Goal: Use online tool/utility: Utilize a website feature to perform a specific function

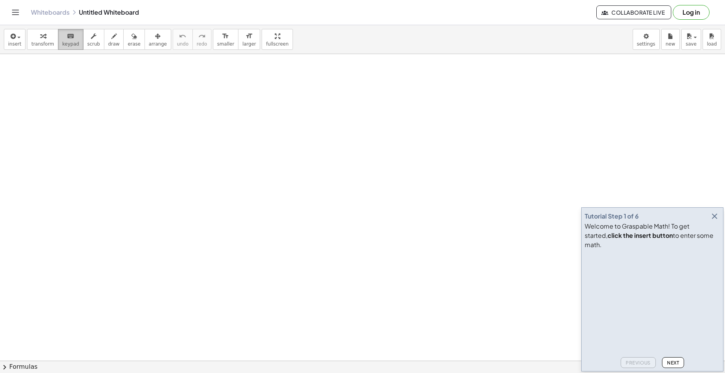
click at [70, 38] on div "keyboard" at bounding box center [70, 35] width 17 height 9
click at [678, 361] on span "Next" at bounding box center [673, 363] width 12 height 6
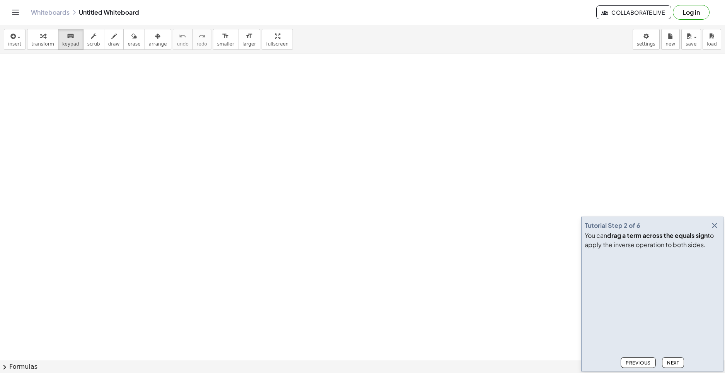
click at [717, 221] on button "button" at bounding box center [714, 225] width 11 height 11
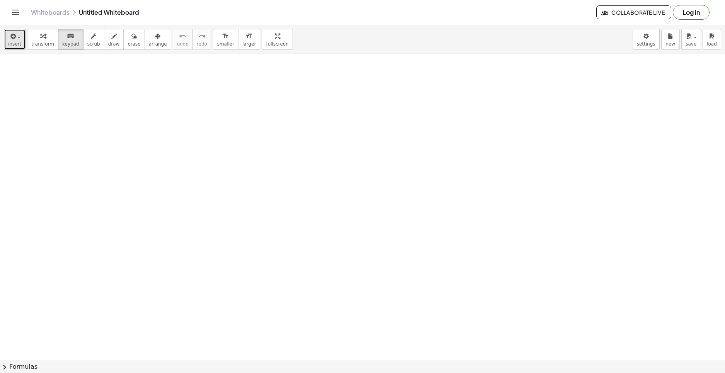
click at [14, 43] on span "insert" at bounding box center [14, 43] width 13 height 5
click at [29, 41] on button "transform" at bounding box center [42, 39] width 31 height 21
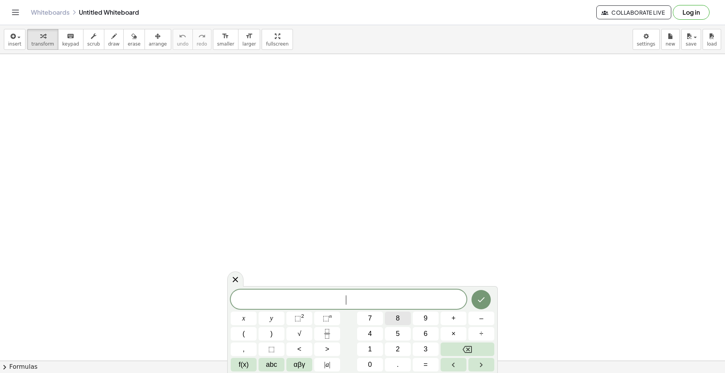
click at [389, 319] on button "8" at bounding box center [398, 319] width 26 height 14
click at [338, 301] on span "​ 8 x y z" at bounding box center [349, 300] width 236 height 11
click at [386, 295] on span "a = ​ 8 x y z" at bounding box center [349, 300] width 236 height 11
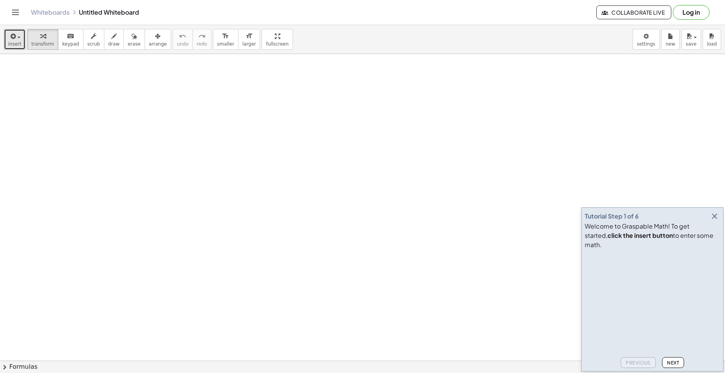
click at [14, 34] on icon "button" at bounding box center [12, 36] width 7 height 9
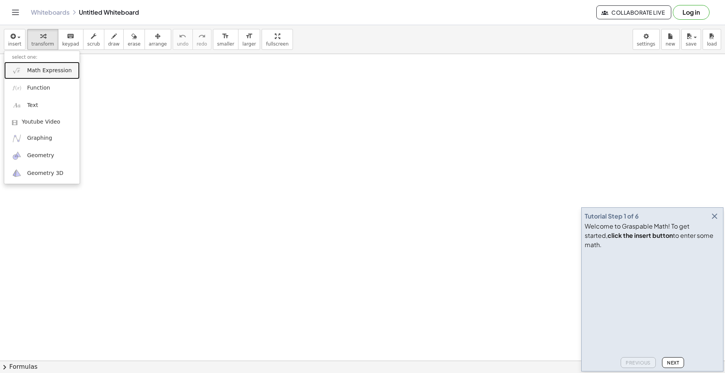
click at [37, 73] on span "Math Expression" at bounding box center [49, 71] width 44 height 8
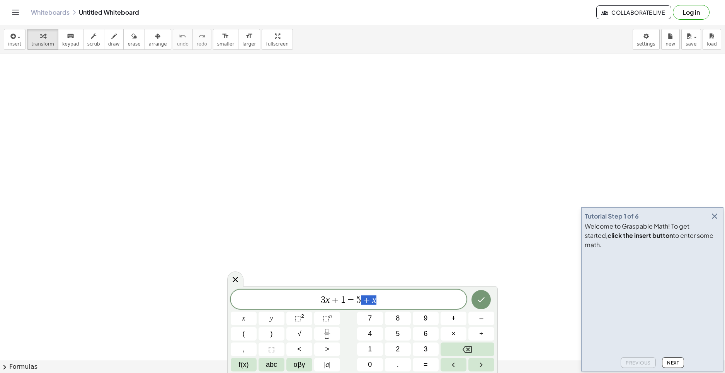
drag, startPoint x: 379, startPoint y: 301, endPoint x: 269, endPoint y: 301, distance: 110.1
click at [280, 303] on span "3 x + 1 = 5 + x" at bounding box center [349, 300] width 236 height 11
click at [480, 297] on icon "Done" at bounding box center [480, 299] width 9 height 9
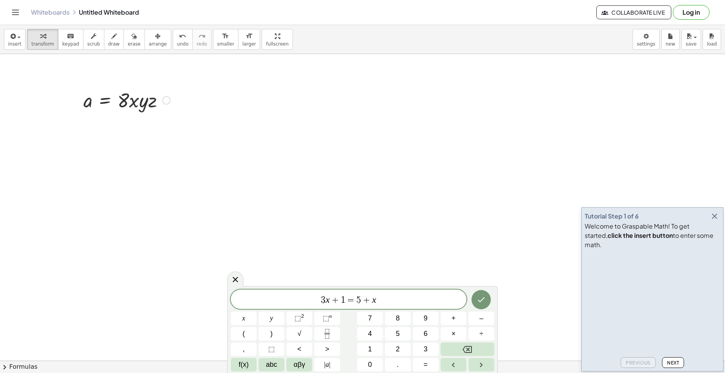
click at [164, 102] on div at bounding box center [166, 100] width 9 height 9
drag, startPoint x: 296, startPoint y: 294, endPoint x: 261, endPoint y: 298, distance: 35.4
click at [281, 296] on span "3 x + 1 = 5 + x ​" at bounding box center [349, 300] width 236 height 11
click at [325, 316] on span "⬚" at bounding box center [326, 319] width 7 height 8
click at [335, 320] on button "⬚ n" at bounding box center [327, 319] width 26 height 14
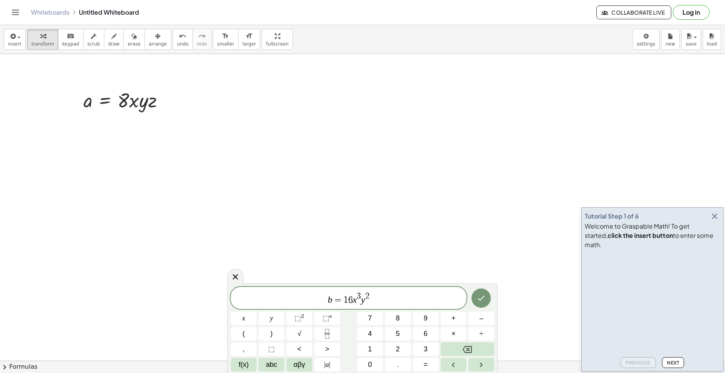
drag, startPoint x: 329, startPoint y: 236, endPoint x: 296, endPoint y: 115, distance: 125.4
click at [403, 297] on span "b = 1 6 x 3 y 2" at bounding box center [349, 299] width 236 height 14
click at [714, 221] on icon "button" at bounding box center [714, 216] width 9 height 9
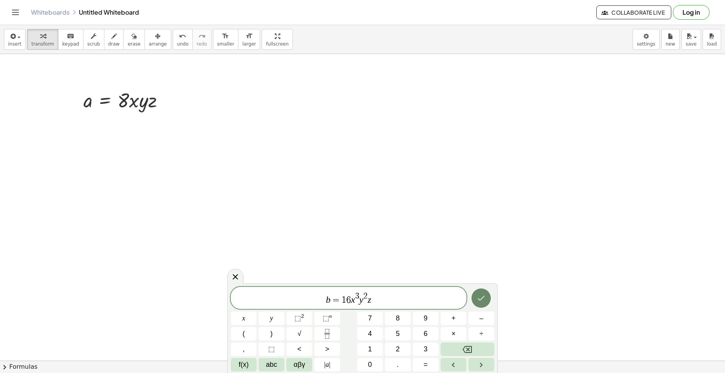
click at [477, 296] on icon "Done" at bounding box center [480, 298] width 9 height 9
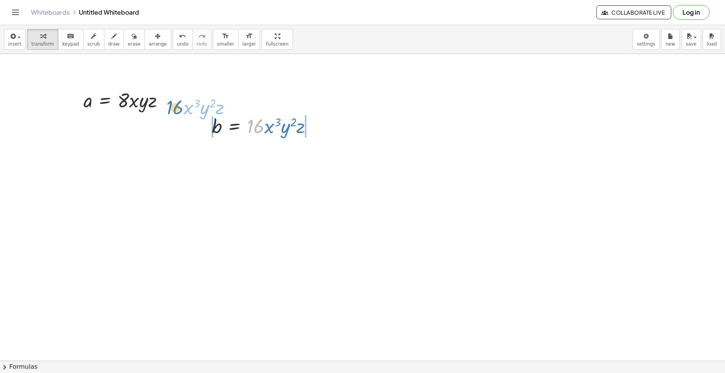
drag, startPoint x: 256, startPoint y: 127, endPoint x: 175, endPoint y: 108, distance: 83.0
drag, startPoint x: 234, startPoint y: 142, endPoint x: 166, endPoint y: 98, distance: 80.8
click at [213, 138] on div at bounding box center [265, 125] width 114 height 26
drag, startPoint x: 247, startPoint y: 126, endPoint x: 245, endPoint y: 132, distance: 6.7
click at [245, 132] on div at bounding box center [265, 125] width 114 height 26
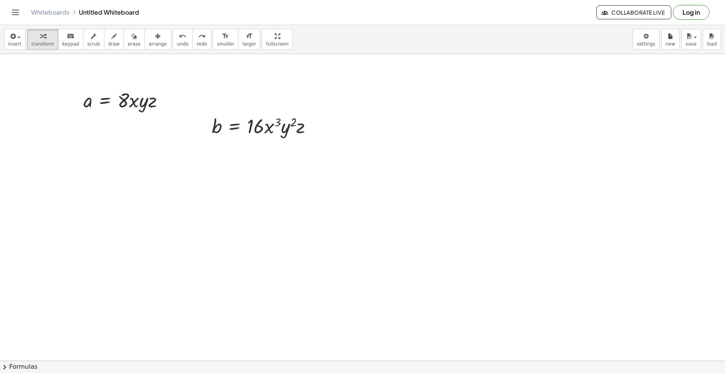
drag, startPoint x: 233, startPoint y: 144, endPoint x: 180, endPoint y: 113, distance: 60.4
click at [231, 148] on icon at bounding box center [234, 146] width 7 height 7
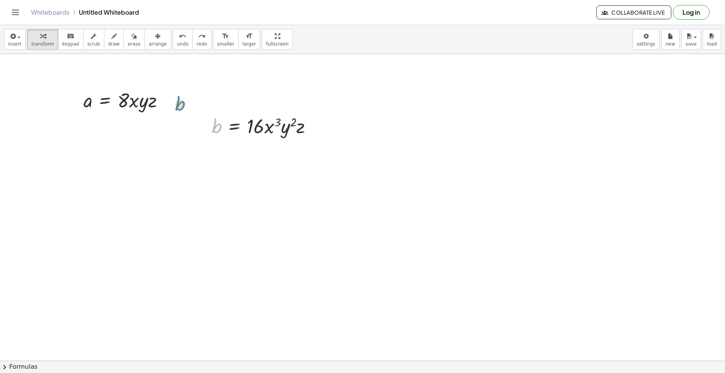
drag, startPoint x: 212, startPoint y: 127, endPoint x: 173, endPoint y: 102, distance: 45.6
click at [297, 132] on div at bounding box center [265, 125] width 114 height 26
click at [281, 127] on div at bounding box center [265, 125] width 114 height 26
click at [286, 128] on div at bounding box center [265, 125] width 114 height 26
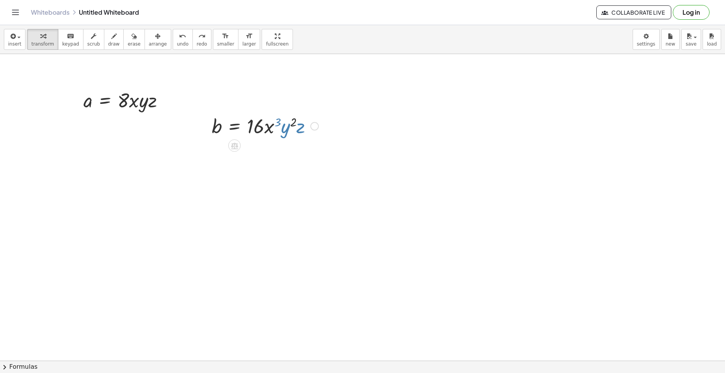
click at [292, 119] on div at bounding box center [265, 125] width 114 height 26
click at [268, 128] on div at bounding box center [265, 125] width 114 height 26
click at [259, 128] on div at bounding box center [265, 125] width 114 height 26
click at [233, 127] on div at bounding box center [265, 125] width 114 height 26
click at [217, 127] on div at bounding box center [265, 125] width 114 height 26
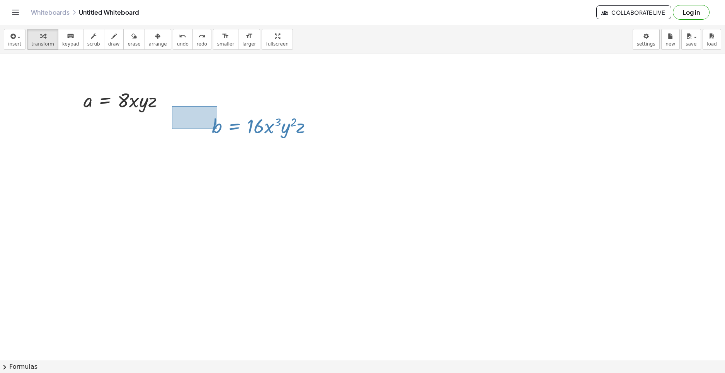
drag, startPoint x: 217, startPoint y: 129, endPoint x: 172, endPoint y: 106, distance: 51.2
drag, startPoint x: 204, startPoint y: 116, endPoint x: 288, endPoint y: 153, distance: 91.5
drag, startPoint x: 313, startPoint y: 125, endPoint x: 146, endPoint y: 102, distance: 168.5
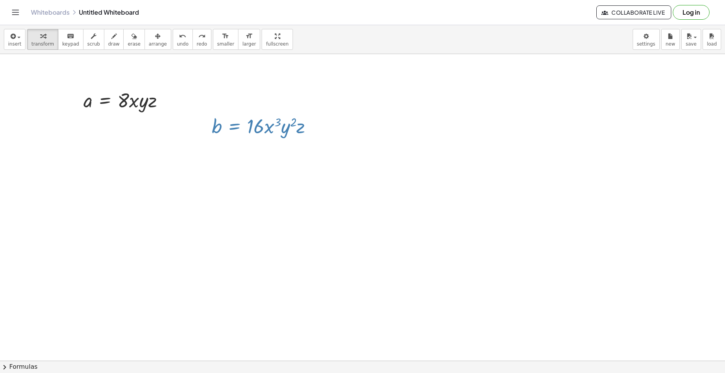
drag, startPoint x: 232, startPoint y: 145, endPoint x: 184, endPoint y: 122, distance: 53.6
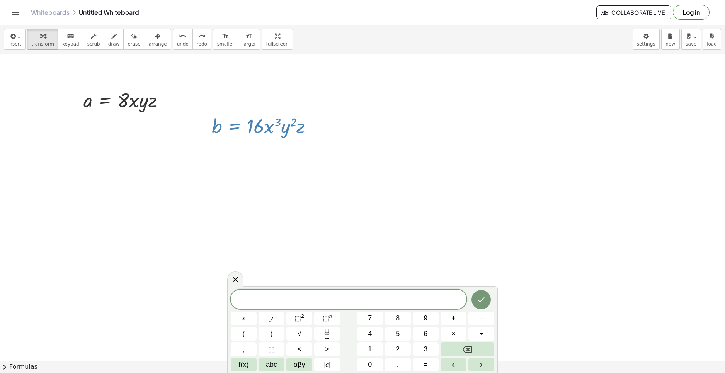
drag, startPoint x: 164, startPoint y: 182, endPoint x: 197, endPoint y: 196, distance: 36.2
drag, startPoint x: 197, startPoint y: 196, endPoint x: 211, endPoint y: 197, distance: 14.3
click at [328, 317] on span "⬚" at bounding box center [326, 319] width 7 height 8
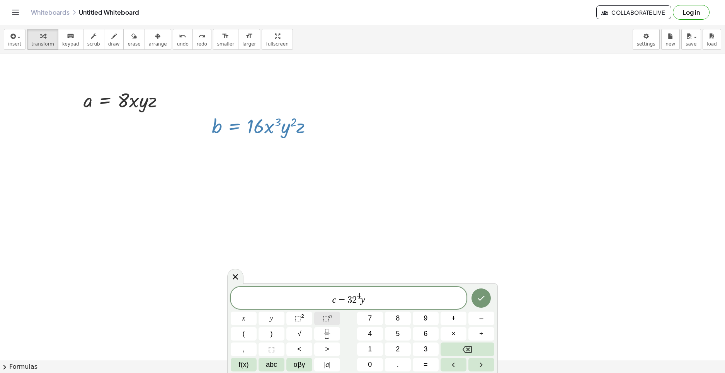
click at [333, 317] on button "⬚ n" at bounding box center [327, 319] width 26 height 14
click at [301, 318] on span "⬚" at bounding box center [297, 319] width 7 height 8
click at [485, 301] on icon "Done" at bounding box center [480, 298] width 9 height 9
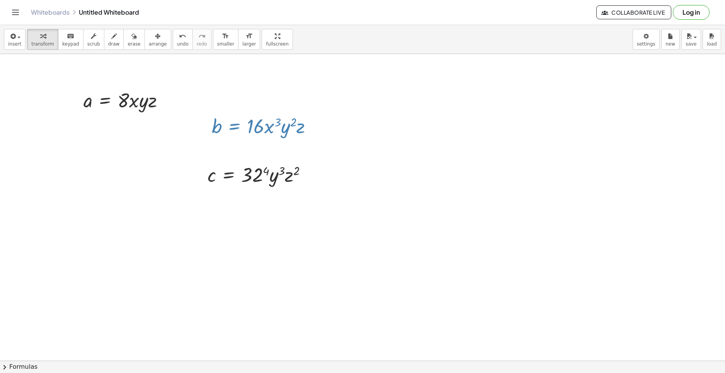
drag, startPoint x: 395, startPoint y: 230, endPoint x: 350, endPoint y: 211, distance: 48.9
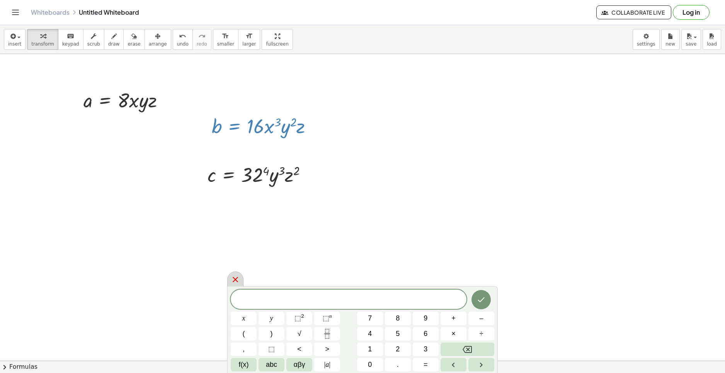
click at [240, 284] on div at bounding box center [235, 279] width 16 height 15
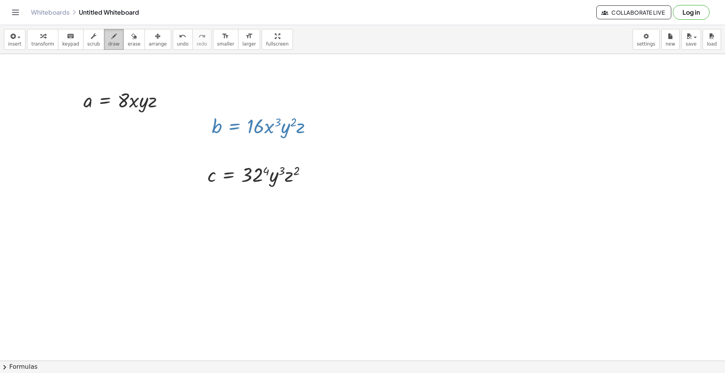
click at [108, 39] on div "button" at bounding box center [114, 35] width 12 height 9
drag, startPoint x: 370, startPoint y: 85, endPoint x: 370, endPoint y: 92, distance: 7.0
drag, startPoint x: 376, startPoint y: 111, endPoint x: 367, endPoint y: 115, distance: 9.5
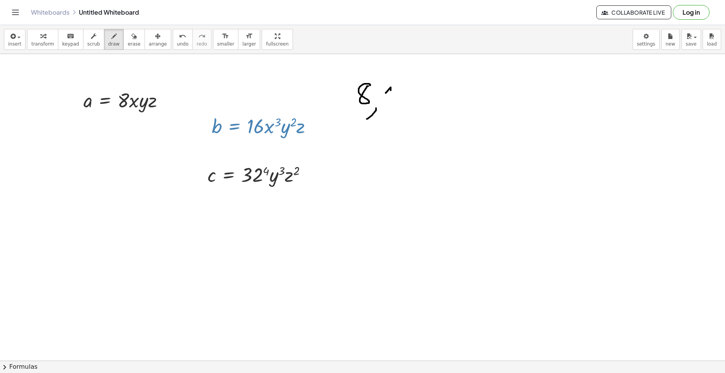
drag, startPoint x: 390, startPoint y: 88, endPoint x: 397, endPoint y: 101, distance: 15.0
drag, startPoint x: 403, startPoint y: 90, endPoint x: 400, endPoint y: 106, distance: 16.8
drag, startPoint x: 411, startPoint y: 106, endPoint x: 408, endPoint y: 110, distance: 5.3
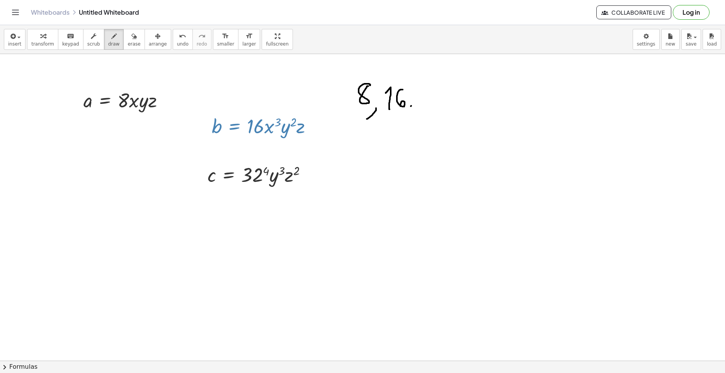
drag, startPoint x: 418, startPoint y: 89, endPoint x: 417, endPoint y: 104, distance: 15.5
drag, startPoint x: 435, startPoint y: 90, endPoint x: 449, endPoint y: 100, distance: 16.6
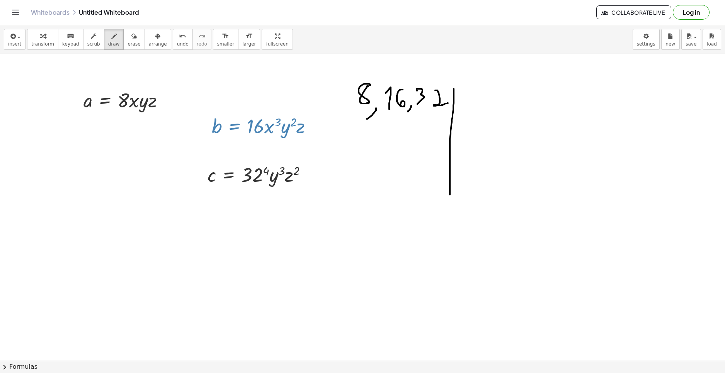
drag, startPoint x: 454, startPoint y: 89, endPoint x: 455, endPoint y: 154, distance: 64.9
drag, startPoint x: 466, startPoint y: 90, endPoint x: 420, endPoint y: 112, distance: 51.0
drag, startPoint x: 356, startPoint y: 124, endPoint x: 364, endPoint y: 141, distance: 18.8
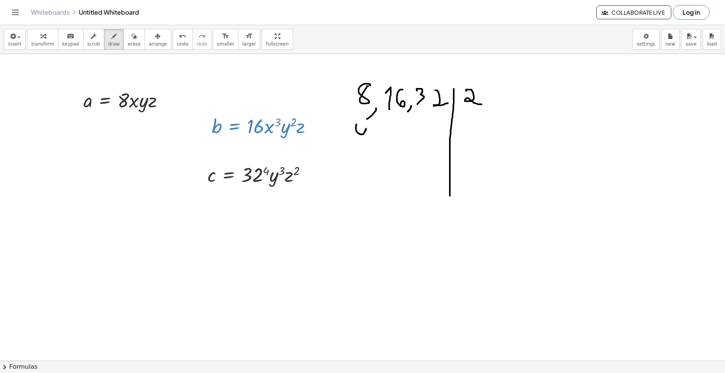
drag, startPoint x: 368, startPoint y: 141, endPoint x: 368, endPoint y: 147, distance: 5.8
drag, startPoint x: 384, startPoint y: 127, endPoint x: 403, endPoint y: 139, distance: 22.7
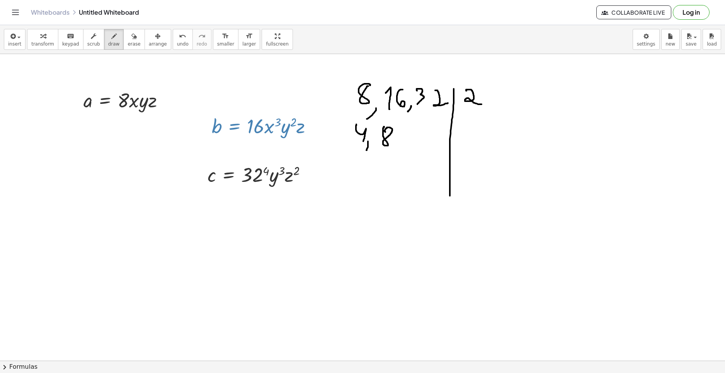
drag, startPoint x: 402, startPoint y: 139, endPoint x: 400, endPoint y: 148, distance: 8.4
drag, startPoint x: 413, startPoint y: 130, endPoint x: 424, endPoint y: 138, distance: 13.7
drag, startPoint x: 430, startPoint y: 128, endPoint x: 432, endPoint y: 138, distance: 9.9
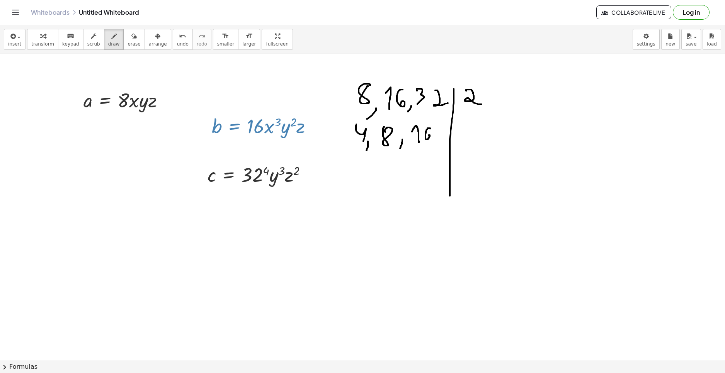
drag, startPoint x: 464, startPoint y: 127, endPoint x: 465, endPoint y: 138, distance: 10.8
drag, startPoint x: 357, startPoint y: 159, endPoint x: 378, endPoint y: 165, distance: 21.3
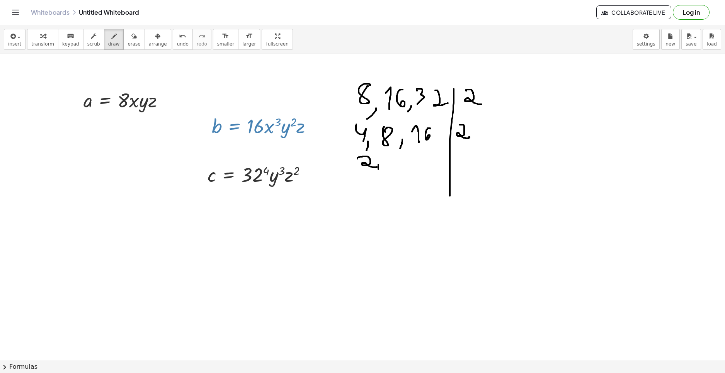
drag, startPoint x: 378, startPoint y: 169, endPoint x: 381, endPoint y: 164, distance: 5.9
drag, startPoint x: 385, startPoint y: 156, endPoint x: 391, endPoint y: 172, distance: 16.5
drag, startPoint x: 401, startPoint y: 169, endPoint x: 410, endPoint y: 162, distance: 11.5
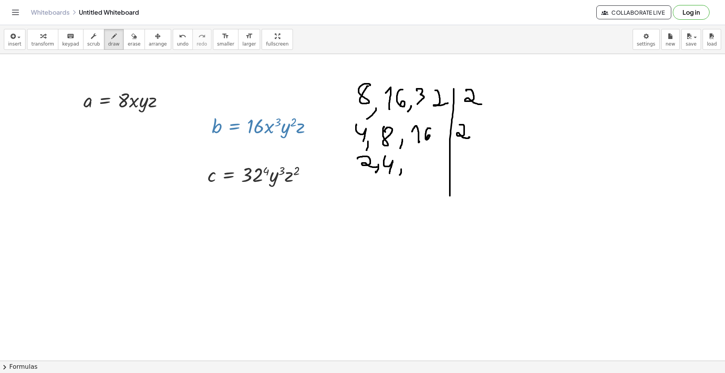
drag, startPoint x: 418, startPoint y: 160, endPoint x: 423, endPoint y: 162, distance: 5.3
drag, startPoint x: 463, startPoint y: 153, endPoint x: 459, endPoint y: 165, distance: 11.9
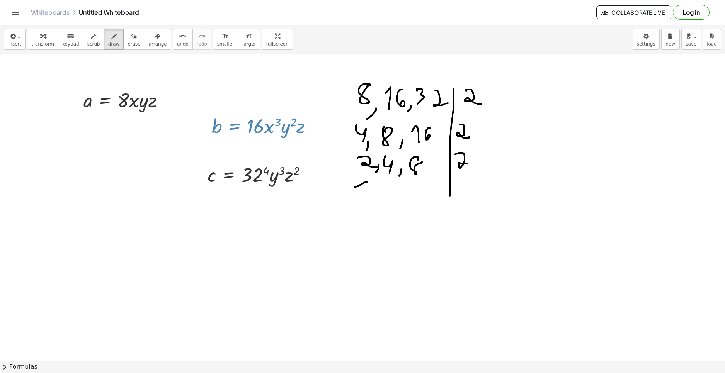
drag, startPoint x: 357, startPoint y: 186, endPoint x: 369, endPoint y: 196, distance: 15.1
drag
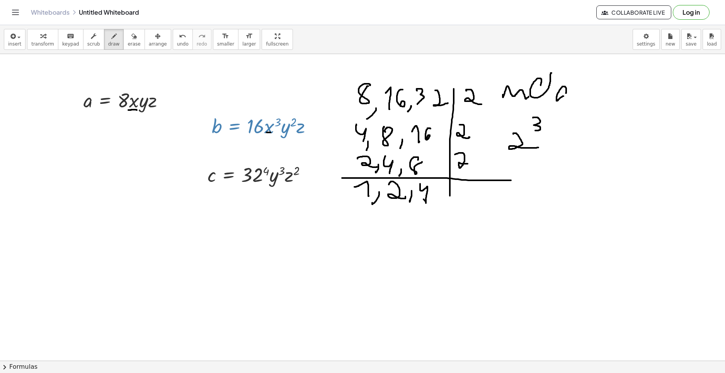
click at [67, 39] on icon "keyboard" at bounding box center [70, 36] width 7 height 9
click at [260, 173] on div at bounding box center [255, 176] width 28 height 22
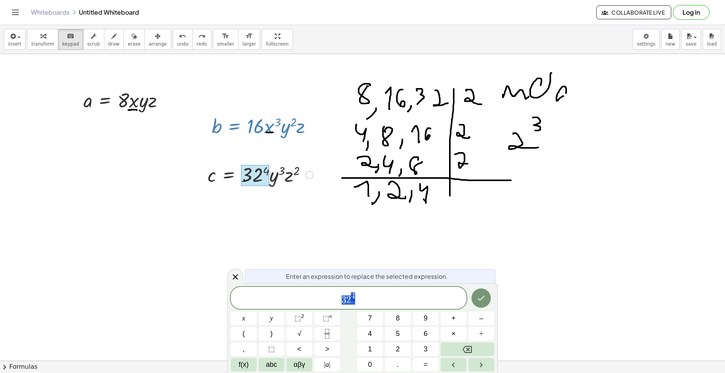
click at [260, 173] on div at bounding box center [255, 176] width 28 height 22
click at [352, 305] on span "3 2 ​ 4" at bounding box center [349, 299] width 236 height 14
click at [484, 297] on icon "Done" at bounding box center [481, 298] width 7 height 5
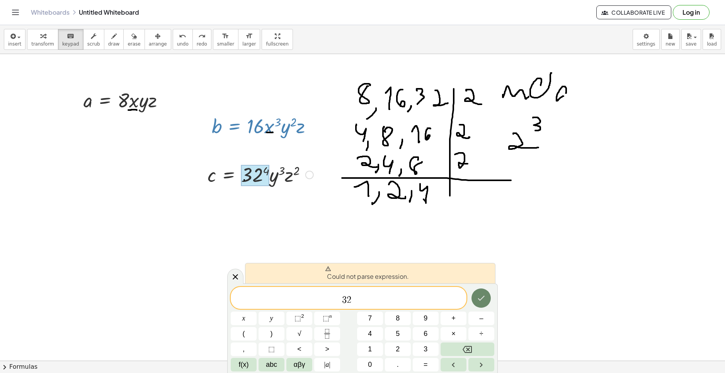
click at [480, 303] on icon "Done" at bounding box center [480, 298] width 9 height 9
click at [300, 323] on span "⬚ 2" at bounding box center [299, 318] width 10 height 10
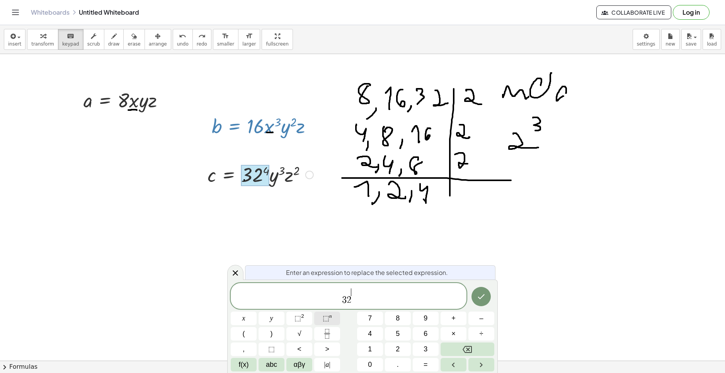
click at [328, 316] on span "⬚" at bounding box center [326, 319] width 7 height 8
click at [484, 297] on icon "Done" at bounding box center [481, 298] width 7 height 5
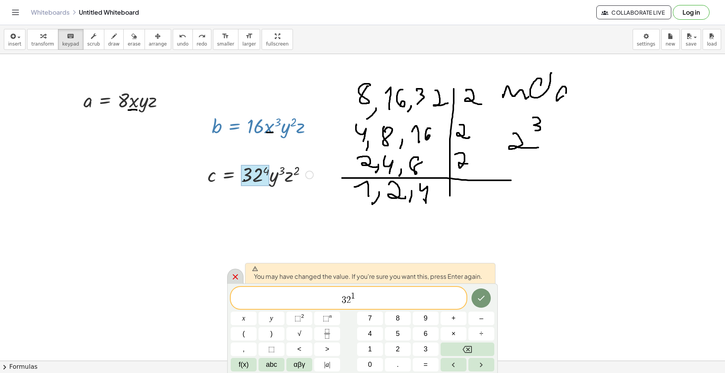
click at [230, 278] on div at bounding box center [235, 276] width 16 height 15
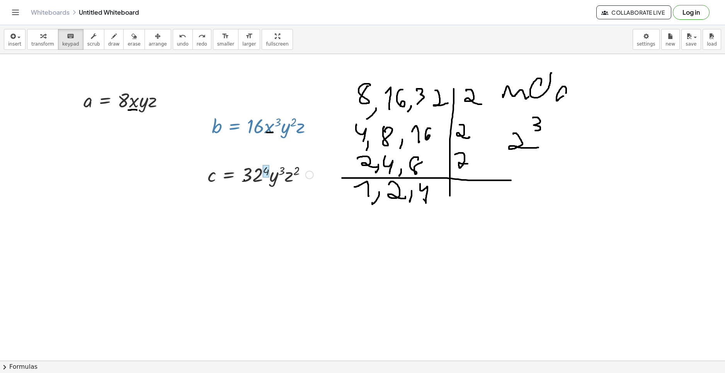
click at [266, 170] on div at bounding box center [266, 171] width 7 height 13
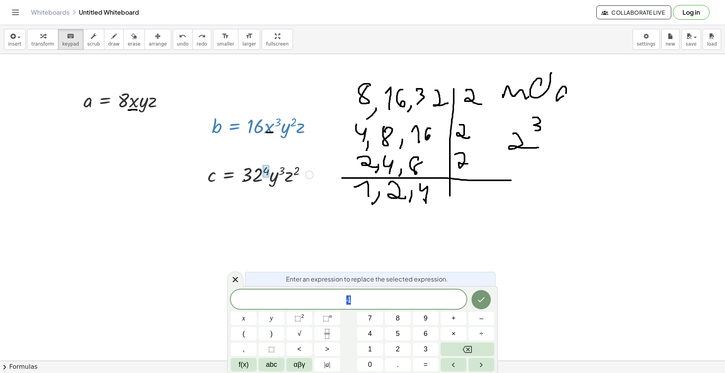
click at [266, 170] on div at bounding box center [266, 171] width 7 height 13
click at [311, 295] on span "4" at bounding box center [349, 300] width 236 height 11
click at [257, 312] on div at bounding box center [244, 319] width 26 height 14
click at [485, 299] on icon "Done" at bounding box center [480, 299] width 9 height 9
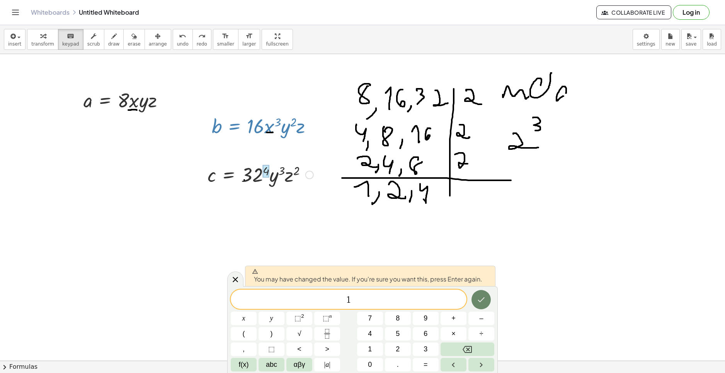
click at [481, 298] on icon "Done" at bounding box center [480, 299] width 9 height 9
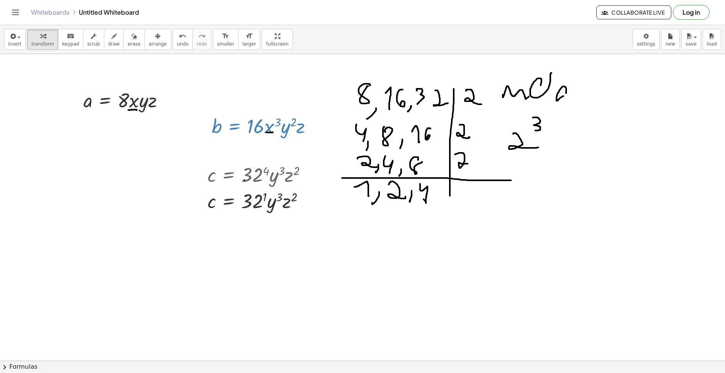
drag, startPoint x: 255, startPoint y: 253, endPoint x: 226, endPoint y: 213, distance: 49.1
drag, startPoint x: 269, startPoint y: 197, endPoint x: 272, endPoint y: 196, distance: 4.0
click at [272, 196] on div at bounding box center [261, 200] width 114 height 26
click at [264, 207] on div at bounding box center [261, 200] width 114 height 26
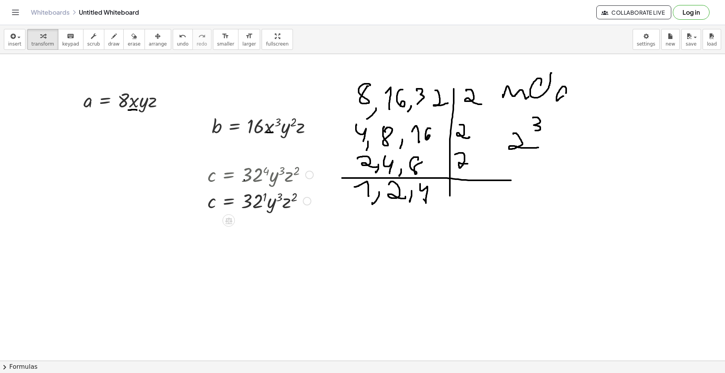
click at [224, 221] on icon at bounding box center [228, 221] width 8 height 8
click at [262, 218] on icon at bounding box center [259, 220] width 7 height 7
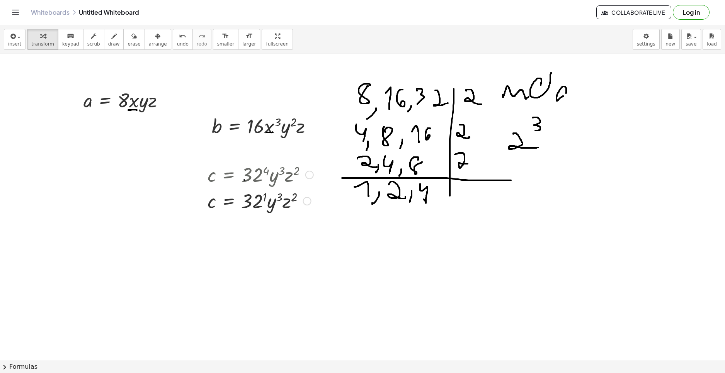
click at [267, 199] on div at bounding box center [261, 200] width 114 height 26
click at [270, 201] on div at bounding box center [261, 200] width 114 height 26
click at [271, 203] on div at bounding box center [261, 200] width 114 height 26
click at [305, 203] on div at bounding box center [307, 201] width 9 height 9
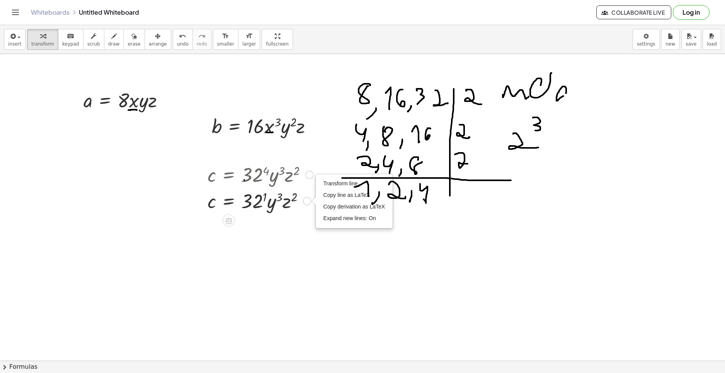
click at [231, 209] on div at bounding box center [261, 200] width 114 height 26
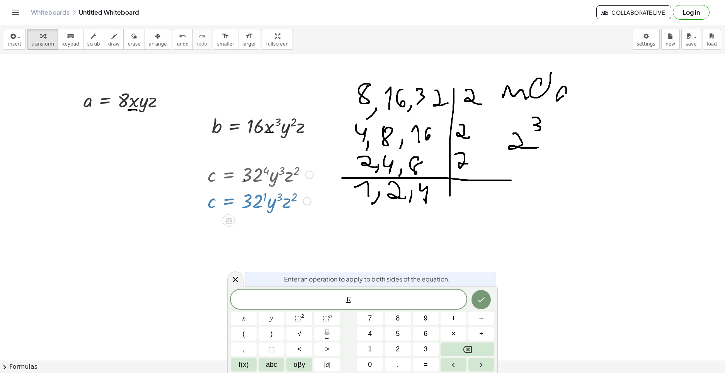
click at [279, 211] on div at bounding box center [261, 200] width 114 height 26
click at [272, 205] on div at bounding box center [261, 200] width 114 height 26
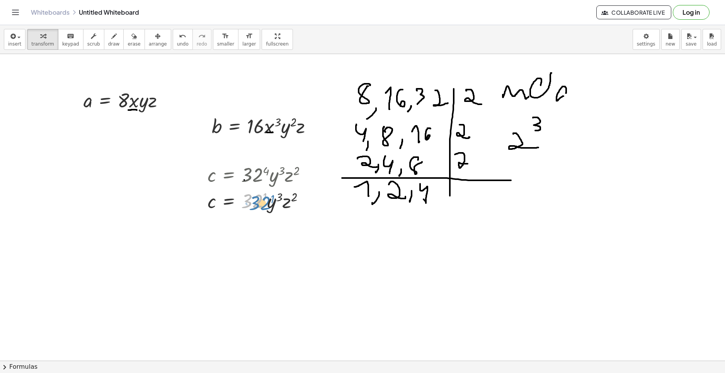
drag, startPoint x: 258, startPoint y: 199, endPoint x: 267, endPoint y: 201, distance: 8.3
click at [267, 201] on div at bounding box center [261, 200] width 114 height 26
click at [265, 200] on div at bounding box center [261, 200] width 114 height 26
click at [269, 202] on div at bounding box center [261, 200] width 114 height 26
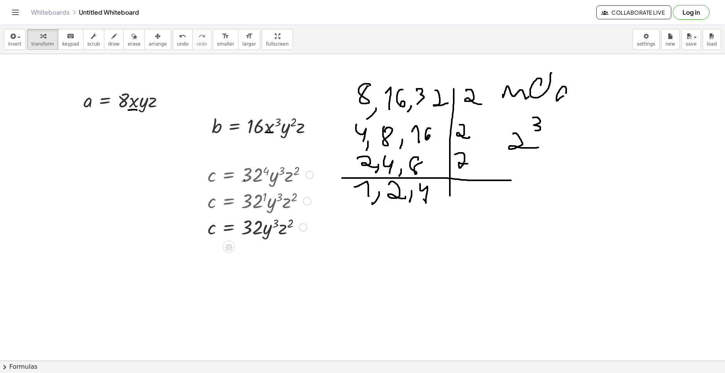
click at [230, 202] on div at bounding box center [262, 200] width 117 height 26
click at [261, 173] on div at bounding box center [261, 174] width 114 height 26
drag, startPoint x: 263, startPoint y: 230, endPoint x: 242, endPoint y: 235, distance: 21.8
click at [241, 235] on div at bounding box center [261, 227] width 114 height 26
click at [111, 39] on icon "button" at bounding box center [113, 36] width 5 height 9
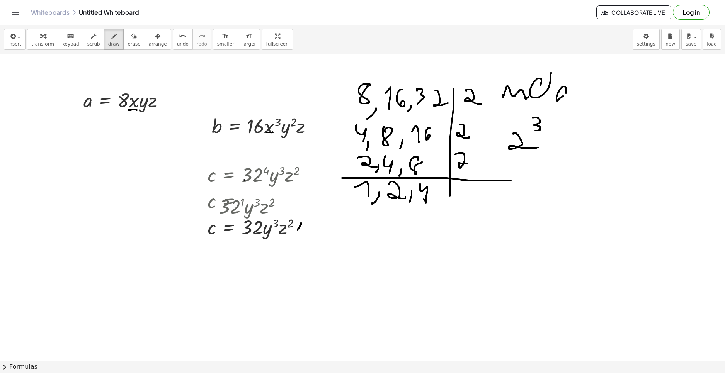
drag, startPoint x: 301, startPoint y: 224, endPoint x: 294, endPoint y: 235, distance: 13.4
drag, startPoint x: 304, startPoint y: 220, endPoint x: 306, endPoint y: 229, distance: 9.2
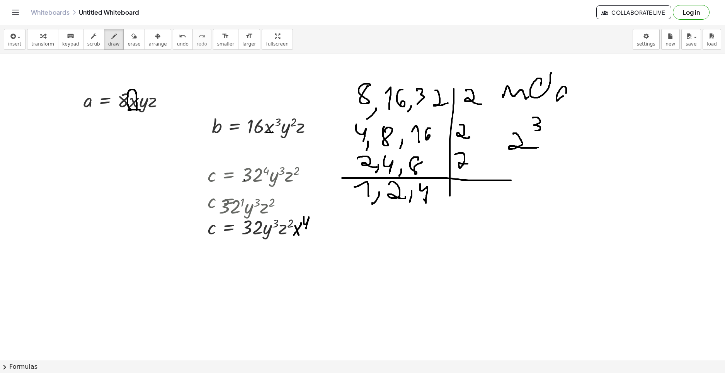
drag, startPoint x: 131, startPoint y: 109, endPoint x: 262, endPoint y: 105, distance: 131.1
drag, startPoint x: 571, startPoint y: 133, endPoint x: 547, endPoint y: 146, distance: 28.2
drag, startPoint x: 547, startPoint y: 132, endPoint x: 573, endPoint y: 152, distance: 33.1
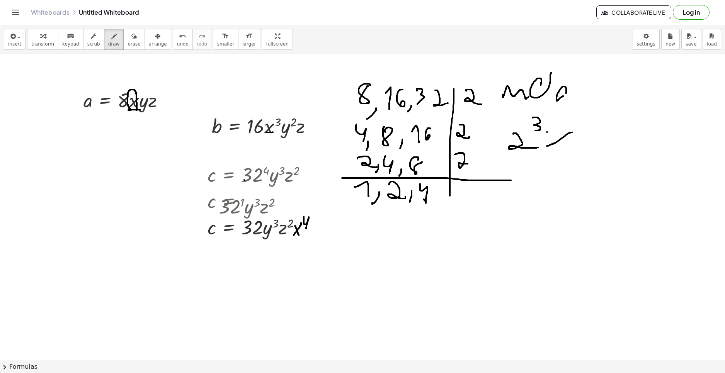
drag, startPoint x: 582, startPoint y: 138, endPoint x: 617, endPoint y: 148, distance: 36.2
drag, startPoint x: 624, startPoint y: 136, endPoint x: 626, endPoint y: 159, distance: 23.2
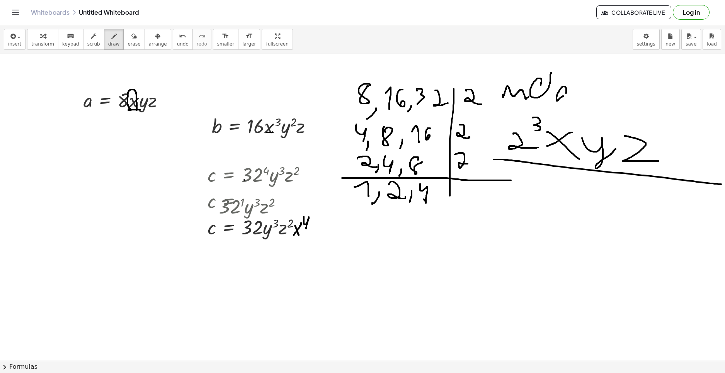
drag, startPoint x: 495, startPoint y: 160, endPoint x: 721, endPoint y: 184, distance: 227.8
click at [721, 184] on div "a = · 8 · x · y · z Fix a mistake Transform line Copy line as LaTeX Copy deriva…" at bounding box center [362, 207] width 725 height 307
drag, startPoint x: 155, startPoint y: 96, endPoint x: 152, endPoint y: 106, distance: 10.4
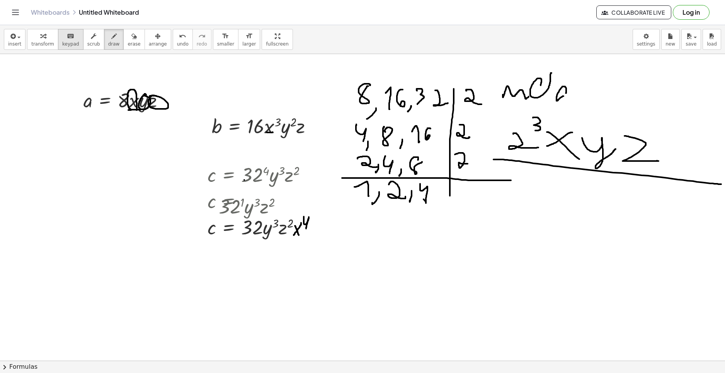
click at [70, 40] on div "keyboard" at bounding box center [70, 35] width 17 height 9
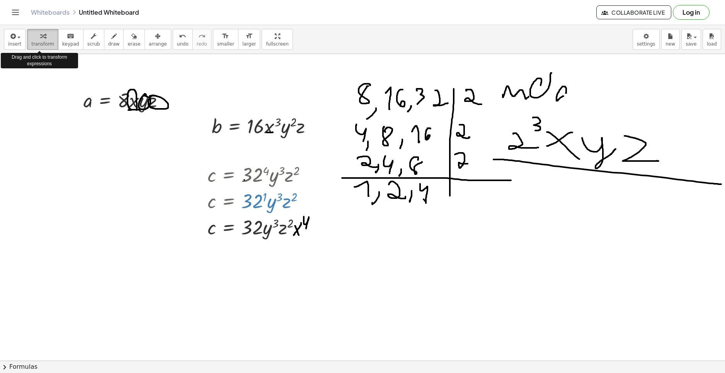
click at [41, 42] on span "transform" at bounding box center [42, 43] width 23 height 5
click at [67, 39] on icon "keyboard" at bounding box center [70, 36] width 7 height 9
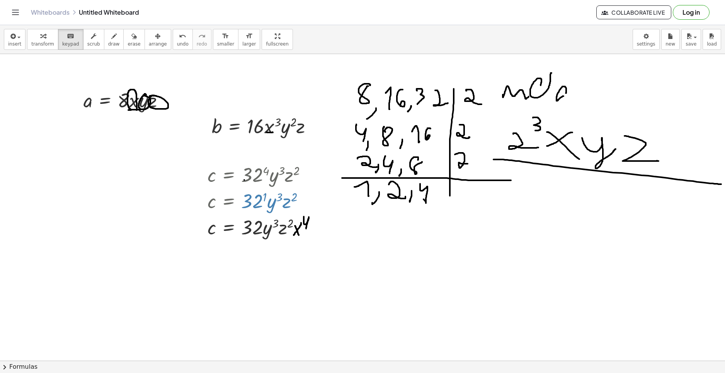
drag, startPoint x: 449, startPoint y: 270, endPoint x: 399, endPoint y: 252, distance: 53.1
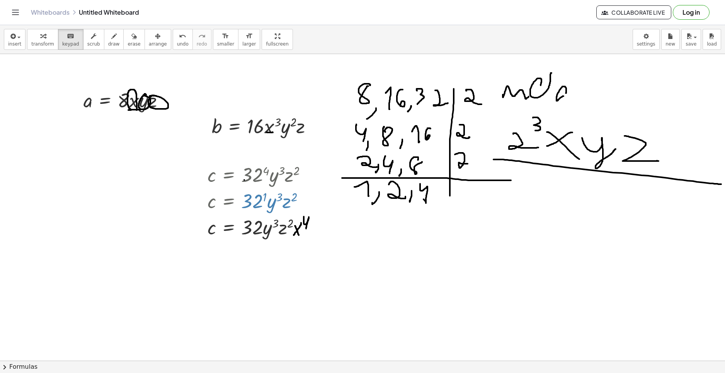
drag, startPoint x: 372, startPoint y: 233, endPoint x: 401, endPoint y: 270, distance: 47.6
drag, startPoint x: 364, startPoint y: 253, endPoint x: 292, endPoint y: 237, distance: 73.6
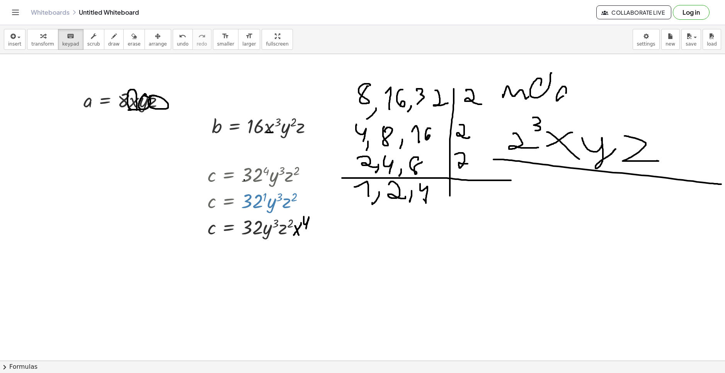
drag, startPoint x: 143, startPoint y: 216, endPoint x: 134, endPoint y: 214, distance: 9.2
drag, startPoint x: 115, startPoint y: 212, endPoint x: 69, endPoint y: 101, distance: 120.1
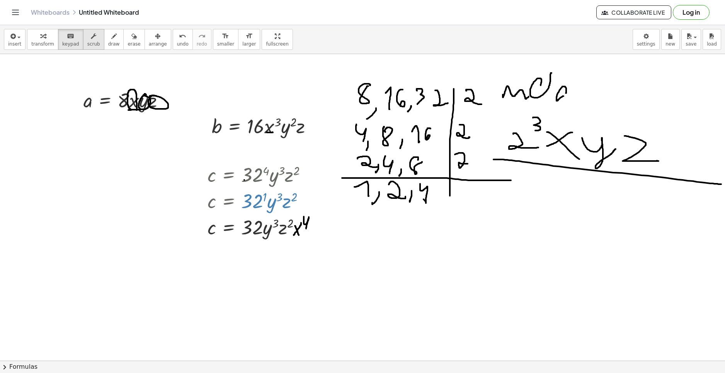
click at [88, 48] on button "scrub" at bounding box center [93, 39] width 21 height 21
click at [113, 36] on button "draw" at bounding box center [114, 39] width 20 height 21
click at [132, 37] on button "erase" at bounding box center [133, 39] width 21 height 21
click at [155, 37] on icon "button" at bounding box center [157, 36] width 5 height 9
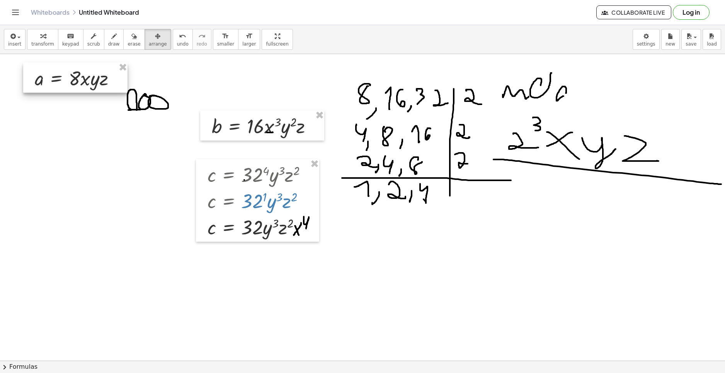
drag, startPoint x: 149, startPoint y: 100, endPoint x: 95, endPoint y: 74, distance: 60.5
click at [95, 74] on div at bounding box center [75, 78] width 104 height 30
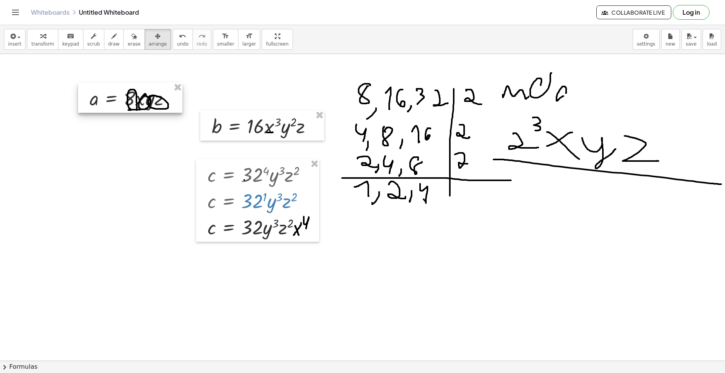
drag, startPoint x: 95, startPoint y: 74, endPoint x: 155, endPoint y: 98, distance: 65.4
click at [155, 98] on div at bounding box center [130, 98] width 104 height 30
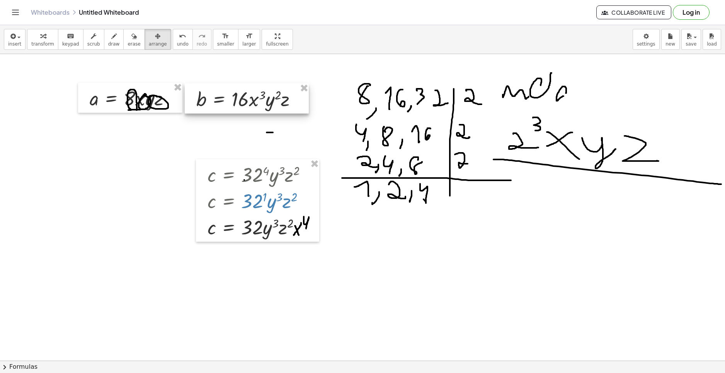
drag, startPoint x: 242, startPoint y: 123, endPoint x: 226, endPoint y: 96, distance: 31.3
click at [226, 96] on div at bounding box center [247, 98] width 124 height 30
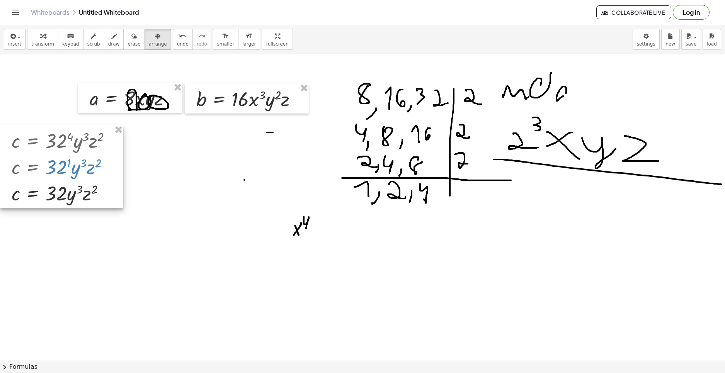
drag, startPoint x: 248, startPoint y: 186, endPoint x: 43, endPoint y: 151, distance: 208.1
click at [39, 153] on div at bounding box center [61, 166] width 123 height 83
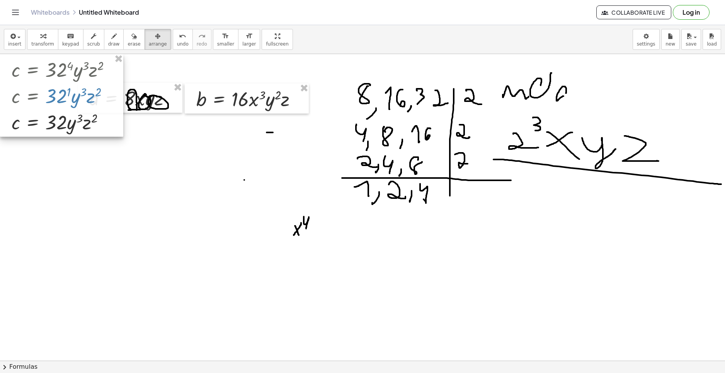
drag, startPoint x: 121, startPoint y: 207, endPoint x: -12, endPoint y: 105, distance: 168.1
click at [0, 105] on html "Graspable Math Activities Get Started Activity Bank Assigned Work Classes White…" at bounding box center [362, 186] width 725 height 373
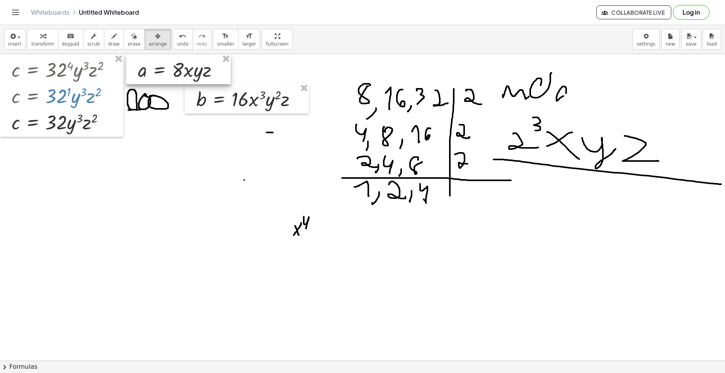
drag, startPoint x: 164, startPoint y: 99, endPoint x: 210, endPoint y: 54, distance: 63.9
click at [210, 54] on div at bounding box center [178, 69] width 104 height 30
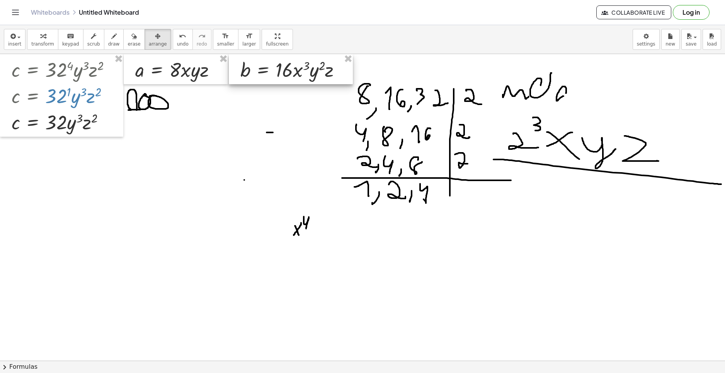
drag, startPoint x: 280, startPoint y: 99, endPoint x: 324, endPoint y: 54, distance: 62.6
click at [324, 54] on div "insert select one: Math Expression Function Text Youtube Video Graphing Geometr…" at bounding box center [362, 199] width 725 height 348
click at [108, 41] on span "draw" at bounding box center [114, 43] width 12 height 5
click at [131, 41] on icon "button" at bounding box center [133, 36] width 5 height 9
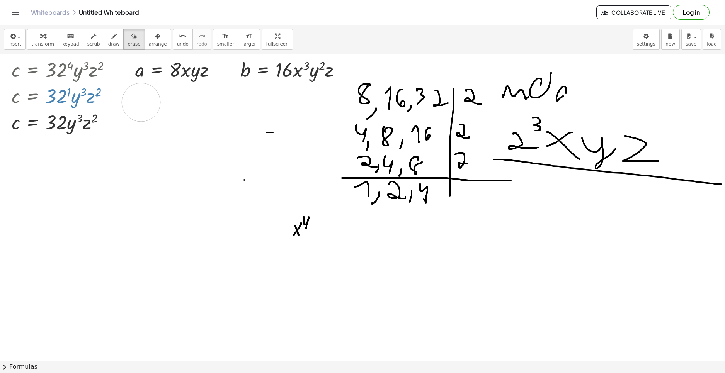
drag, startPoint x: 163, startPoint y: 102, endPoint x: 139, endPoint y: 102, distance: 24.0
click at [108, 39] on div "button" at bounding box center [114, 35] width 12 height 9
drag, startPoint x: 117, startPoint y: 90, endPoint x: 127, endPoint y: 98, distance: 12.7
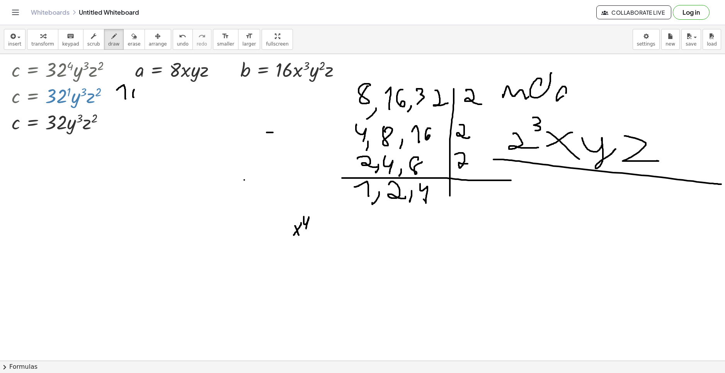
drag, startPoint x: 134, startPoint y: 90, endPoint x: 131, endPoint y: 94, distance: 5.5
drag, startPoint x: 137, startPoint y: 100, endPoint x: 144, endPoint y: 93, distance: 10.1
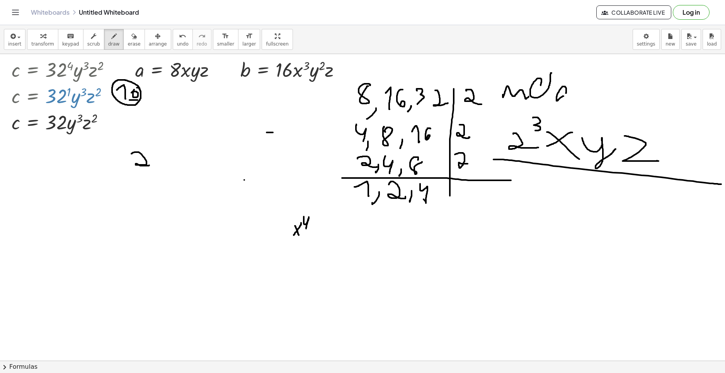
drag, startPoint x: 131, startPoint y: 154, endPoint x: 152, endPoint y: 163, distance: 22.5
drag, startPoint x: 152, startPoint y: 163, endPoint x: 156, endPoint y: 155, distance: 8.8
drag, startPoint x: 153, startPoint y: 154, endPoint x: 155, endPoint y: 164, distance: 10.2
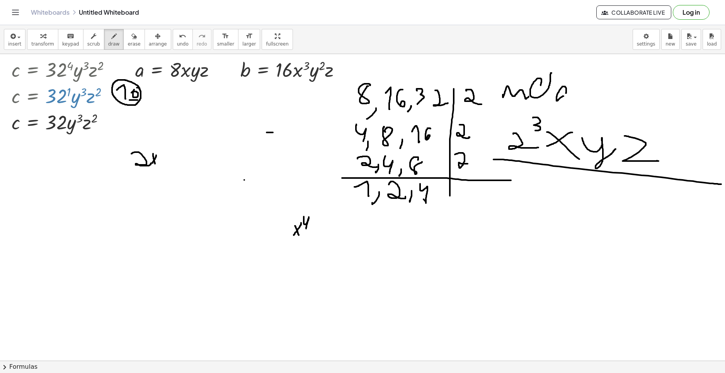
drag, startPoint x: 162, startPoint y: 146, endPoint x: 168, endPoint y: 153, distance: 9.0
drag, startPoint x: 184, startPoint y: 148, endPoint x: 170, endPoint y: 162, distance: 19.4
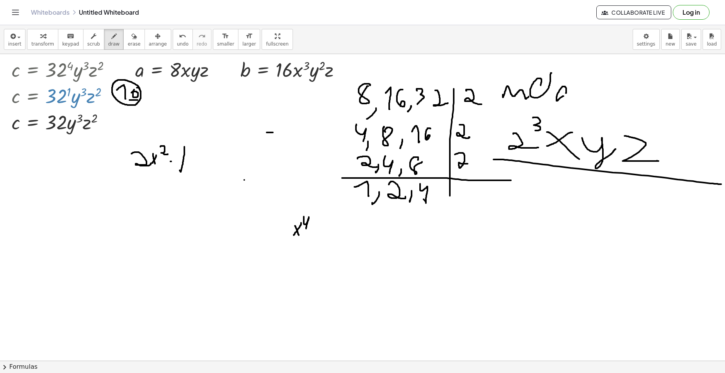
drag, startPoint x: 170, startPoint y: 162, endPoint x: 192, endPoint y: 160, distance: 22.1
drag, startPoint x: 200, startPoint y: 147, endPoint x: 206, endPoint y: 167, distance: 20.5
drag, startPoint x: 220, startPoint y: 156, endPoint x: 214, endPoint y: 151, distance: 7.4
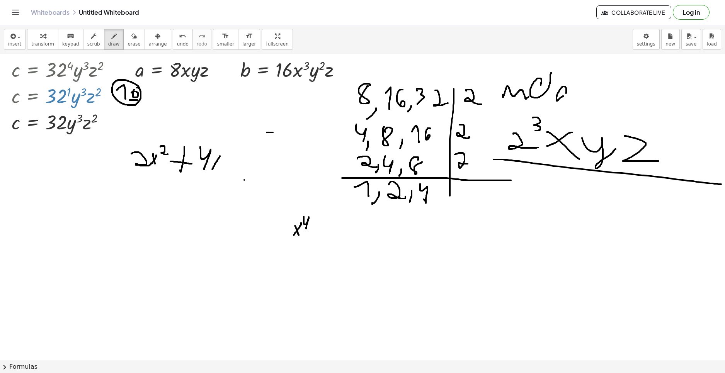
drag, startPoint x: 213, startPoint y: 153, endPoint x: 216, endPoint y: 170, distance: 17.5
drag, startPoint x: 143, startPoint y: 176, endPoint x: 229, endPoint y: 177, distance: 86.2
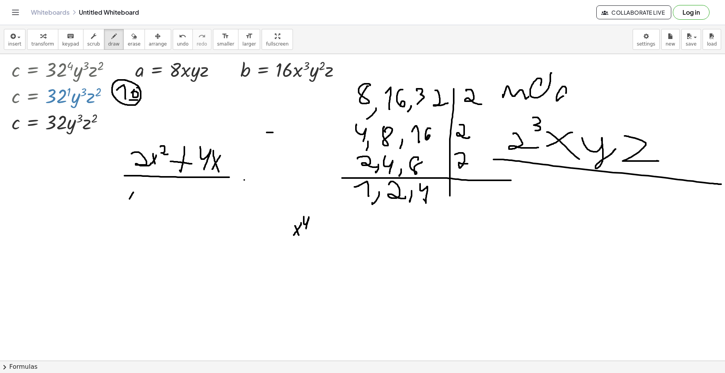
drag, startPoint x: 133, startPoint y: 192, endPoint x: 127, endPoint y: 205, distance: 14.2
drag, startPoint x: 122, startPoint y: 194, endPoint x: 131, endPoint y: 206, distance: 15.3
drag, startPoint x: 137, startPoint y: 189, endPoint x: 153, endPoint y: 198, distance: 18.2
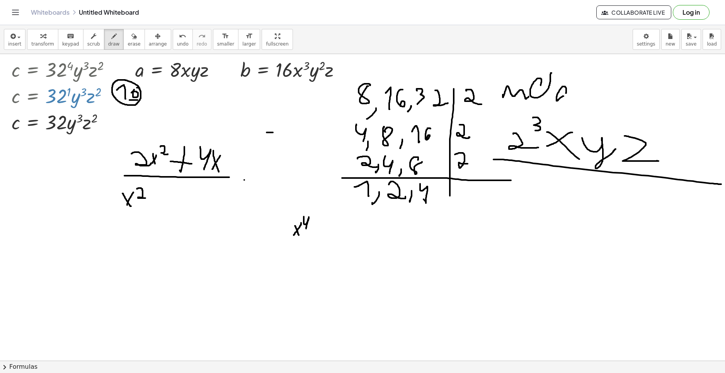
drag, startPoint x: 160, startPoint y: 194, endPoint x: 160, endPoint y: 207, distance: 13.5
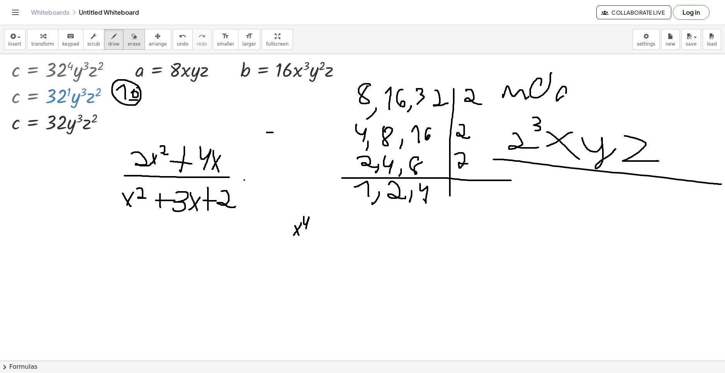
click at [131, 38] on icon "button" at bounding box center [133, 36] width 5 height 9
drag, startPoint x: 316, startPoint y: 226, endPoint x: 302, endPoint y: 160, distance: 67.2
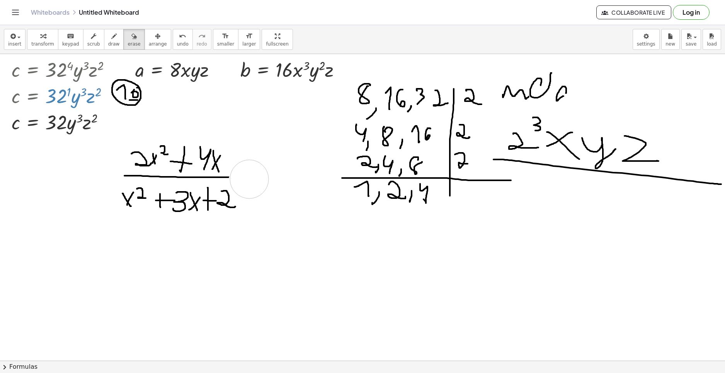
click at [111, 41] on icon "button" at bounding box center [113, 36] width 5 height 9
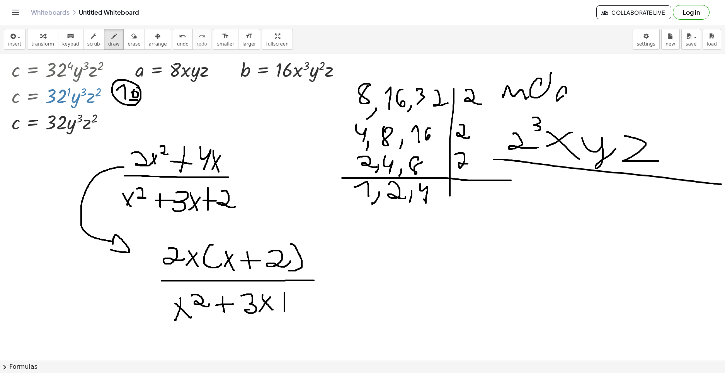
drag, startPoint x: 129, startPoint y: 168, endPoint x: 165, endPoint y: 153, distance: 38.5
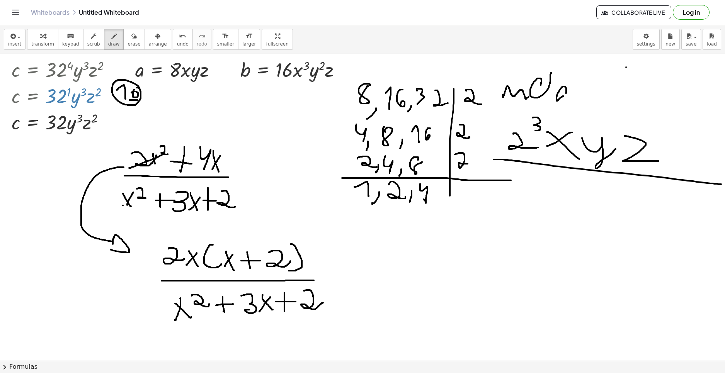
drag, startPoint x: 123, startPoint y: 206, endPoint x: 150, endPoint y: 190, distance: 31.7
drag, startPoint x: 151, startPoint y: 155, endPoint x: 164, endPoint y: 142, distance: 19.1
drag, startPoint x: 168, startPoint y: 147, endPoint x: 151, endPoint y: 160, distance: 20.6
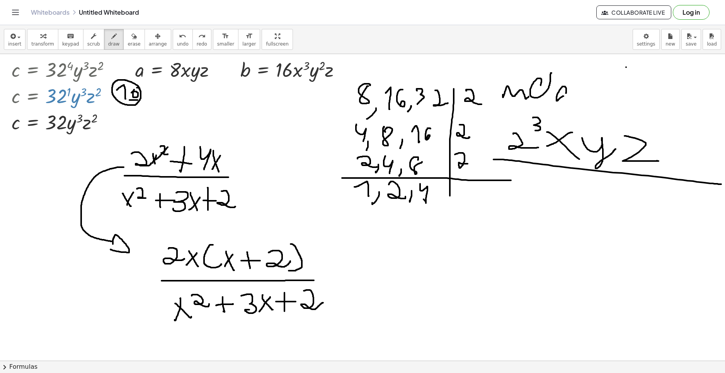
drag, startPoint x: 145, startPoint y: 187, endPoint x: 128, endPoint y: 195, distance: 18.5
drag, startPoint x: 137, startPoint y: 126, endPoint x: 151, endPoint y: 134, distance: 15.4
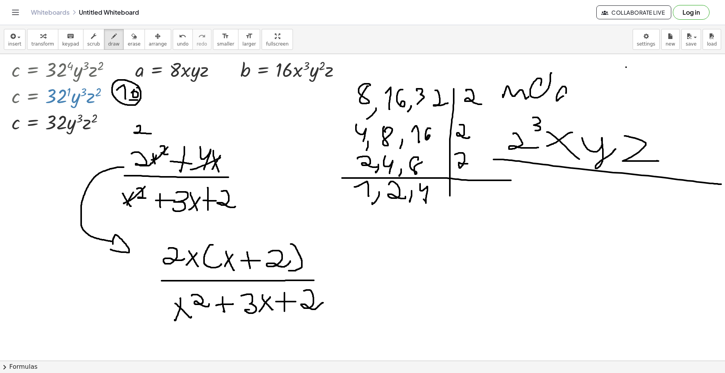
drag, startPoint x: 190, startPoint y: 170, endPoint x: 226, endPoint y: 153, distance: 38.7
drag, startPoint x: 167, startPoint y: 214, endPoint x: 215, endPoint y: 187, distance: 55.5
drag, startPoint x: 207, startPoint y: 127, endPoint x: 209, endPoint y: 132, distance: 5.7
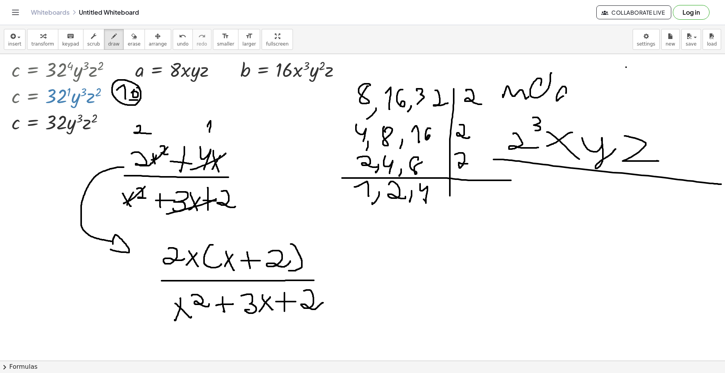
drag, startPoint x: 216, startPoint y: 132, endPoint x: 224, endPoint y: 125, distance: 11.5
drag, startPoint x: 218, startPoint y: 122, endPoint x: 220, endPoint y: 132, distance: 9.9
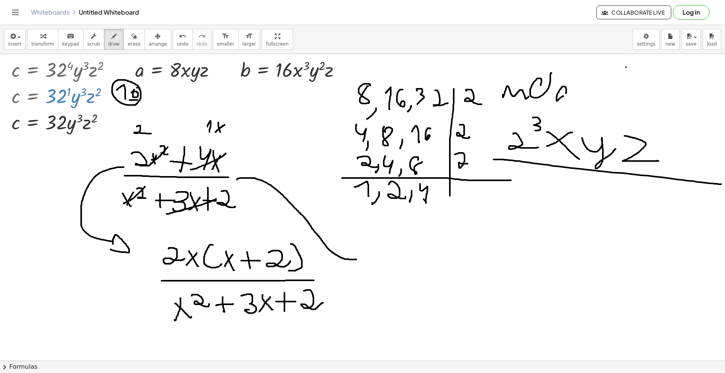
drag, startPoint x: 244, startPoint y: 178, endPoint x: 361, endPoint y: 258, distance: 141.8
drag, startPoint x: 359, startPoint y: 263, endPoint x: 371, endPoint y: 257, distance: 13.7
drag, startPoint x: 439, startPoint y: 230, endPoint x: 457, endPoint y: 240, distance: 20.4
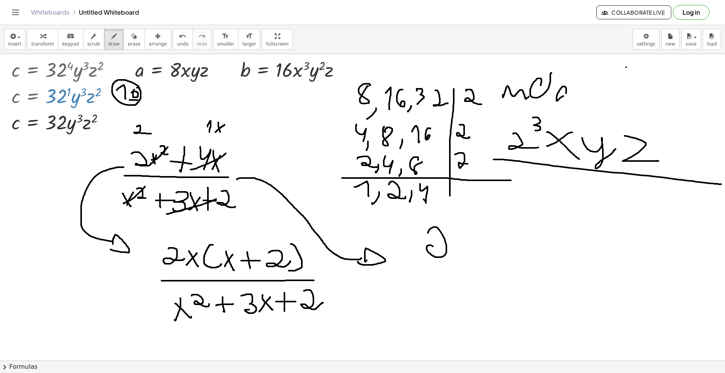
drag, startPoint x: 463, startPoint y: 238, endPoint x: 462, endPoint y: 252, distance: 14.0
drag, startPoint x: 455, startPoint y: 241, endPoint x: 471, endPoint y: 247, distance: 16.9
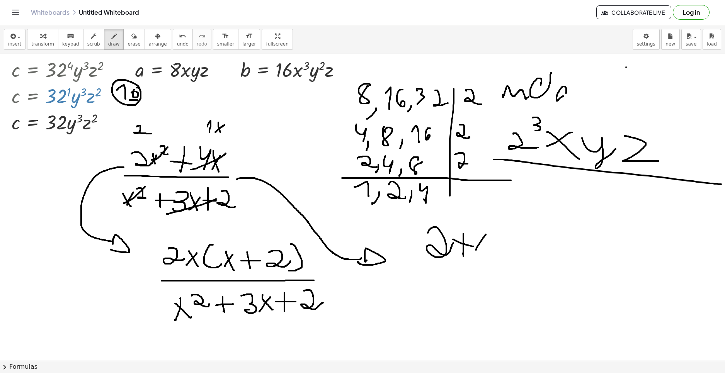
drag, startPoint x: 483, startPoint y: 238, endPoint x: 489, endPoint y: 256, distance: 18.8
drag, startPoint x: 499, startPoint y: 236, endPoint x: 457, endPoint y: 262, distance: 48.9
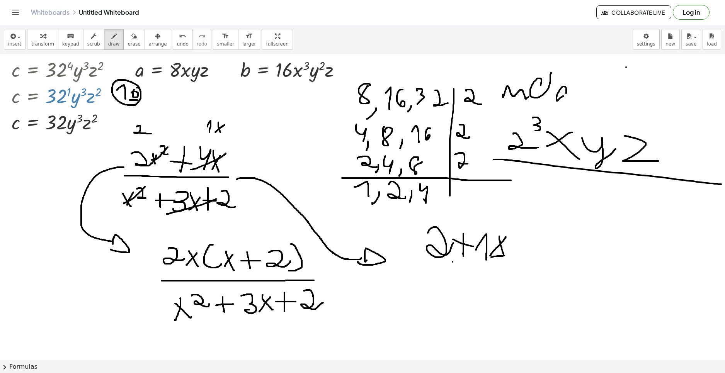
drag, startPoint x: 452, startPoint y: 262, endPoint x: 441, endPoint y: 262, distance: 11.2
drag, startPoint x: 430, startPoint y: 264, endPoint x: 517, endPoint y: 264, distance: 86.2
drag, startPoint x: 472, startPoint y: 281, endPoint x: 490, endPoint y: 297, distance: 24.1
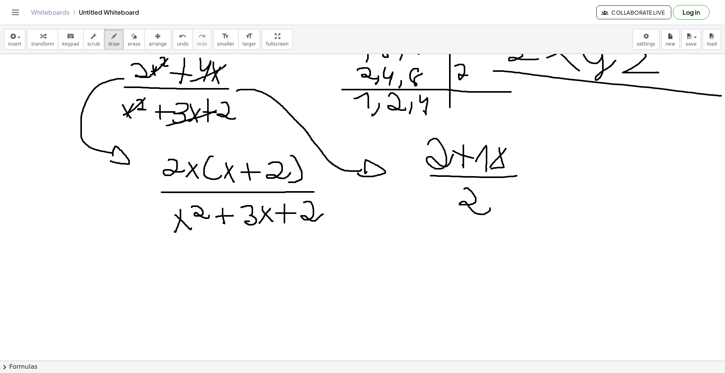
scroll to position [116, 0]
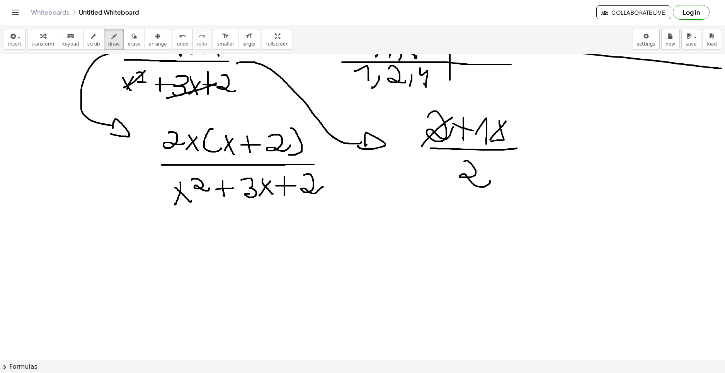
drag, startPoint x: 422, startPoint y: 146, endPoint x: 454, endPoint y: 116, distance: 44.6
click at [454, 116] on div at bounding box center [362, 270] width 725 height 664
drag, startPoint x: 454, startPoint y: 189, endPoint x: 498, endPoint y: 164, distance: 50.9
click at [498, 164] on div at bounding box center [362, 270] width 725 height 664
drag, startPoint x: 551, startPoint y: 145, endPoint x: 571, endPoint y: 143, distance: 20.5
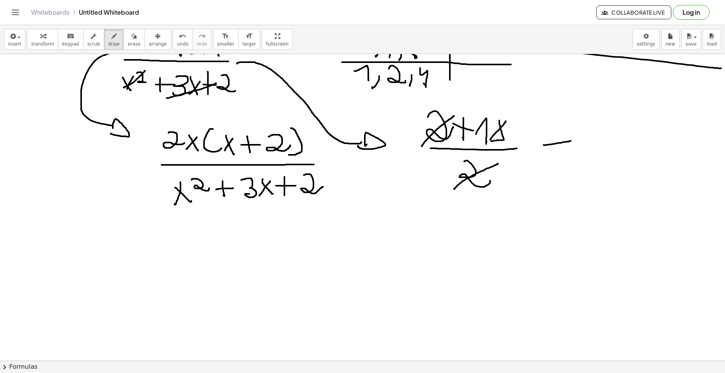
click at [573, 141] on div at bounding box center [362, 270] width 725 height 664
drag, startPoint x: 541, startPoint y: 171, endPoint x: 570, endPoint y: 162, distance: 30.7
click at [569, 162] on div at bounding box center [362, 270] width 725 height 664
drag, startPoint x: 608, startPoint y: 139, endPoint x: 617, endPoint y: 124, distance: 18.2
click at [617, 124] on div at bounding box center [362, 270] width 725 height 664
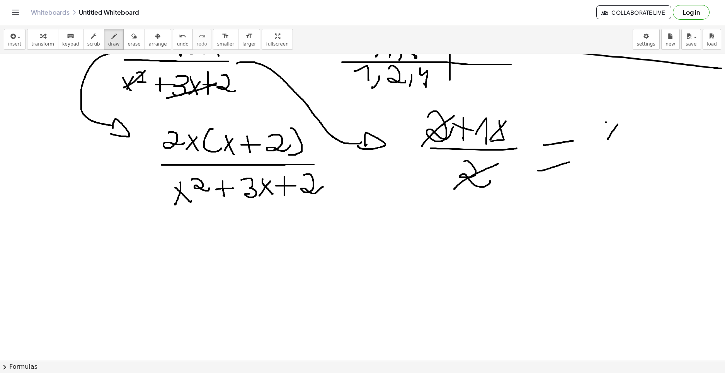
drag, startPoint x: 606, startPoint y: 122, endPoint x: 609, endPoint y: 137, distance: 15.1
click at [612, 138] on div at bounding box center [362, 270] width 725 height 664
drag, startPoint x: 587, startPoint y: 147, endPoint x: 659, endPoint y: 143, distance: 72.0
click at [662, 141] on div at bounding box center [362, 270] width 725 height 664
drag, startPoint x: 627, startPoint y: 147, endPoint x: 628, endPoint y: 162, distance: 14.7
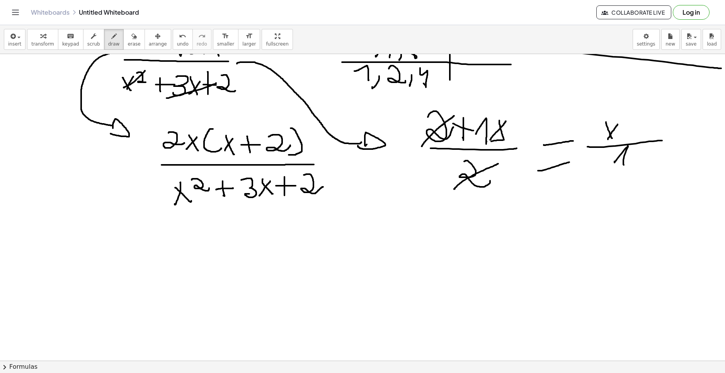
click at [626, 164] on div at bounding box center [362, 270] width 725 height 664
drag, startPoint x: 188, startPoint y: 214, endPoint x: 191, endPoint y: 249, distance: 35.3
click at [191, 249] on div at bounding box center [362, 270] width 725 height 664
drag, startPoint x: 310, startPoint y: 197, endPoint x: 313, endPoint y: 233, distance: 36.1
click at [313, 233] on div at bounding box center [362, 270] width 725 height 664
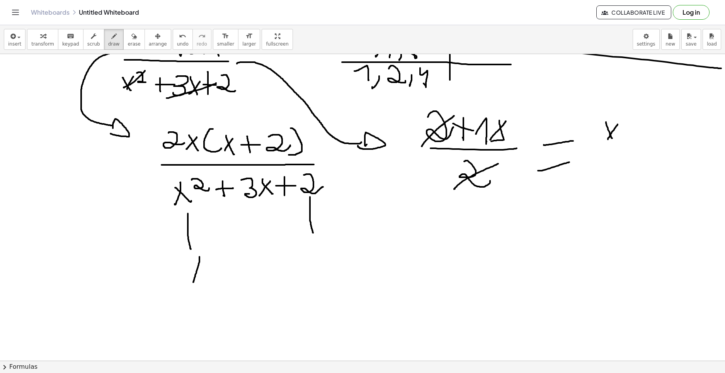
drag, startPoint x: 197, startPoint y: 271, endPoint x: 193, endPoint y: 282, distance: 12.1
click at [193, 282] on div at bounding box center [362, 270] width 725 height 664
drag, startPoint x: 188, startPoint y: 267, endPoint x: 202, endPoint y: 283, distance: 21.1
click at [201, 285] on div at bounding box center [362, 270] width 725 height 664
click at [213, 275] on div at bounding box center [362, 270] width 725 height 664
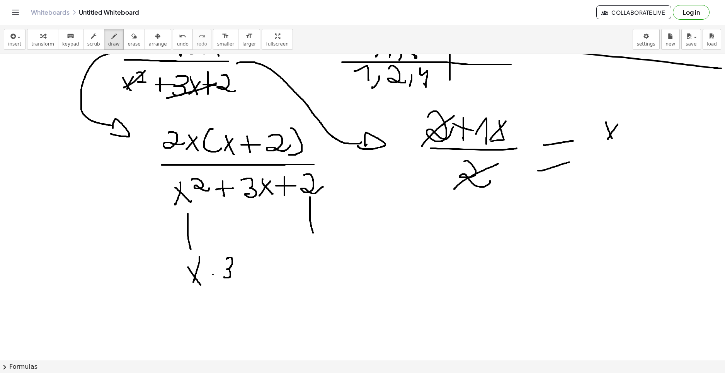
drag, startPoint x: 226, startPoint y: 259, endPoint x: 231, endPoint y: 273, distance: 14.2
click at [224, 277] on div at bounding box center [362, 270] width 725 height 664
click at [218, 282] on div at bounding box center [362, 270] width 725 height 664
drag, startPoint x: 235, startPoint y: 270, endPoint x: 247, endPoint y: 275, distance: 12.8
click at [246, 276] on div at bounding box center [362, 270] width 725 height 664
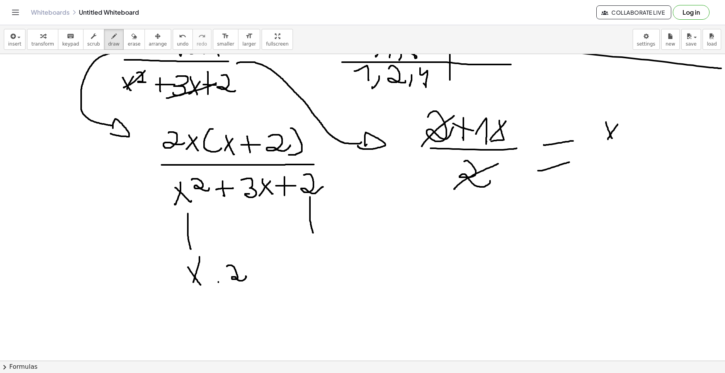
click at [259, 276] on div at bounding box center [362, 270] width 725 height 664
drag, startPoint x: 273, startPoint y: 264, endPoint x: 282, endPoint y: 273, distance: 13.1
click at [281, 277] on div at bounding box center [362, 270] width 725 height 664
drag, startPoint x: 289, startPoint y: 284, endPoint x: 295, endPoint y: 269, distance: 15.8
click at [289, 281] on div at bounding box center [362, 270] width 725 height 664
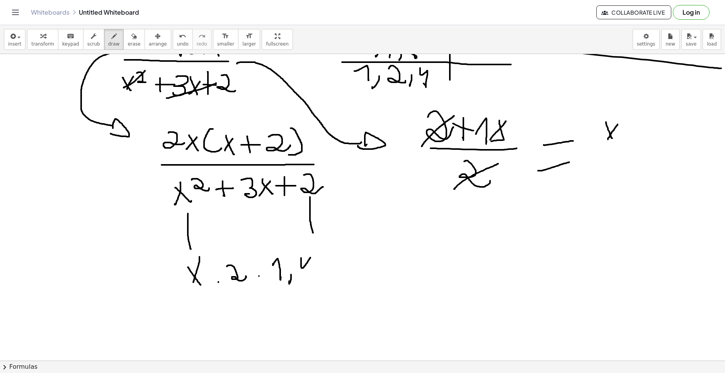
drag, startPoint x: 301, startPoint y: 258, endPoint x: 314, endPoint y: 274, distance: 20.0
click at [313, 275] on div at bounding box center [362, 270] width 725 height 664
drag, startPoint x: 323, startPoint y: 264, endPoint x: 327, endPoint y: 274, distance: 10.6
click at [327, 274] on div at bounding box center [362, 270] width 725 height 664
drag, startPoint x: 42, startPoint y: 235, endPoint x: 63, endPoint y: 244, distance: 23.4
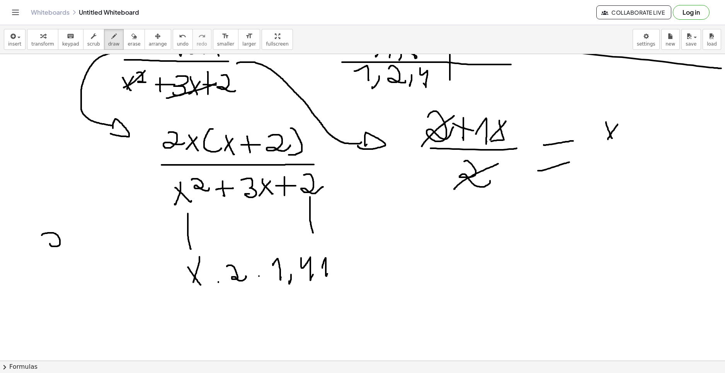
click at [65, 244] on div at bounding box center [362, 270] width 725 height 664
drag, startPoint x: 33, startPoint y: 261, endPoint x: 41, endPoint y: 268, distance: 10.9
click at [41, 268] on div at bounding box center [362, 270] width 725 height 664
click at [48, 272] on div at bounding box center [362, 270] width 725 height 664
drag, startPoint x: 56, startPoint y: 260, endPoint x: 60, endPoint y: 268, distance: 9.3
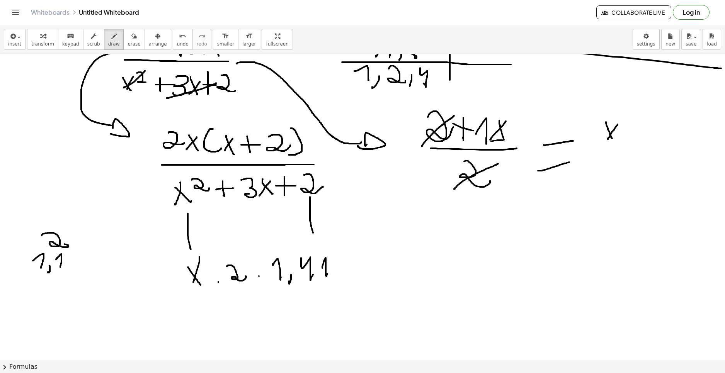
click at [60, 268] on div at bounding box center [362, 270] width 725 height 664
drag, startPoint x: 53, startPoint y: 254, endPoint x: 70, endPoint y: 263, distance: 18.5
click at [61, 269] on div at bounding box center [362, 270] width 725 height 664
drag, startPoint x: 71, startPoint y: 260, endPoint x: 79, endPoint y: 267, distance: 11.0
click at [73, 268] on div at bounding box center [362, 270] width 725 height 664
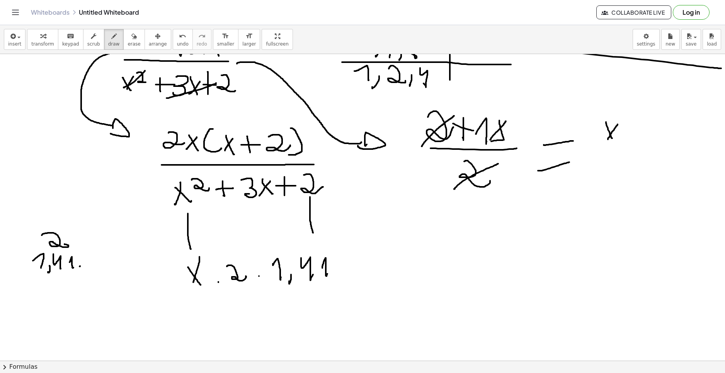
drag, startPoint x: 80, startPoint y: 266, endPoint x: 87, endPoint y: 255, distance: 13.2
click at [87, 255] on div at bounding box center [362, 270] width 725 height 664
drag, startPoint x: 83, startPoint y: 256, endPoint x: 53, endPoint y: 269, distance: 32.2
click at [80, 268] on div at bounding box center [362, 270] width 725 height 664
drag, startPoint x: 51, startPoint y: 273, endPoint x: 94, endPoint y: 270, distance: 43.0
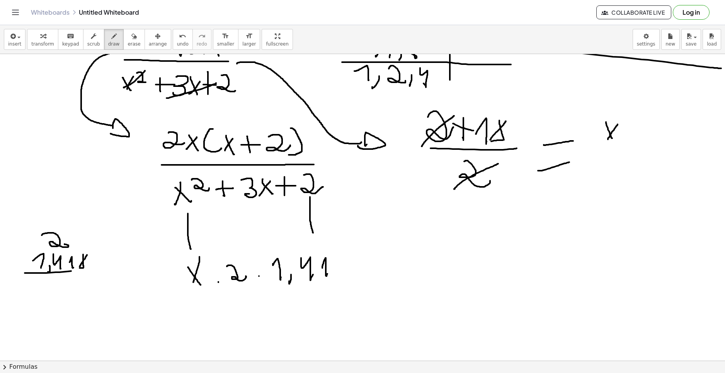
click at [94, 270] on div at bounding box center [362, 270] width 725 height 664
drag, startPoint x: 82, startPoint y: 277, endPoint x: 88, endPoint y: 286, distance: 10.7
click at [89, 285] on div at bounding box center [362, 270] width 725 height 664
click at [62, 295] on div at bounding box center [362, 270] width 725 height 664
drag, startPoint x: 32, startPoint y: 311, endPoint x: 46, endPoint y: 309, distance: 14.5
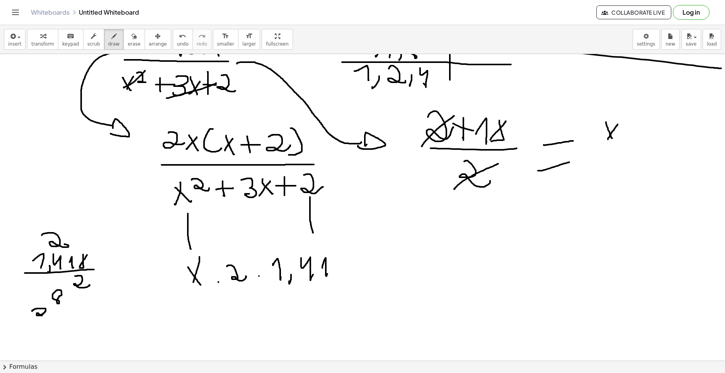
click at [47, 312] on div at bounding box center [362, 270] width 725 height 664
drag, startPoint x: 39, startPoint y: 291, endPoint x: 36, endPoint y: 296, distance: 5.0
click at [39, 298] on div at bounding box center [362, 270] width 725 height 664
click at [46, 296] on div at bounding box center [362, 270] width 725 height 664
drag, startPoint x: 40, startPoint y: 316, endPoint x: 103, endPoint y: 315, distance: 63.0
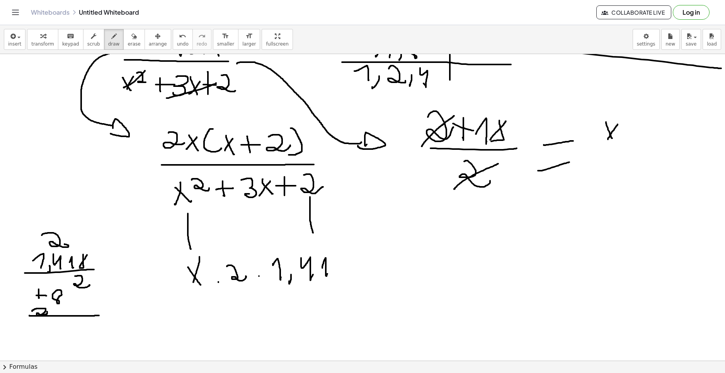
click at [103, 315] on div at bounding box center [362, 270] width 725 height 664
click at [84, 331] on div at bounding box center [362, 270] width 725 height 664
drag, startPoint x: 60, startPoint y: 321, endPoint x: 44, endPoint y: 327, distance: 17.1
click at [61, 325] on div at bounding box center [362, 270] width 725 height 664
drag, startPoint x: 37, startPoint y: 324, endPoint x: 44, endPoint y: 335, distance: 13.2
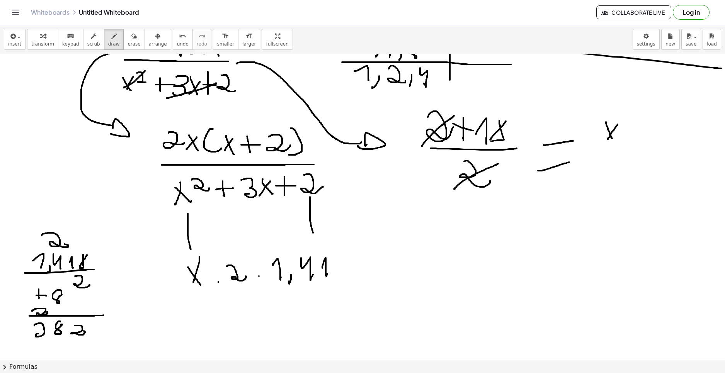
click at [44, 335] on div at bounding box center [362, 270] width 725 height 664
drag, startPoint x: 51, startPoint y: 333, endPoint x: 50, endPoint y: 339, distance: 6.7
click at [50, 339] on div at bounding box center [362, 270] width 725 height 664
click at [351, 264] on div at bounding box center [362, 270] width 725 height 664
drag, startPoint x: 340, startPoint y: 274, endPoint x: 353, endPoint y: 273, distance: 12.4
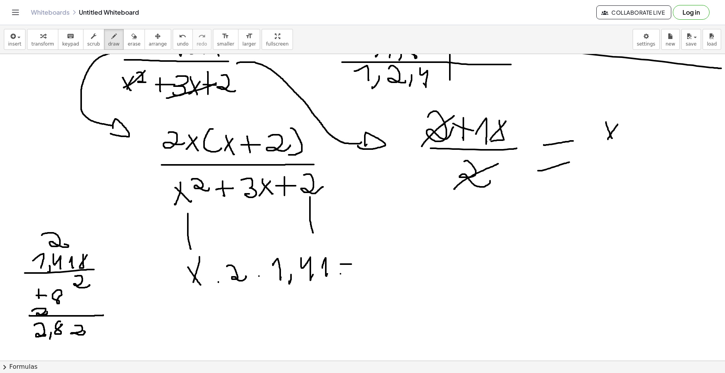
click at [350, 273] on div at bounding box center [362, 270] width 725 height 664
drag, startPoint x: 342, startPoint y: 254, endPoint x: 360, endPoint y: 253, distance: 17.4
click at [361, 250] on div at bounding box center [362, 270] width 725 height 664
drag, startPoint x: 374, startPoint y: 263, endPoint x: 367, endPoint y: 274, distance: 13.3
click at [367, 274] on div at bounding box center [362, 270] width 725 height 664
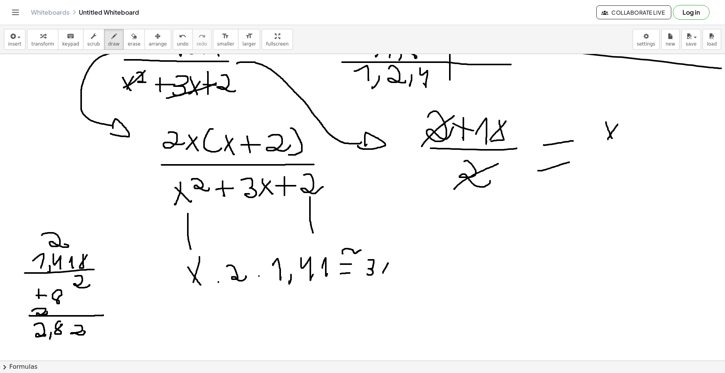
drag, startPoint x: 383, startPoint y: 273, endPoint x: 383, endPoint y: 263, distance: 10.4
click at [388, 263] on div at bounding box center [362, 270] width 725 height 664
click at [387, 273] on div at bounding box center [362, 270] width 725 height 664
click at [512, 253] on div at bounding box center [362, 270] width 725 height 664
click at [530, 243] on div at bounding box center [362, 270] width 725 height 664
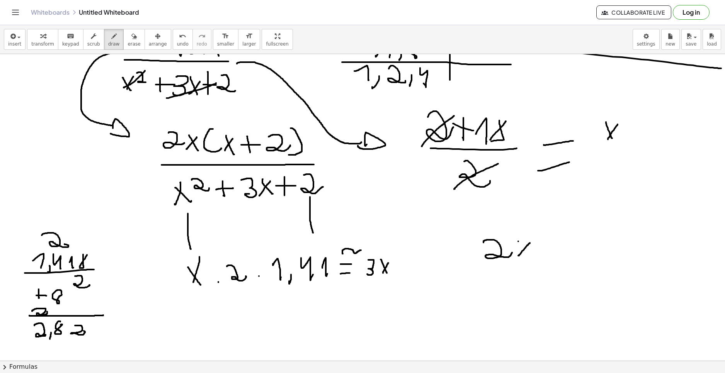
click at [530, 256] on div at bounding box center [362, 270] width 725 height 664
click at [550, 257] on div at bounding box center [362, 270] width 725 height 664
click at [567, 243] on div at bounding box center [362, 270] width 725 height 664
click at [568, 258] on div at bounding box center [362, 270] width 725 height 664
click at [581, 257] on div at bounding box center [362, 270] width 725 height 664
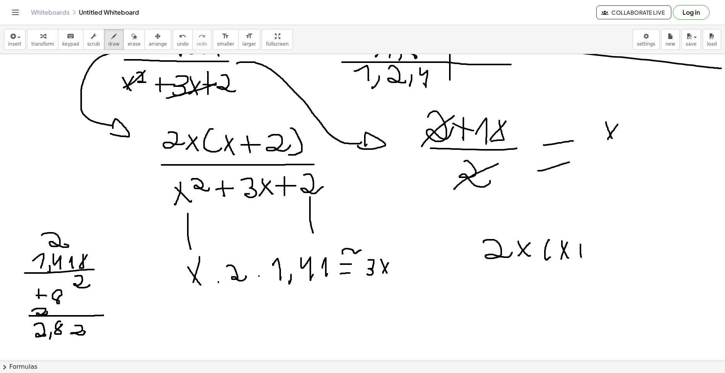
click at [585, 251] on div at bounding box center [362, 270] width 725 height 664
click at [604, 251] on div at bounding box center [362, 270] width 725 height 664
click at [608, 263] on div at bounding box center [362, 270] width 725 height 664
click at [624, 269] on div at bounding box center [362, 270] width 725 height 664
click at [514, 284] on div at bounding box center [362, 270] width 725 height 664
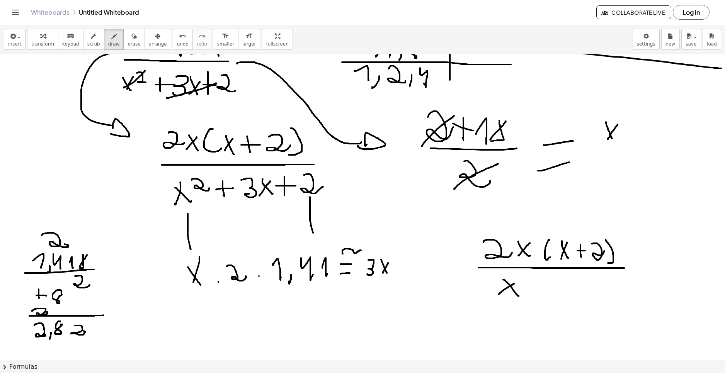
click at [519, 296] on div at bounding box center [362, 270] width 725 height 664
click at [534, 291] on div at bounding box center [362, 270] width 725 height 664
click at [539, 286] on div at bounding box center [362, 270] width 725 height 664
click at [549, 292] on div at bounding box center [362, 270] width 725 height 664
click at [556, 294] on div at bounding box center [362, 270] width 725 height 664
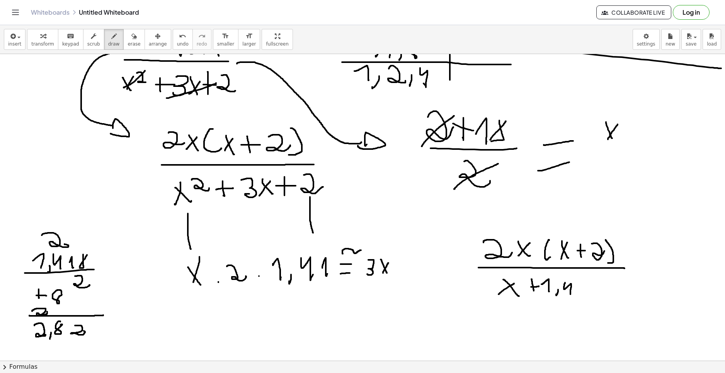
click at [572, 293] on div at bounding box center [362, 270] width 725 height 664
click at [582, 293] on div at bounding box center [362, 270] width 725 height 664
click at [514, 297] on div at bounding box center [362, 270] width 725 height 664
click at [586, 293] on div at bounding box center [362, 270] width 725 height 664
click at [617, 279] on div at bounding box center [362, 270] width 725 height 664
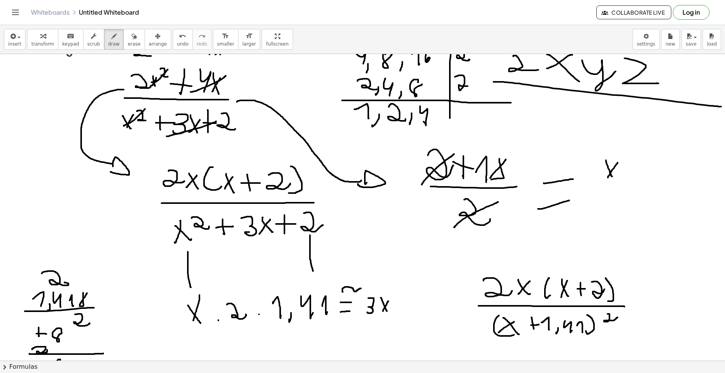
scroll to position [155, 0]
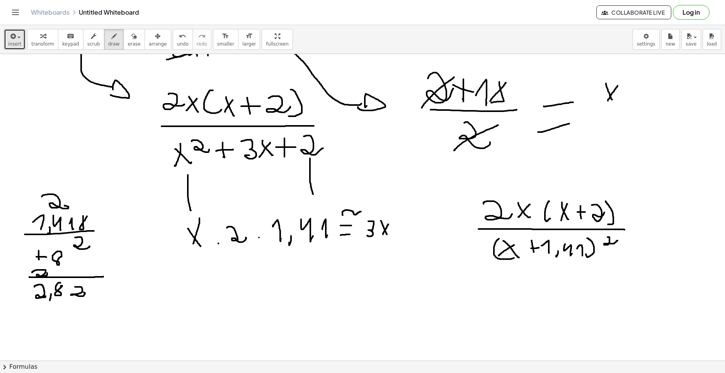
click at [18, 44] on span "insert" at bounding box center [14, 43] width 13 height 5
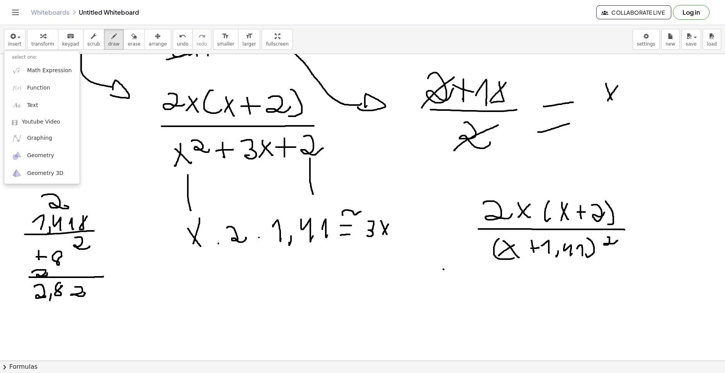
drag, startPoint x: 449, startPoint y: 251, endPoint x: 451, endPoint y: 270, distance: 19.1
click at [444, 270] on div at bounding box center [362, 232] width 725 height 664
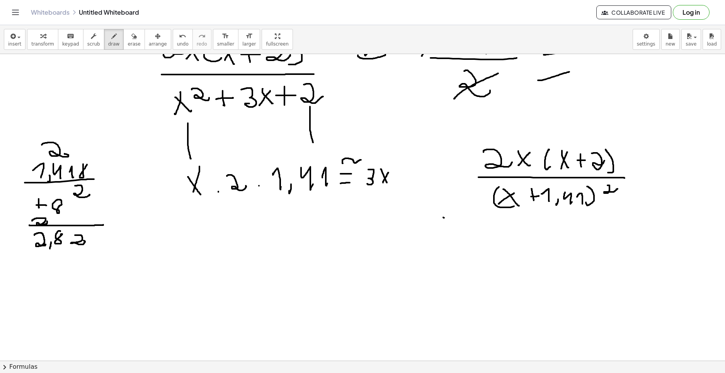
scroll to position [232, 0]
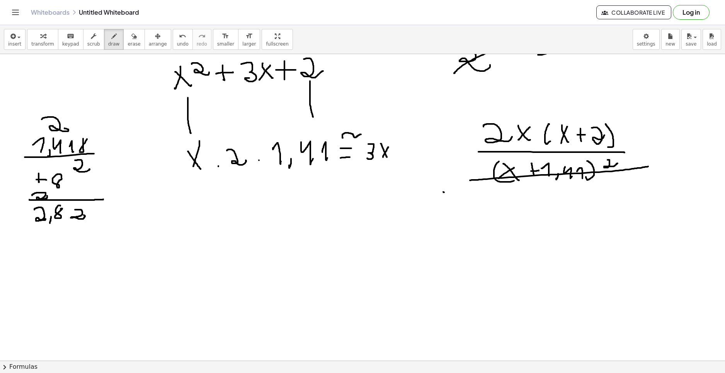
drag, startPoint x: 470, startPoint y: 180, endPoint x: 653, endPoint y: 165, distance: 183.4
click at [653, 165] on div at bounding box center [362, 154] width 725 height 664
drag, startPoint x: 541, startPoint y: 153, endPoint x: 621, endPoint y: 131, distance: 82.9
click at [621, 131] on div at bounding box center [362, 154] width 725 height 664
drag, startPoint x: 531, startPoint y: 233, endPoint x: 546, endPoint y: 241, distance: 17.8
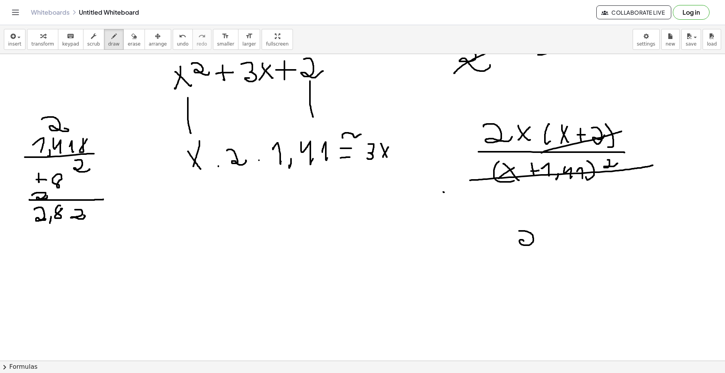
click at [549, 243] on div at bounding box center [362, 154] width 725 height 664
drag, startPoint x: 552, startPoint y: 240, endPoint x: 575, endPoint y: 224, distance: 27.8
click at [576, 226] on div at bounding box center [362, 154] width 725 height 664
click at [565, 245] on div at bounding box center [362, 154] width 725 height 664
drag, startPoint x: 493, startPoint y: 257, endPoint x: 572, endPoint y: 250, distance: 78.7
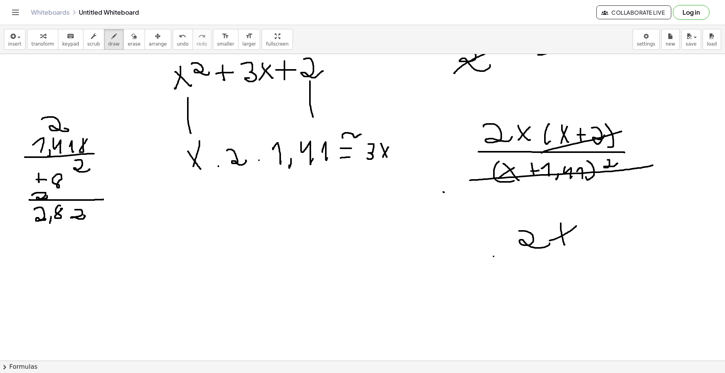
click at [572, 250] on div at bounding box center [362, 154] width 725 height 664
drag, startPoint x: 524, startPoint y: 276, endPoint x: 512, endPoint y: 274, distance: 11.8
click at [508, 288] on div at bounding box center [362, 154] width 725 height 664
drag, startPoint x: 515, startPoint y: 278, endPoint x: 538, endPoint y: 281, distance: 23.3
click at [526, 293] on div at bounding box center [362, 154] width 725 height 664
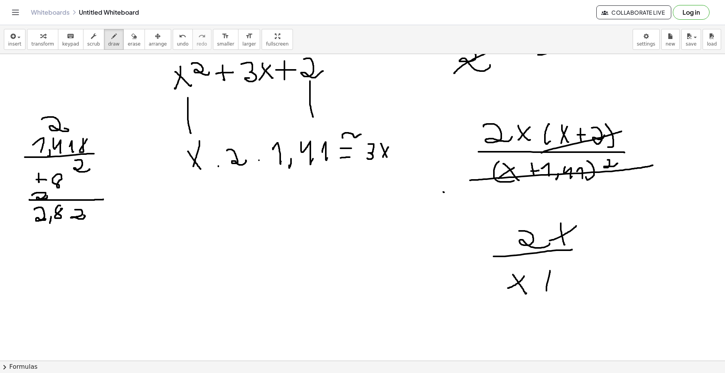
drag, startPoint x: 550, startPoint y: 271, endPoint x: 537, endPoint y: 280, distance: 15.2
click at [545, 291] on div at bounding box center [362, 154] width 725 height 664
drag, startPoint x: 537, startPoint y: 280, endPoint x: 549, endPoint y: 280, distance: 12.0
click at [549, 280] on div at bounding box center [362, 154] width 725 height 664
drag, startPoint x: 553, startPoint y: 281, endPoint x: 570, endPoint y: 288, distance: 18.7
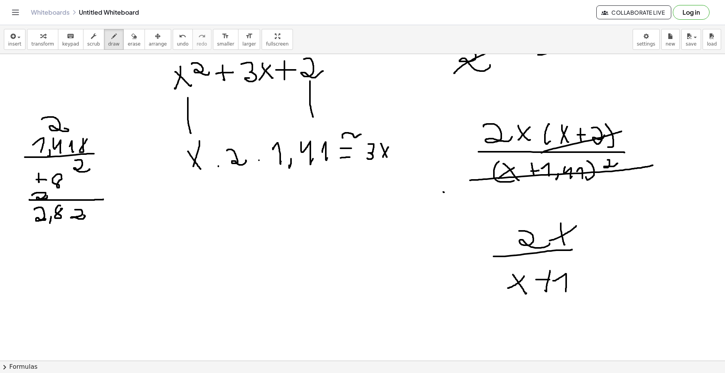
click at [566, 293] on div at bounding box center [362, 154] width 725 height 664
click at [569, 297] on div at bounding box center [362, 154] width 725 height 664
drag, startPoint x: 588, startPoint y: 278, endPoint x: 596, endPoint y: 288, distance: 13.2
click at [594, 295] on div at bounding box center [362, 154] width 725 height 664
drag, startPoint x: 607, startPoint y: 282, endPoint x: 597, endPoint y: 295, distance: 16.0
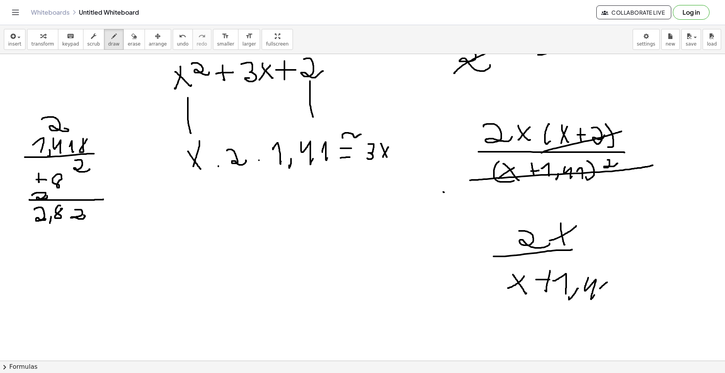
click at [603, 297] on div at bounding box center [362, 154] width 725 height 664
drag, startPoint x: 310, startPoint y: 284, endPoint x: 243, endPoint y: 252, distance: 73.8
click at [244, 253] on div at bounding box center [362, 154] width 725 height 664
drag, startPoint x: 220, startPoint y: 202, endPoint x: 290, endPoint y: 315, distance: 132.7
drag, startPoint x: 290, startPoint y: 315, endPoint x: 257, endPoint y: 292, distance: 40.3
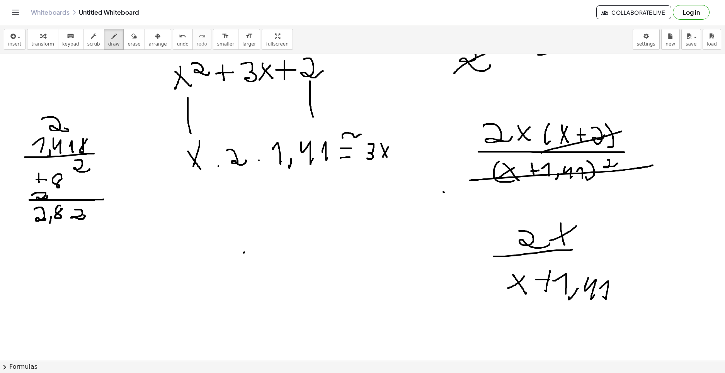
click at [257, 292] on div at bounding box center [362, 154] width 725 height 664
drag, startPoint x: 177, startPoint y: 254, endPoint x: 170, endPoint y: 254, distance: 6.2
click at [172, 263] on div at bounding box center [362, 154] width 725 height 664
drag, startPoint x: 171, startPoint y: 240, endPoint x: 190, endPoint y: 261, distance: 27.6
click at [191, 268] on div at bounding box center [362, 154] width 725 height 664
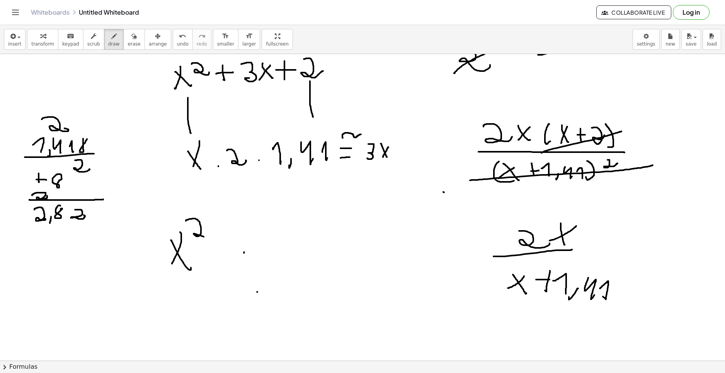
drag, startPoint x: 194, startPoint y: 219, endPoint x: 217, endPoint y: 239, distance: 30.7
click at [207, 239] on div at bounding box center [362, 154] width 725 height 664
drag, startPoint x: 230, startPoint y: 237, endPoint x: 224, endPoint y: 262, distance: 24.9
click at [228, 266] on div at bounding box center [362, 154] width 725 height 664
drag, startPoint x: 217, startPoint y: 255, endPoint x: 235, endPoint y: 257, distance: 17.8
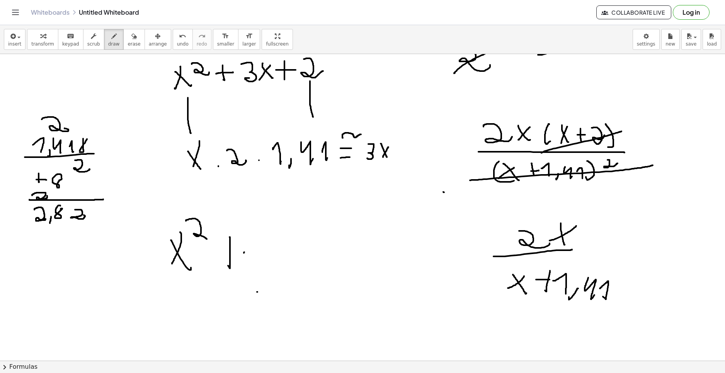
click at [235, 257] on div at bounding box center [362, 154] width 725 height 664
drag, startPoint x: 254, startPoint y: 248, endPoint x: 270, endPoint y: 266, distance: 23.8
click at [267, 263] on div at bounding box center [362, 154] width 725 height 664
drag, startPoint x: 281, startPoint y: 258, endPoint x: 287, endPoint y: 248, distance: 12.1
click at [289, 247] on div at bounding box center [362, 154] width 725 height 664
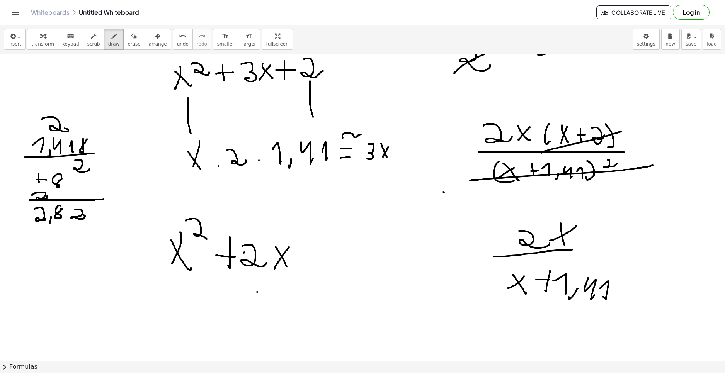
drag, startPoint x: 278, startPoint y: 251, endPoint x: 302, endPoint y: 249, distance: 24.0
click at [288, 266] on div at bounding box center [362, 154] width 725 height 664
drag, startPoint x: 302, startPoint y: 248, endPoint x: 331, endPoint y: 259, distance: 31.3
click at [329, 262] on div at bounding box center [362, 154] width 725 height 664
drag, startPoint x: 337, startPoint y: 246, endPoint x: 331, endPoint y: 258, distance: 13.8
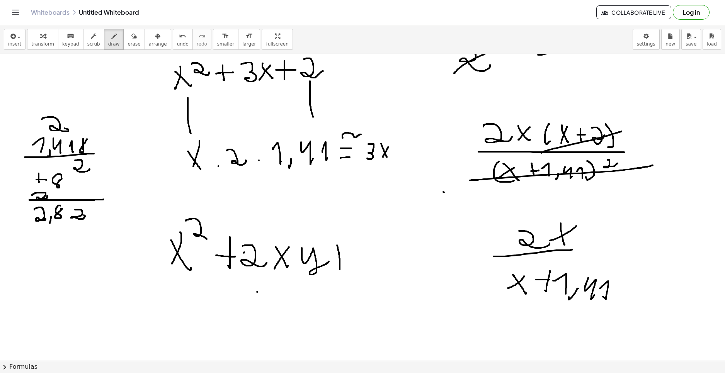
click at [340, 269] on div at bounding box center [362, 154] width 725 height 664
drag, startPoint x: 348, startPoint y: 260, endPoint x: 352, endPoint y: 260, distance: 4.3
click at [352, 260] on div at bounding box center [362, 154] width 725 height 664
drag, startPoint x: 370, startPoint y: 258, endPoint x: 403, endPoint y: 250, distance: 34.2
click at [403, 250] on div at bounding box center [362, 154] width 725 height 664
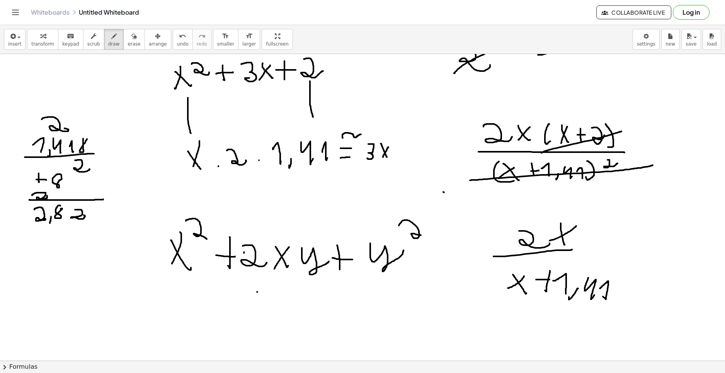
drag, startPoint x: 399, startPoint y: 225, endPoint x: 430, endPoint y: 235, distance: 32.1
click at [430, 235] on div at bounding box center [362, 154] width 725 height 664
drag, startPoint x: 163, startPoint y: 282, endPoint x: 422, endPoint y: 267, distance: 259.3
click at [422, 267] on div at bounding box center [362, 154] width 725 height 664
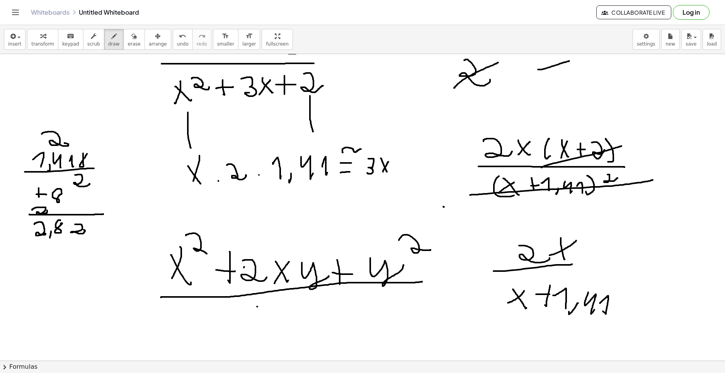
scroll to position [208, 0]
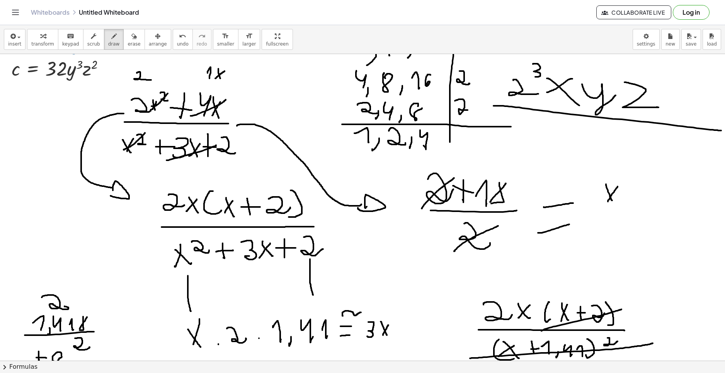
drag, startPoint x: 13, startPoint y: 265, endPoint x: 681, endPoint y: 261, distance: 667.7
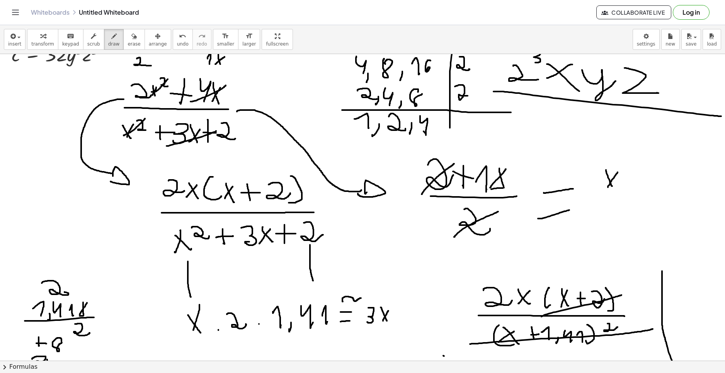
scroll to position [54, 0]
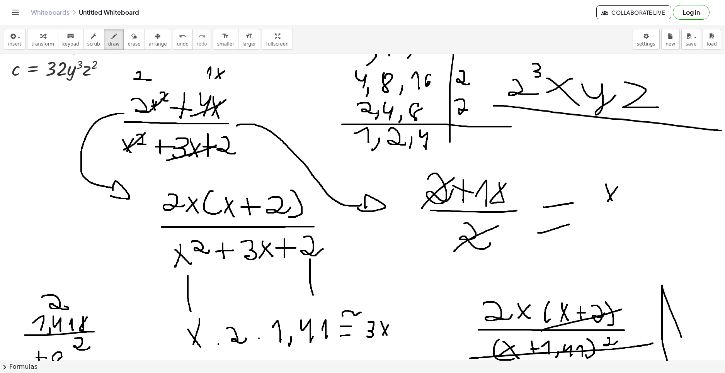
drag, startPoint x: 675, startPoint y: 278, endPoint x: 688, endPoint y: 265, distance: 18.3
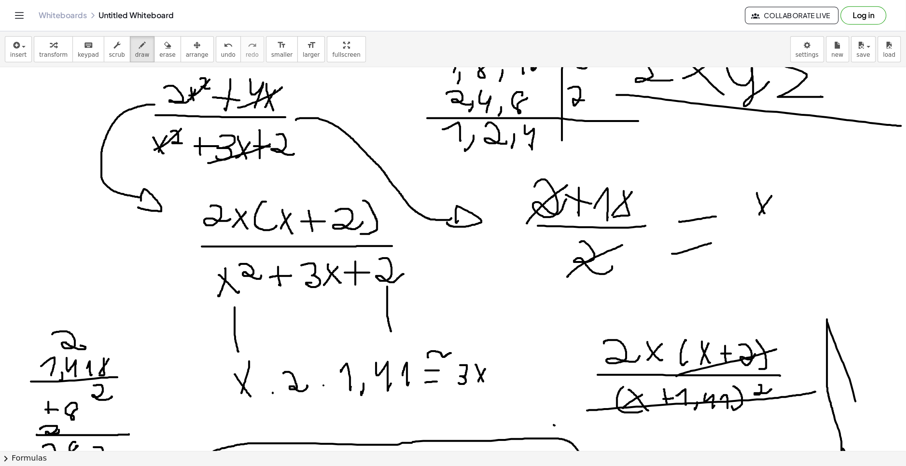
scroll to position [92, 0]
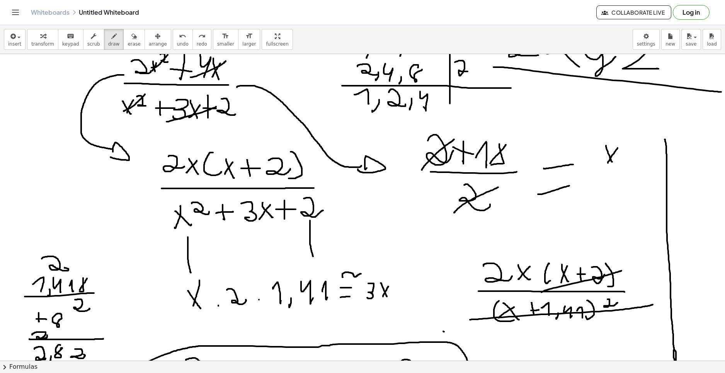
drag, startPoint x: 674, startPoint y: 350, endPoint x: 665, endPoint y: 139, distance: 211.2
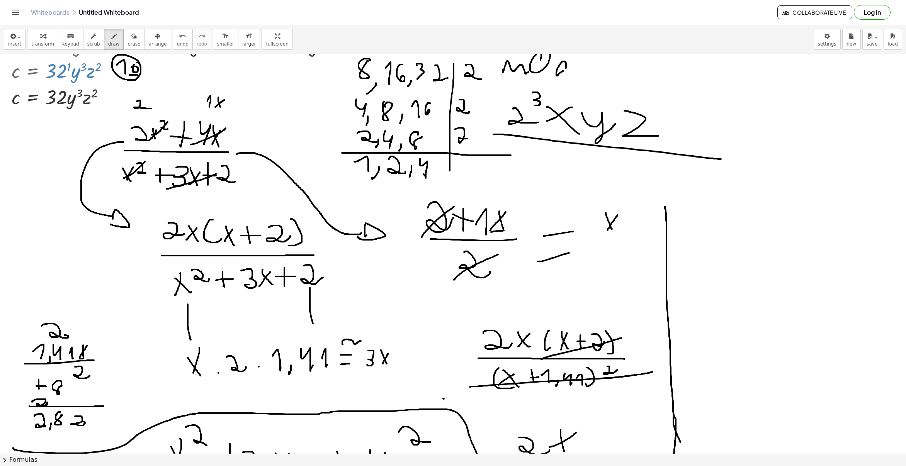
scroll to position [0, 0]
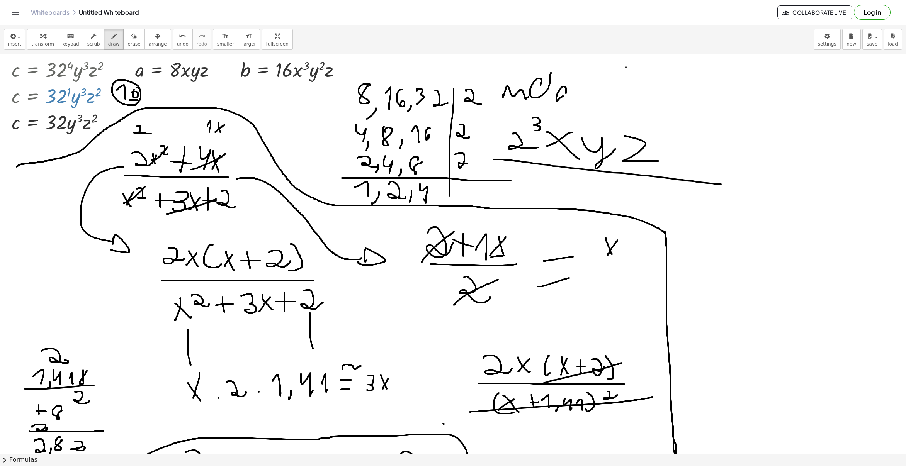
drag, startPoint x: 665, startPoint y: 233, endPoint x: 16, endPoint y: 168, distance: 652.0
drag, startPoint x: 667, startPoint y: 233, endPoint x: 726, endPoint y: 36, distance: 205.4
click at [724, 36] on div "insert select one: Math Expression Function Text Youtube Video Graphing Geometr…" at bounding box center [453, 245] width 906 height 441
drag, startPoint x: 659, startPoint y: 76, endPoint x: 677, endPoint y: 87, distance: 21.3
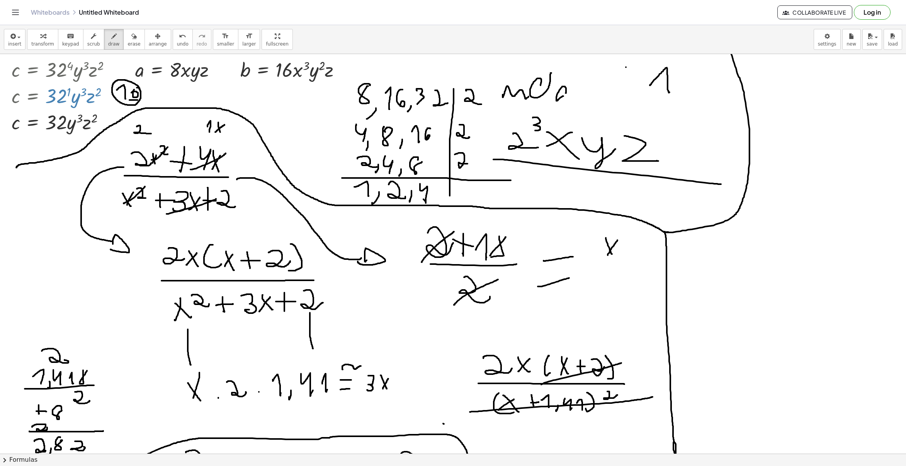
drag, startPoint x: 653, startPoint y: 68, endPoint x: 627, endPoint y: 43, distance: 36.3
click at [629, 35] on div "insert select one: Math Expression Function Text Youtube Video Graphing Geometr…" at bounding box center [453, 245] width 906 height 441
drag, startPoint x: 0, startPoint y: 281, endPoint x: 29, endPoint y: 289, distance: 29.7
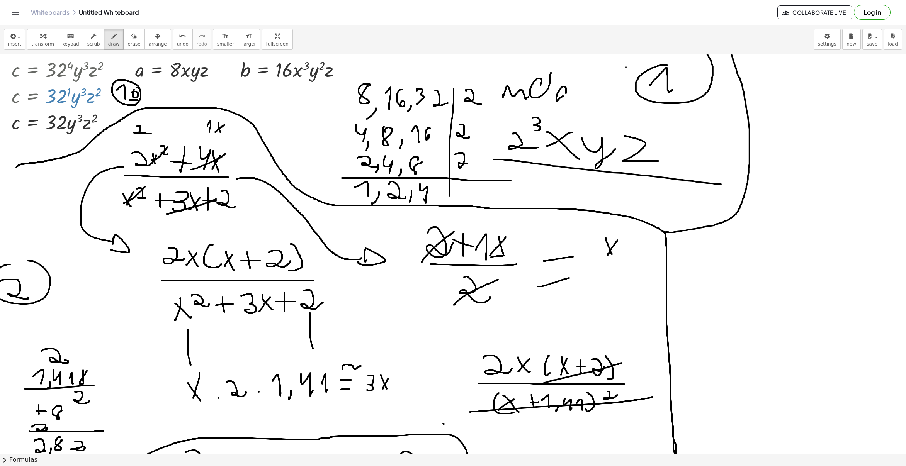
drag, startPoint x: 2, startPoint y: 267, endPoint x: 12, endPoint y: 282, distance: 17.7
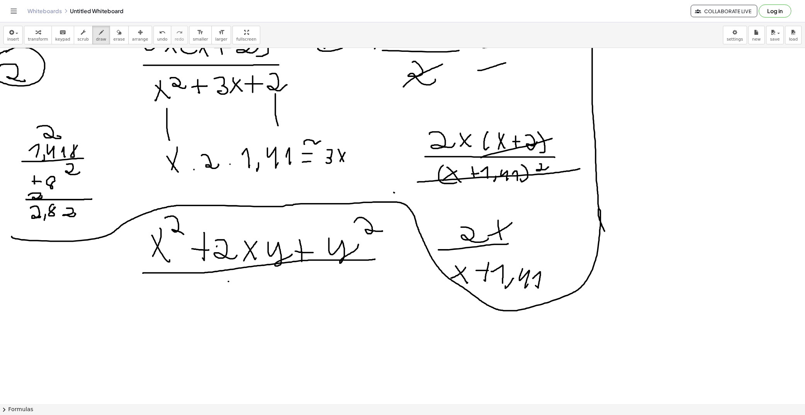
scroll to position [338, 0]
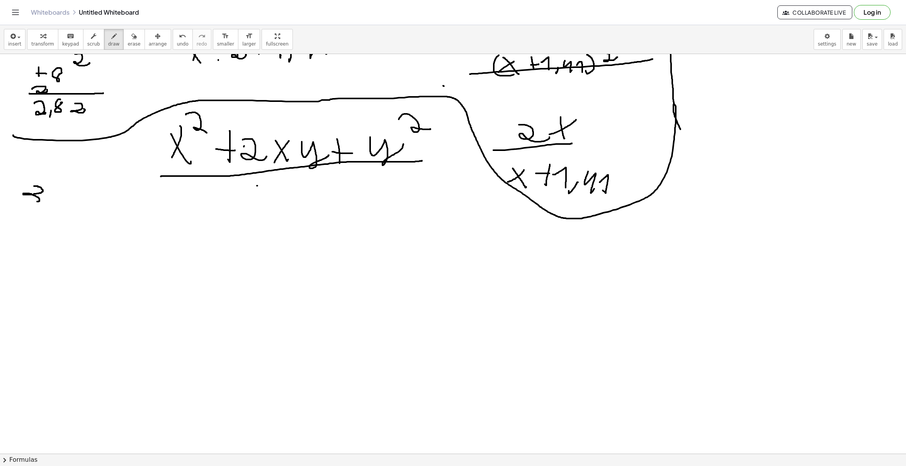
drag, startPoint x: 41, startPoint y: 188, endPoint x: 25, endPoint y: 200, distance: 19.9
click at [25, 200] on div at bounding box center [453, 176] width 906 height 920
drag, startPoint x: 10, startPoint y: 202, endPoint x: 6, endPoint y: 200, distance: 4.8
click at [0, 193] on div at bounding box center [453, 176] width 906 height 920
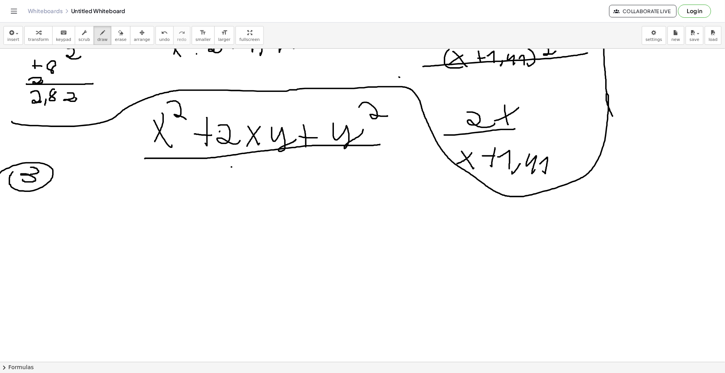
scroll to position [338, 0]
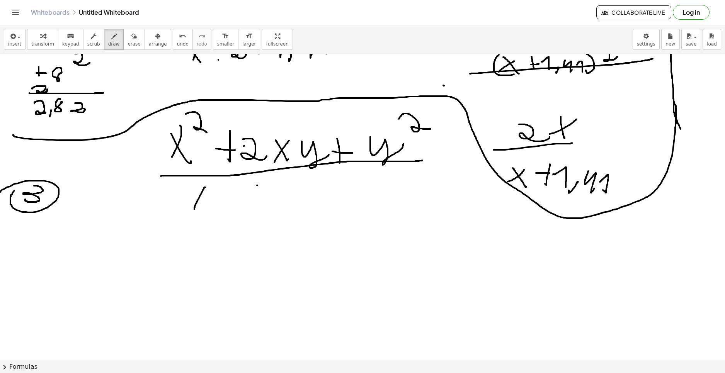
drag, startPoint x: 205, startPoint y: 187, endPoint x: 195, endPoint y: 193, distance: 11.4
click at [195, 207] on div at bounding box center [362, 176] width 725 height 920
drag, startPoint x: 194, startPoint y: 193, endPoint x: 207, endPoint y: 196, distance: 13.1
click at [201, 204] on div at bounding box center [362, 176] width 725 height 920
click at [227, 192] on div at bounding box center [362, 176] width 725 height 920
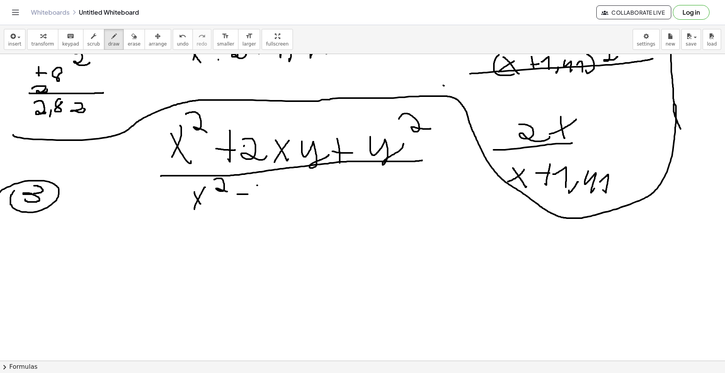
click at [256, 194] on div at bounding box center [362, 176] width 725 height 920
click at [289, 199] on div at bounding box center [362, 176] width 725 height 920
click at [317, 192] on div at bounding box center [362, 176] width 725 height 920
click at [246, 247] on div at bounding box center [362, 176] width 725 height 920
click at [210, 290] on div at bounding box center [362, 176] width 725 height 920
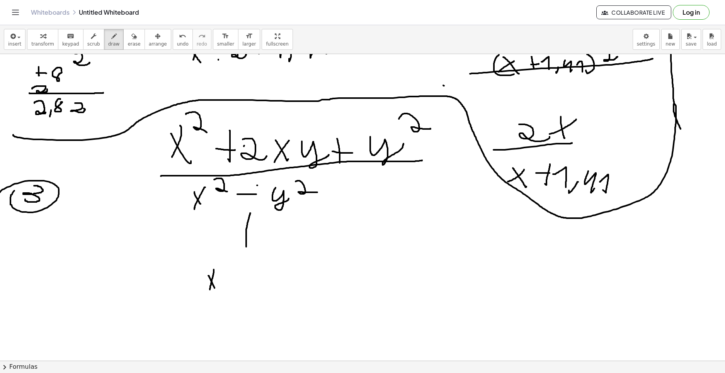
click at [215, 289] on div at bounding box center [362, 176] width 725 height 920
click at [230, 285] on div at bounding box center [362, 176] width 725 height 920
click at [236, 284] on div at bounding box center [362, 176] width 725 height 920
click at [264, 284] on div at bounding box center [362, 176] width 725 height 920
click at [212, 288] on div at bounding box center [362, 176] width 725 height 920
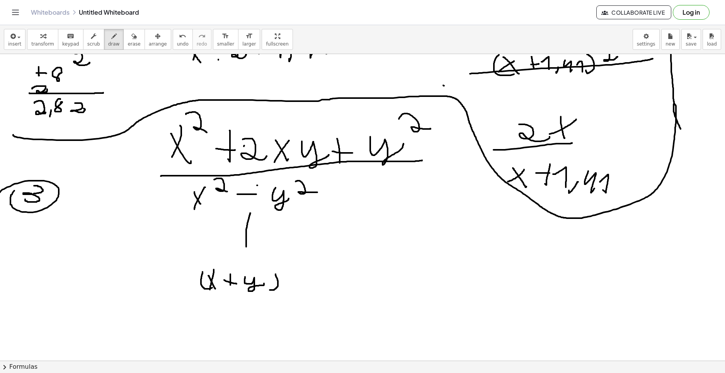
click at [270, 290] on div at bounding box center [362, 176] width 725 height 920
click at [295, 272] on div at bounding box center [362, 176] width 725 height 920
click at [297, 299] on div at bounding box center [362, 176] width 725 height 920
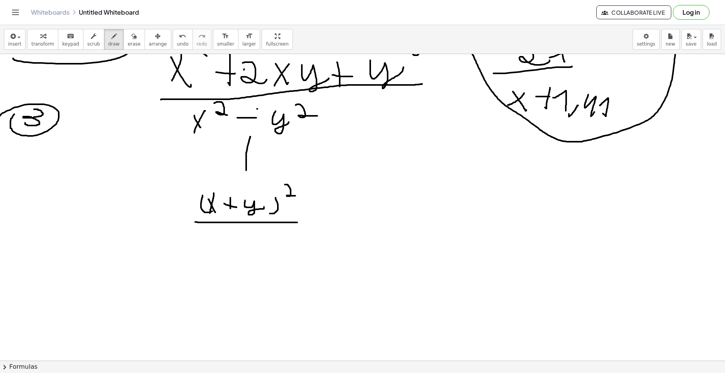
scroll to position [416, 0]
drag, startPoint x: 203, startPoint y: 232, endPoint x: 197, endPoint y: 240, distance: 10.1
click at [197, 248] on div at bounding box center [362, 98] width 725 height 920
click at [207, 247] on div at bounding box center [362, 98] width 725 height 920
click at [219, 247] on div at bounding box center [362, 98] width 725 height 920
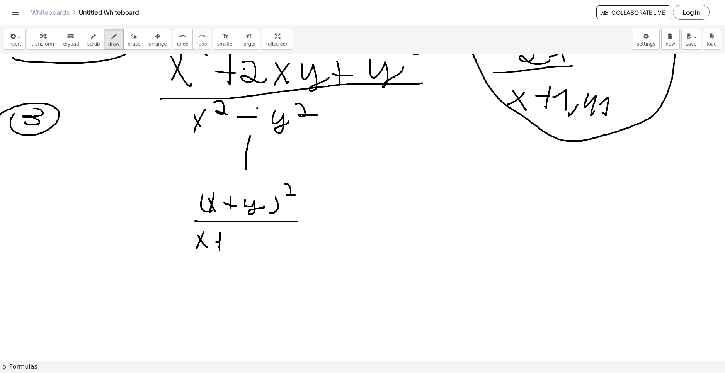
click at [229, 242] on div at bounding box center [362, 98] width 725 height 920
click at [246, 241] on div at bounding box center [362, 98] width 725 height 920
click at [190, 246] on div at bounding box center [362, 98] width 725 height 920
click at [249, 250] on div at bounding box center [362, 98] width 725 height 920
click at [270, 249] on div at bounding box center [362, 98] width 725 height 920
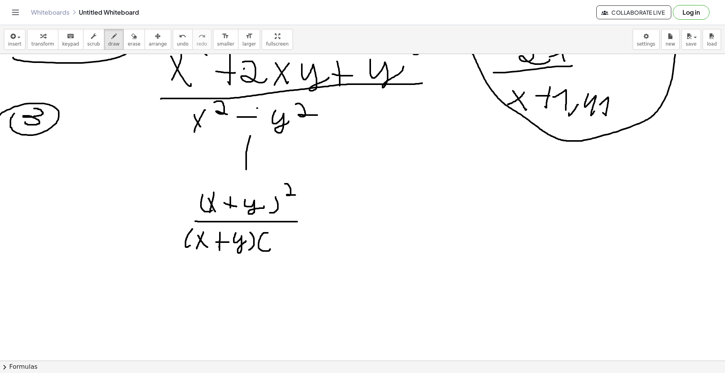
click at [280, 236] on div at bounding box center [362, 98] width 725 height 920
click at [281, 250] on div at bounding box center [362, 98] width 725 height 920
click at [287, 246] on div at bounding box center [362, 98] width 725 height 920
click at [307, 243] on div at bounding box center [362, 98] width 725 height 920
click at [309, 255] on div at bounding box center [362, 98] width 725 height 920
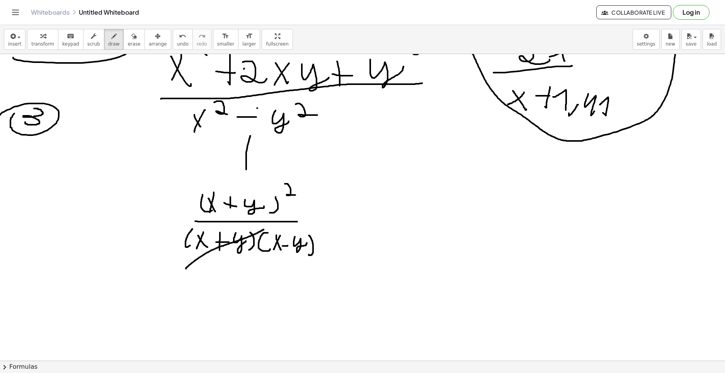
click at [265, 229] on div at bounding box center [362, 98] width 725 height 920
click at [279, 189] on div at bounding box center [362, 98] width 725 height 920
click at [401, 209] on div at bounding box center [362, 98] width 725 height 920
click at [410, 208] on div at bounding box center [362, 98] width 725 height 920
click at [416, 209] on div at bounding box center [362, 98] width 725 height 920
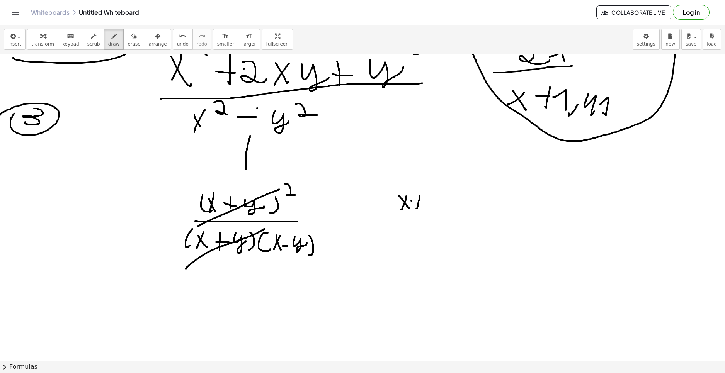
click at [427, 204] on div at bounding box center [362, 98] width 725 height 920
click at [442, 205] on div at bounding box center [362, 98] width 725 height 920
click at [353, 217] on div at bounding box center [362, 98] width 725 height 920
click at [361, 225] on div at bounding box center [362, 98] width 725 height 920
click at [444, 215] on div at bounding box center [362, 98] width 725 height 920
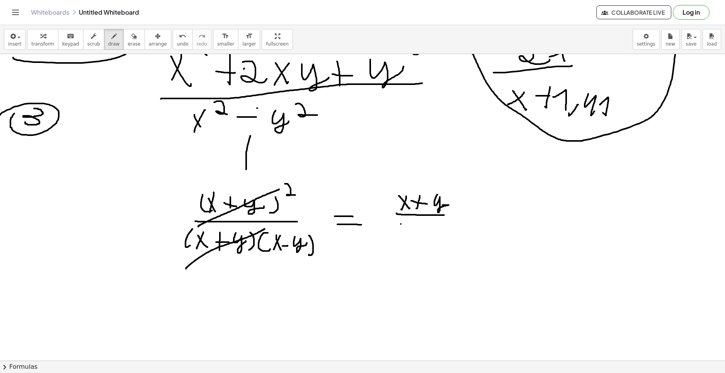
click at [399, 234] on div at bounding box center [362, 98] width 725 height 920
click at [406, 233] on div at bounding box center [362, 98] width 725 height 920
click at [421, 230] on div at bounding box center [362, 98] width 725 height 920
click at [444, 230] on div at bounding box center [362, 98] width 725 height 920
click at [400, 227] on div at bounding box center [362, 98] width 725 height 920
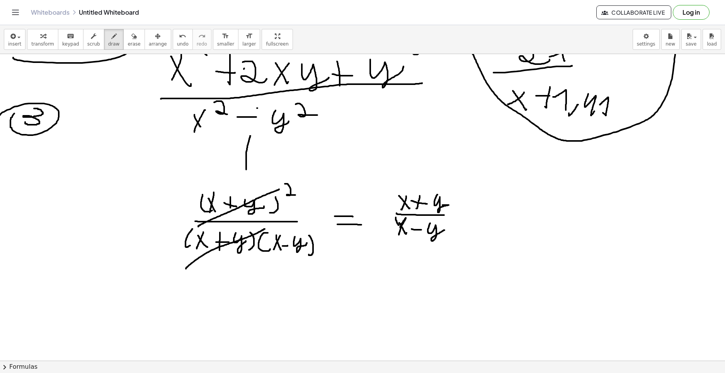
click at [400, 226] on div at bounding box center [362, 98] width 725 height 920
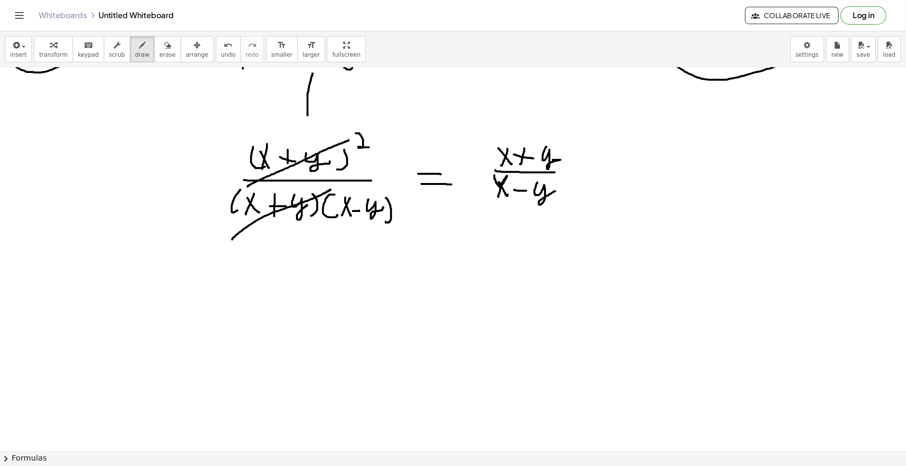
scroll to position [493, 0]
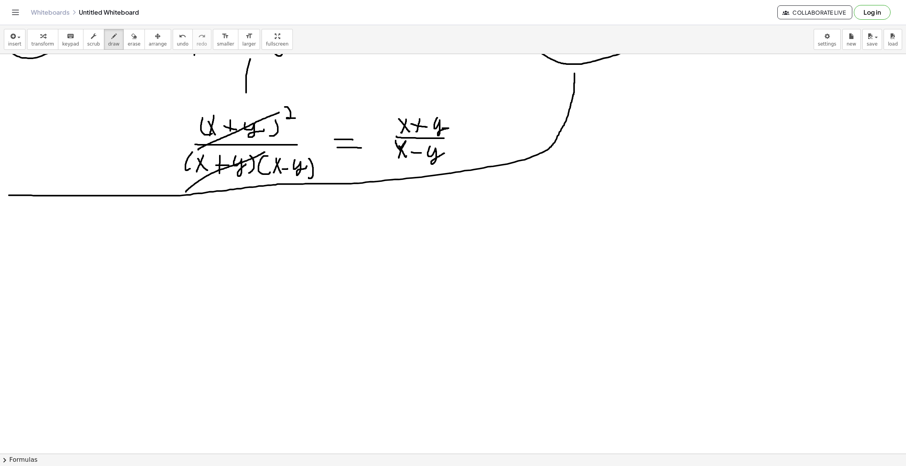
drag, startPoint x: 9, startPoint y: 196, endPoint x: 575, endPoint y: 65, distance: 581.1
click at [575, 65] on div at bounding box center [453, 21] width 906 height 920
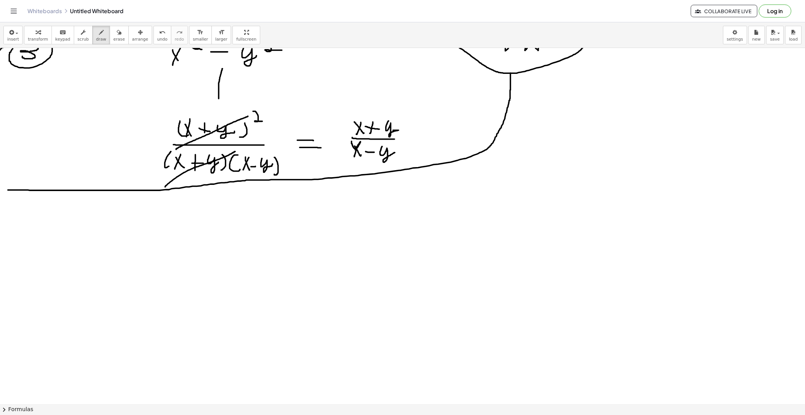
scroll to position [483, 0]
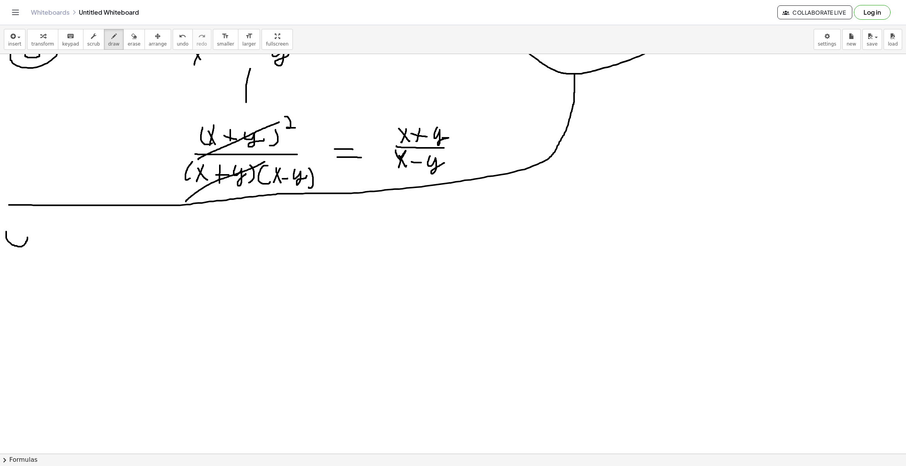
drag, startPoint x: 6, startPoint y: 232, endPoint x: 20, endPoint y: 253, distance: 25.1
click at [22, 254] on div at bounding box center [453, 31] width 906 height 920
drag, startPoint x: 10, startPoint y: 263, endPoint x: 17, endPoint y: 256, distance: 10.1
click at [15, 255] on div at bounding box center [453, 31] width 906 height 920
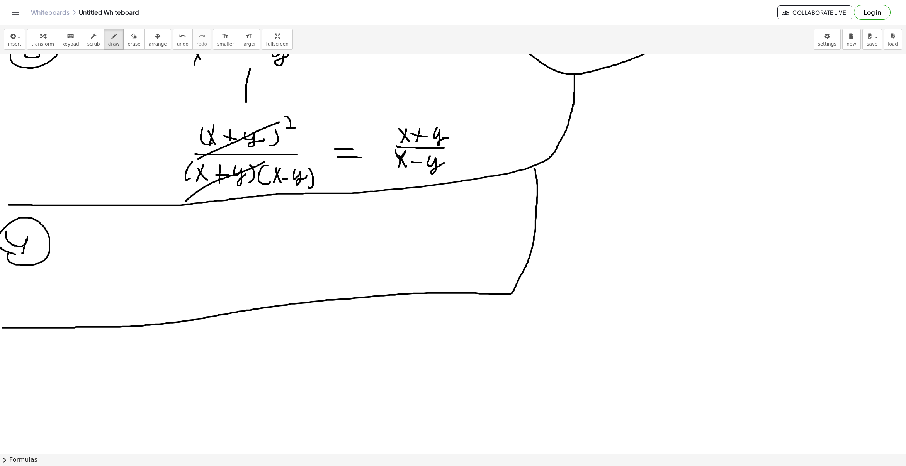
drag, startPoint x: 2, startPoint y: 328, endPoint x: 530, endPoint y: 148, distance: 557.8
click at [530, 148] on div at bounding box center [453, 31] width 906 height 920
drag, startPoint x: 111, startPoint y: 221, endPoint x: 124, endPoint y: 227, distance: 14.7
click at [124, 228] on div at bounding box center [453, 31] width 906 height 920
drag, startPoint x: 131, startPoint y: 222, endPoint x: 116, endPoint y: 234, distance: 18.9
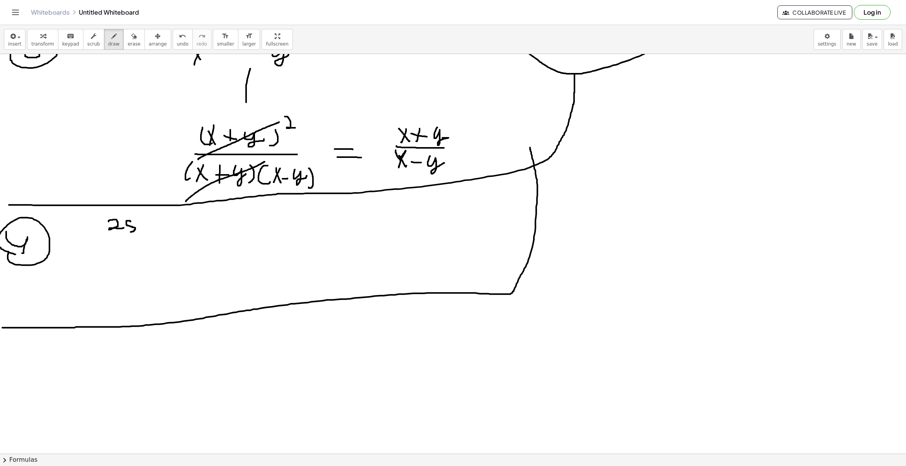
click at [130, 233] on div at bounding box center [453, 31] width 906 height 920
drag, startPoint x: 109, startPoint y: 236, endPoint x: 130, endPoint y: 239, distance: 21.0
click at [116, 242] on div at bounding box center [453, 31] width 906 height 920
drag, startPoint x: 134, startPoint y: 237, endPoint x: 117, endPoint y: 249, distance: 20.7
click at [128, 246] on div at bounding box center [453, 31] width 906 height 920
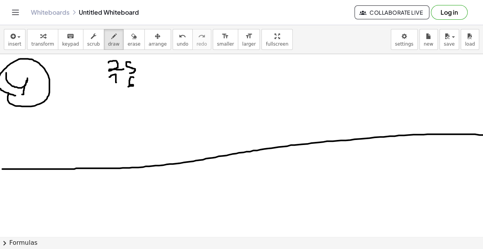
scroll to position [638, 0]
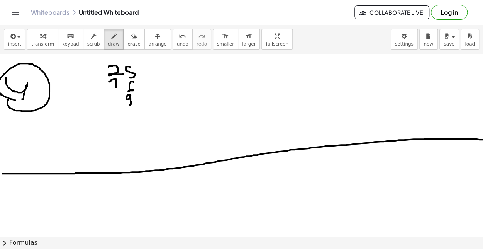
drag, startPoint x: 131, startPoint y: 94, endPoint x: 128, endPoint y: 102, distance: 7.8
drag, startPoint x: 126, startPoint y: 107, endPoint x: 129, endPoint y: 116, distance: 8.7
drag, startPoint x: 128, startPoint y: 119, endPoint x: 129, endPoint y: 126, distance: 7.1
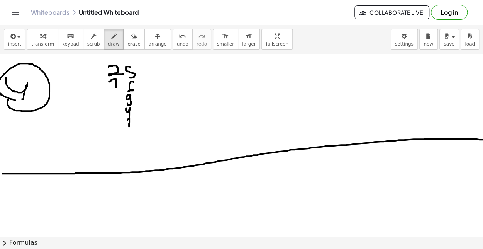
drag, startPoint x: 121, startPoint y: 119, endPoint x: 120, endPoint y: 123, distance: 4.7
drag, startPoint x: 102, startPoint y: 128, endPoint x: 149, endPoint y: 128, distance: 47.1
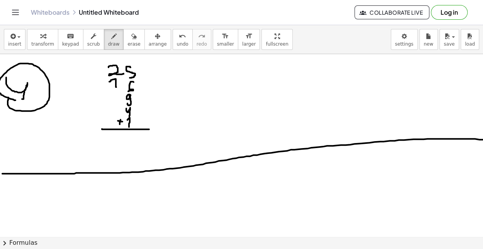
drag, startPoint x: 130, startPoint y: 90, endPoint x: 130, endPoint y: 84, distance: 5.4
drag, startPoint x: 133, startPoint y: 133, endPoint x: 126, endPoint y: 139, distance: 9.3
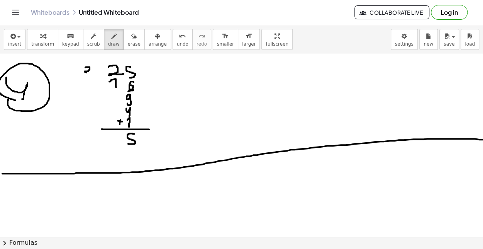
drag, startPoint x: 88, startPoint y: 66, endPoint x: 88, endPoint y: 72, distance: 5.8
drag, startPoint x: 118, startPoint y: 130, endPoint x: 107, endPoint y: 133, distance: 11.3
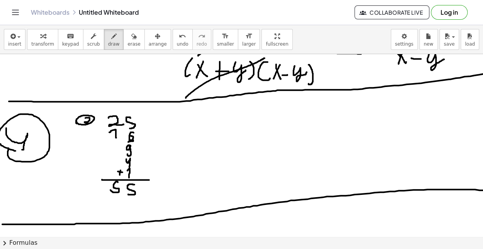
scroll to position [586, 0]
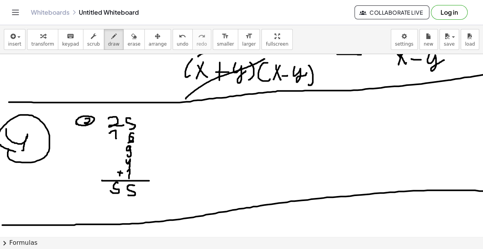
drag, startPoint x: 202, startPoint y: 119, endPoint x: 196, endPoint y: 127, distance: 9.8
drag, startPoint x: 196, startPoint y: 123, endPoint x: 207, endPoint y: 118, distance: 12.3
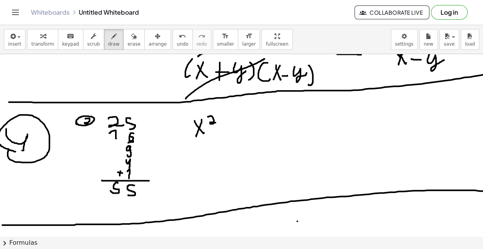
drag, startPoint x: 208, startPoint y: 116, endPoint x: 217, endPoint y: 121, distance: 10.7
drag, startPoint x: 224, startPoint y: 118, endPoint x: 221, endPoint y: 123, distance: 5.7
drag, startPoint x: 221, startPoint y: 123, endPoint x: 228, endPoint y: 124, distance: 6.6
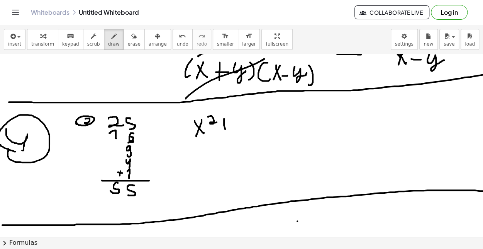
drag, startPoint x: 235, startPoint y: 118, endPoint x: 241, endPoint y: 131, distance: 14.5
drag, startPoint x: 195, startPoint y: 138, endPoint x: 259, endPoint y: 134, distance: 64.2
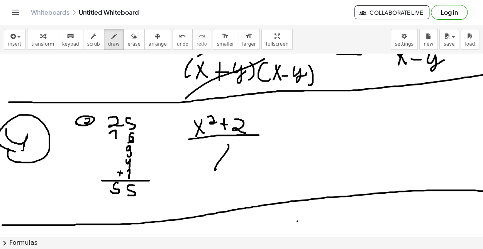
drag, startPoint x: 229, startPoint y: 145, endPoint x: 219, endPoint y: 158, distance: 16.6
drag, startPoint x: 220, startPoint y: 158, endPoint x: 232, endPoint y: 166, distance: 14.4
drag, startPoint x: 167, startPoint y: 101, endPoint x: 173, endPoint y: 211, distance: 109.5
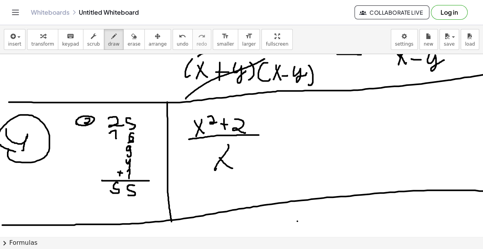
drag, startPoint x: 179, startPoint y: 107, endPoint x: 173, endPoint y: 116, distance: 10.0
drag, startPoint x: 169, startPoint y: 118, endPoint x: 187, endPoint y: 104, distance: 22.8
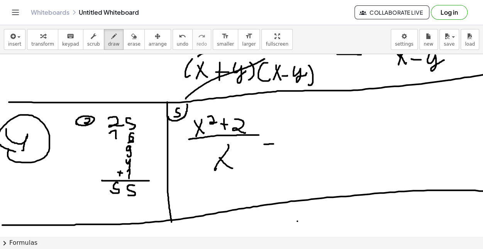
drag, startPoint x: 264, startPoint y: 143, endPoint x: 275, endPoint y: 142, distance: 10.9
drag, startPoint x: 289, startPoint y: 128, endPoint x: 303, endPoint y: 134, distance: 14.6
drag, startPoint x: 306, startPoint y: 132, endPoint x: 305, endPoint y: 126, distance: 6.2
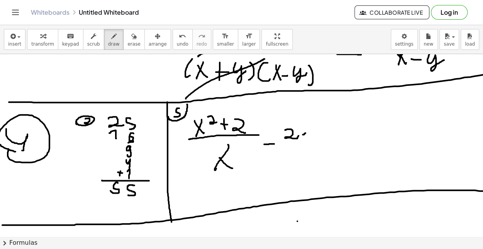
drag, startPoint x: 303, startPoint y: 128, endPoint x: 284, endPoint y: 141, distance: 23.4
drag, startPoint x: 281, startPoint y: 141, endPoint x: 324, endPoint y: 138, distance: 42.6
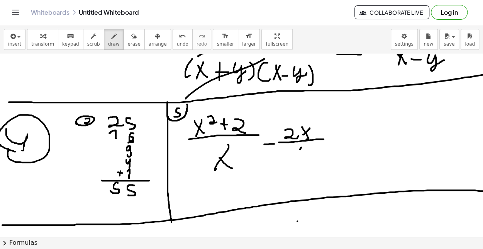
drag, startPoint x: 300, startPoint y: 148, endPoint x: 294, endPoint y: 151, distance: 6.2
drag, startPoint x: 294, startPoint y: 148, endPoint x: 303, endPoint y: 158, distance: 13.4
drag, startPoint x: 306, startPoint y: 146, endPoint x: 313, endPoint y: 150, distance: 8.8
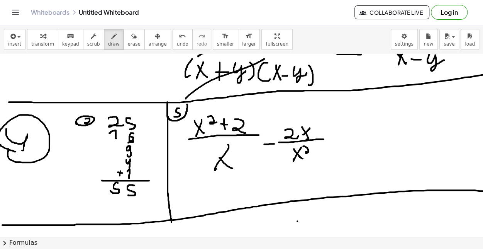
drag, startPoint x: 256, startPoint y: 159, endPoint x: 251, endPoint y: 170, distance: 11.8
drag, startPoint x: 251, startPoint y: 163, endPoint x: 259, endPoint y: 172, distance: 11.8
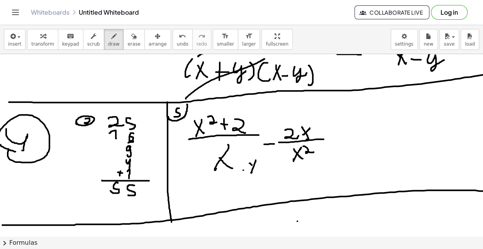
drag, startPoint x: 263, startPoint y: 114, endPoint x: 261, endPoint y: 121, distance: 7.5
drag, startPoint x: 263, startPoint y: 117, endPoint x: 268, endPoint y: 119, distance: 5.7
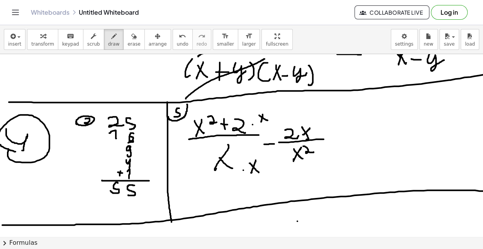
drag, startPoint x: 381, startPoint y: 114, endPoint x: 376, endPoint y: 123, distance: 10.2
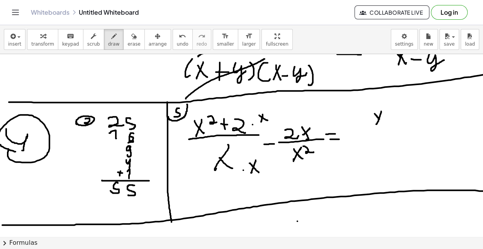
drag, startPoint x: 379, startPoint y: 118, endPoint x: 383, endPoint y: 115, distance: 5.2
drag, startPoint x: 389, startPoint y: 103, endPoint x: 394, endPoint y: 112, distance: 10.0
drag, startPoint x: 402, startPoint y: 111, endPoint x: 403, endPoint y: 121, distance: 10.2
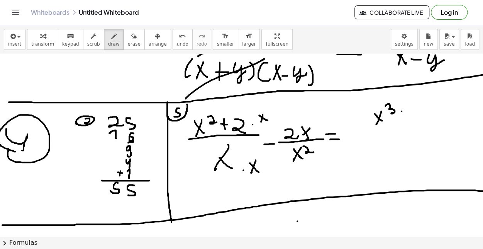
drag, startPoint x: 397, startPoint y: 116, endPoint x: 404, endPoint y: 116, distance: 6.6
drag, startPoint x: 415, startPoint y: 111, endPoint x: 417, endPoint y: 119, distance: 8.7
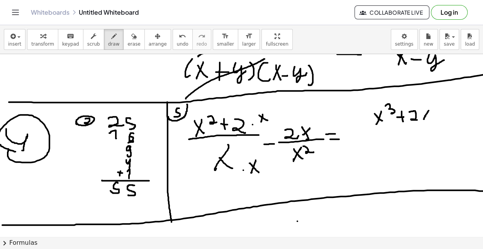
drag, startPoint x: 424, startPoint y: 109, endPoint x: 427, endPoint y: 119, distance: 10.9
drag, startPoint x: 376, startPoint y: 126, endPoint x: 437, endPoint y: 126, distance: 61.4
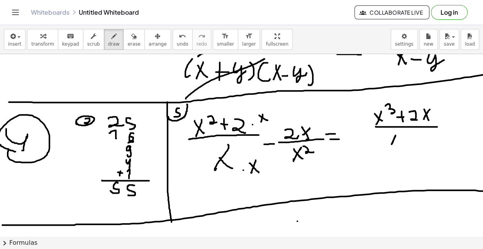
drag, startPoint x: 396, startPoint y: 134, endPoint x: 389, endPoint y: 138, distance: 7.6
drag, startPoint x: 389, startPoint y: 136, endPoint x: 396, endPoint y: 143, distance: 9.6
drag, startPoint x: 405, startPoint y: 133, endPoint x: 410, endPoint y: 139, distance: 7.7
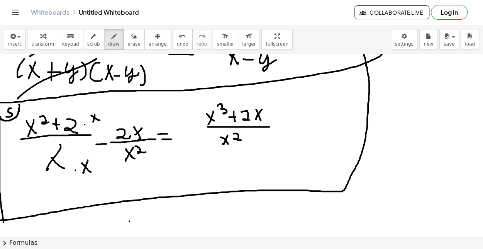
scroll to position [586, 174]
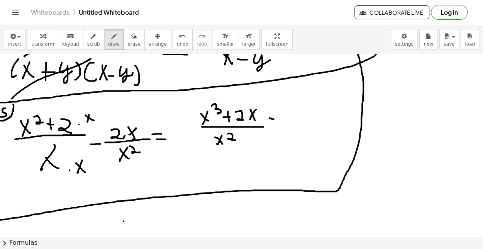
drag, startPoint x: 270, startPoint y: 117, endPoint x: 280, endPoint y: 119, distance: 10.2
drag, startPoint x: 286, startPoint y: 111, endPoint x: 305, endPoint y: 118, distance: 20.8
drag, startPoint x: 319, startPoint y: 112, endPoint x: 313, endPoint y: 121, distance: 10.8
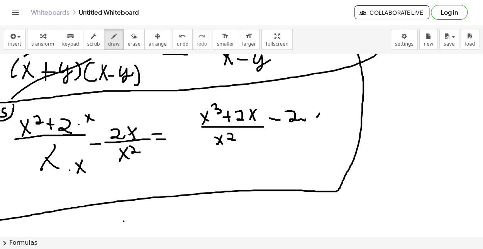
drag, startPoint x: 315, startPoint y: 116, endPoint x: 320, endPoint y: 121, distance: 8.2
drag, startPoint x: 287, startPoint y: 125, endPoint x: 321, endPoint y: 126, distance: 34.0
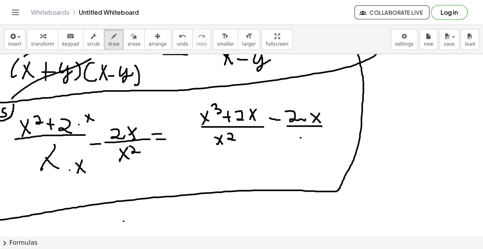
drag, startPoint x: 301, startPoint y: 137, endPoint x: 289, endPoint y: 142, distance: 12.8
drag, startPoint x: 294, startPoint y: 141, endPoint x: 300, endPoint y: 148, distance: 9.3
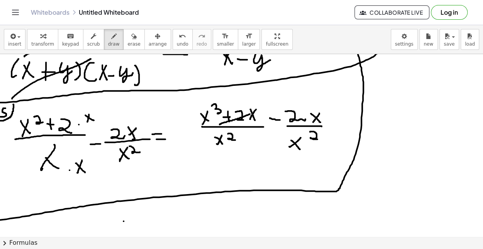
drag, startPoint x: 206, startPoint y: 145, endPoint x: 257, endPoint y: 136, distance: 51.8
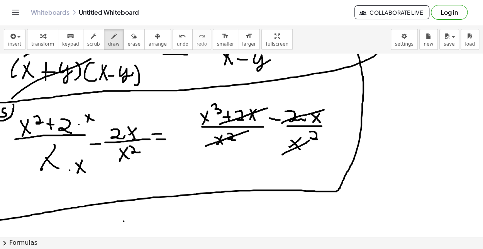
drag, startPoint x: 283, startPoint y: 153, endPoint x: 321, endPoint y: 134, distance: 42.0
drag, startPoint x: 233, startPoint y: 165, endPoint x: 227, endPoint y: 173, distance: 10.1
drag, startPoint x: 230, startPoint y: 171, endPoint x: 234, endPoint y: 173, distance: 4.7
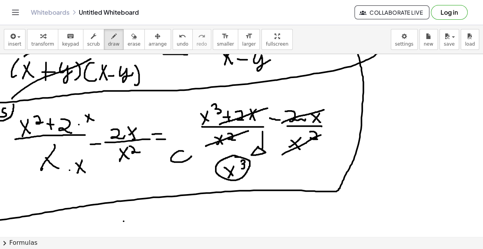
drag, startPoint x: 176, startPoint y: 151, endPoint x: 188, endPoint y: 149, distance: 11.8
drag, startPoint x: 188, startPoint y: 148, endPoint x: 200, endPoint y: 162, distance: 18.0
click at [128, 42] on span "erase" at bounding box center [134, 43] width 13 height 5
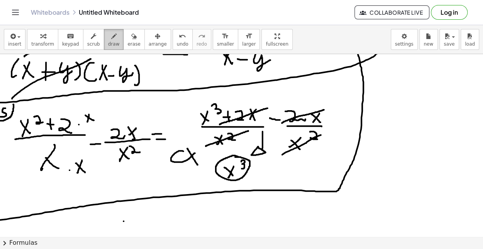
click at [104, 45] on button "draw" at bounding box center [114, 39] width 20 height 21
drag, startPoint x: 308, startPoint y: 161, endPoint x: 304, endPoint y: 169, distance: 9.2
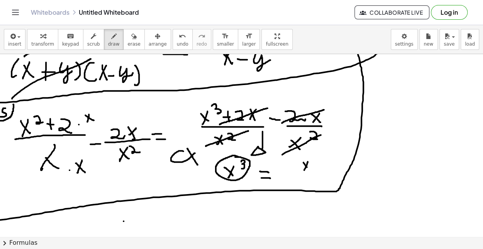
drag, startPoint x: 303, startPoint y: 162, endPoint x: 308, endPoint y: 168, distance: 7.5
drag, startPoint x: 311, startPoint y: 157, endPoint x: 312, endPoint y: 163, distance: 5.5
drag, startPoint x: 321, startPoint y: 164, endPoint x: 319, endPoint y: 168, distance: 4.5
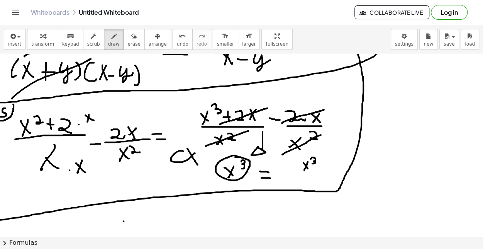
drag, startPoint x: 325, startPoint y: 162, endPoint x: 327, endPoint y: 166, distance: 5.4
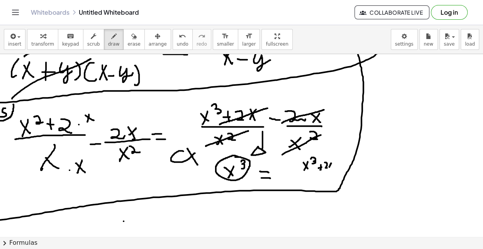
drag, startPoint x: 329, startPoint y: 161, endPoint x: 330, endPoint y: 165, distance: 4.4
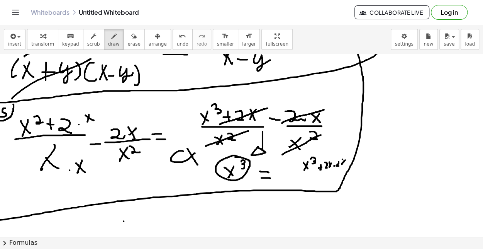
drag, startPoint x: 342, startPoint y: 158, endPoint x: 339, endPoint y: 167, distance: 8.8
drag, startPoint x: 303, startPoint y: 171, endPoint x: 347, endPoint y: 168, distance: 44.5
drag, startPoint x: 314, startPoint y: 175, endPoint x: 309, endPoint y: 177, distance: 4.8
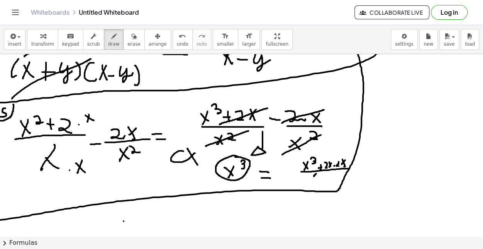
drag, startPoint x: 311, startPoint y: 172, endPoint x: 317, endPoint y: 178, distance: 8.5
drag, startPoint x: 327, startPoint y: 173, endPoint x: 330, endPoint y: 178, distance: 5.6
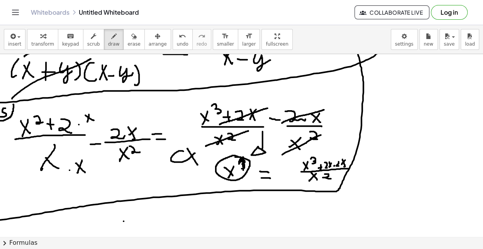
drag, startPoint x: 172, startPoint y: 97, endPoint x: 164, endPoint y: 102, distance: 9.3
drag, startPoint x: 165, startPoint y: 96, endPoint x: 171, endPoint y: 104, distance: 9.6
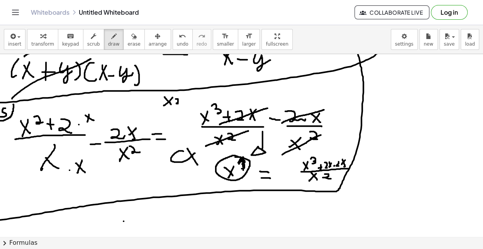
drag, startPoint x: 177, startPoint y: 98, endPoint x: 173, endPoint y: 109, distance: 11.1
drag, startPoint x: 162, startPoint y: 111, endPoint x: 180, endPoint y: 83, distance: 33.3
drag, startPoint x: 163, startPoint y: 83, endPoint x: 179, endPoint y: 106, distance: 27.5
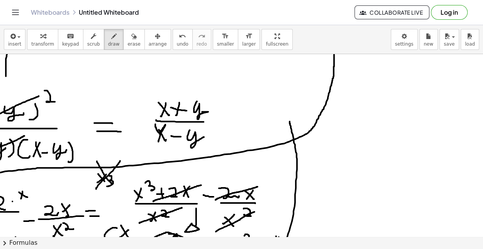
scroll to position [483, 244]
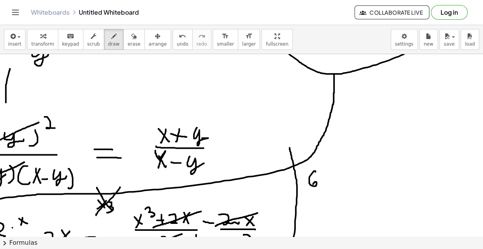
drag, startPoint x: 307, startPoint y: 174, endPoint x: 318, endPoint y: 180, distance: 13.0
click at [310, 183] on div at bounding box center [122, 119] width 724 height 1097
drag, startPoint x: 321, startPoint y: 168, endPoint x: 325, endPoint y: 167, distance: 4.0
click at [328, 165] on div at bounding box center [122, 119] width 724 height 1097
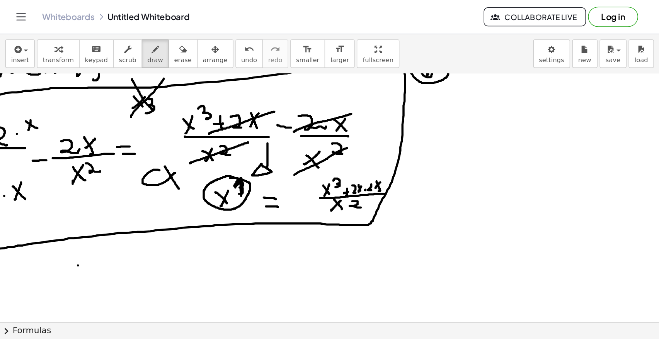
scroll to position [612, 70]
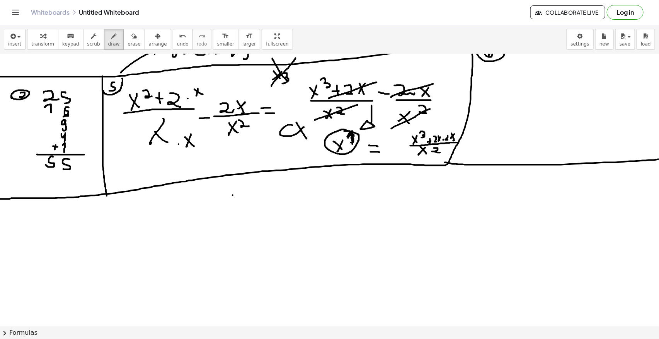
drag, startPoint x: 440, startPoint y: 162, endPoint x: 658, endPoint y: 158, distance: 218.7
click at [658, 158] on div "a = · 8 · x · y · z Fix a mistake Transform line Copy line as LaTeX Copy deriva…" at bounding box center [329, 190] width 659 height 273
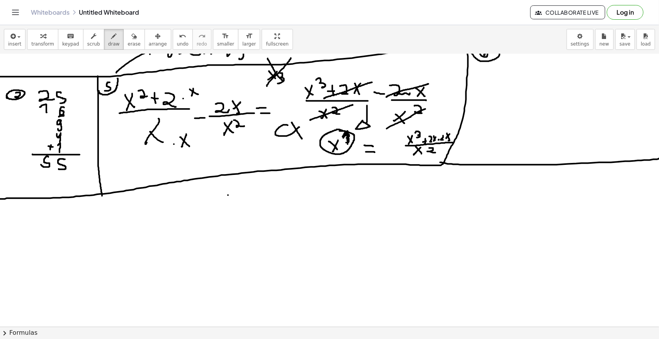
scroll to position [612, 77]
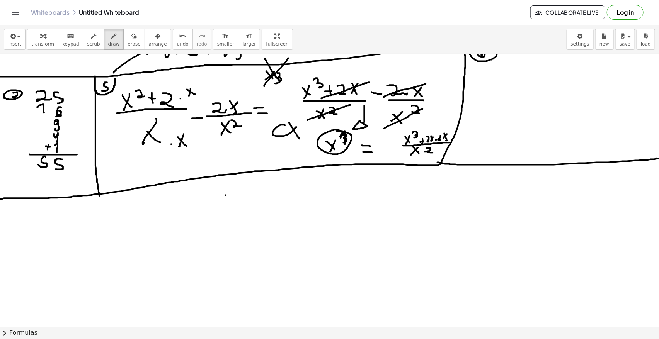
drag, startPoint x: 653, startPoint y: 158, endPoint x: 658, endPoint y: 159, distance: 5.4
click at [658, 159] on div "a = · 8 · x · y · z Fix a mistake Transform line Copy line as LaTeX Copy deriva…" at bounding box center [329, 190] width 659 height 273
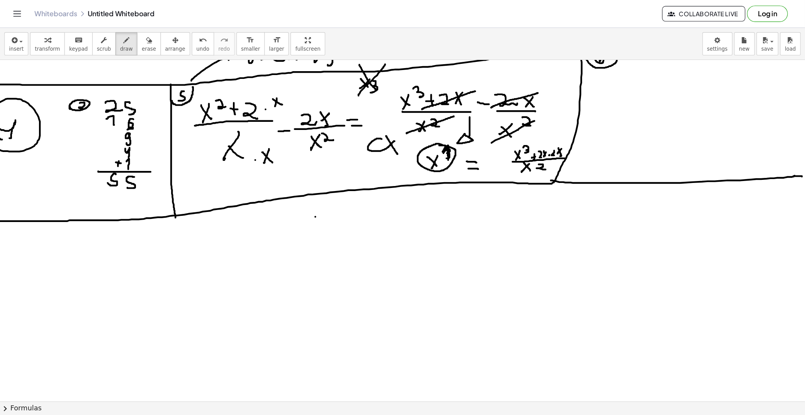
scroll to position [612, 0]
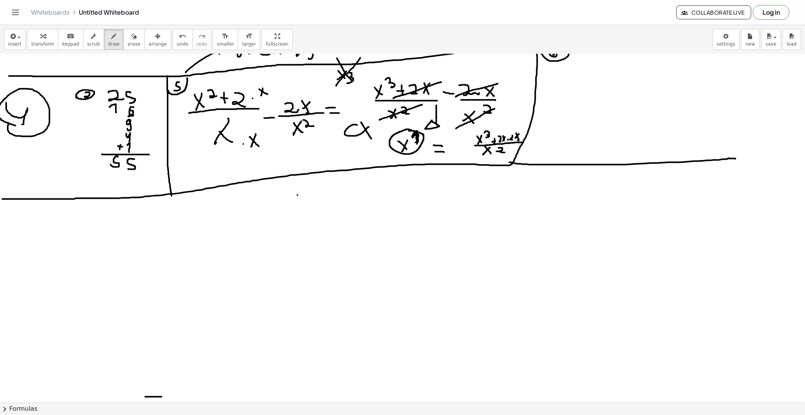
drag, startPoint x: 145, startPoint y: 396, endPoint x: 162, endPoint y: 396, distance: 16.2
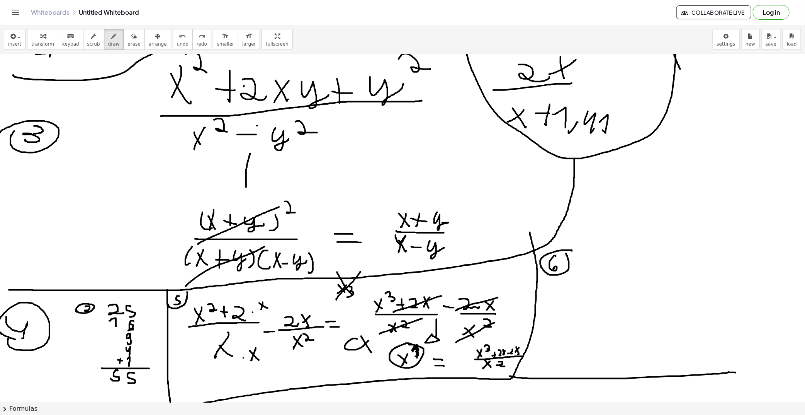
scroll to position [457, 0]
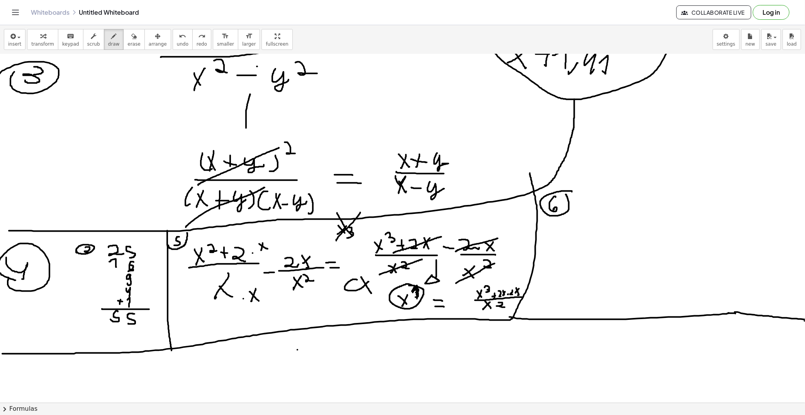
drag, startPoint x: 735, startPoint y: 312, endPoint x: 805, endPoint y: 321, distance: 70.5
click at [724, 321] on div "a = · 8 · x · y · z Fix a mistake Transform line Copy line as LaTeX Copy deriva…" at bounding box center [402, 228] width 805 height 348
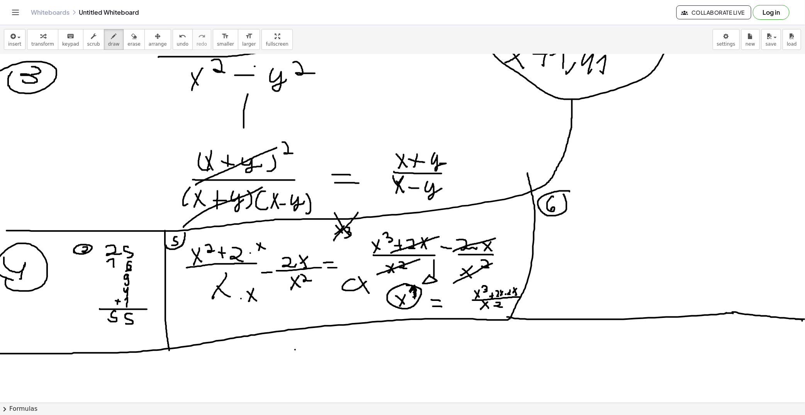
drag, startPoint x: 798, startPoint y: 319, endPoint x: 805, endPoint y: 319, distance: 7.0
click at [724, 319] on div "a = · 8 · x · y · z Fix a mistake Transform line Copy line as LaTeX Copy deriva…" at bounding box center [402, 228] width 805 height 348
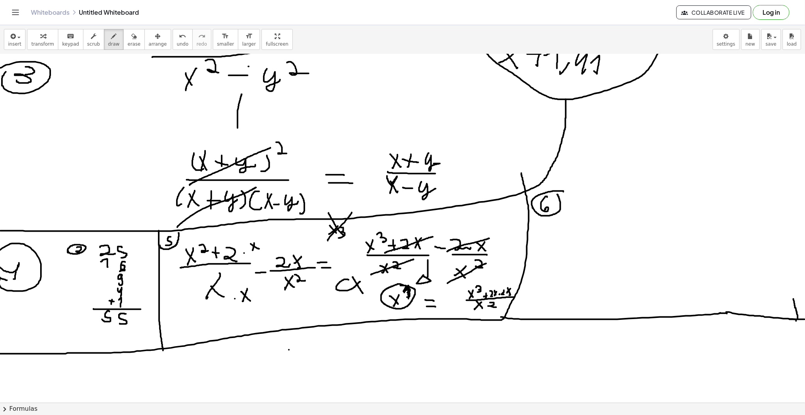
drag, startPoint x: 798, startPoint y: 319, endPoint x: 793, endPoint y: 294, distance: 24.9
click at [724, 294] on div at bounding box center [399, 145] width 816 height 1097
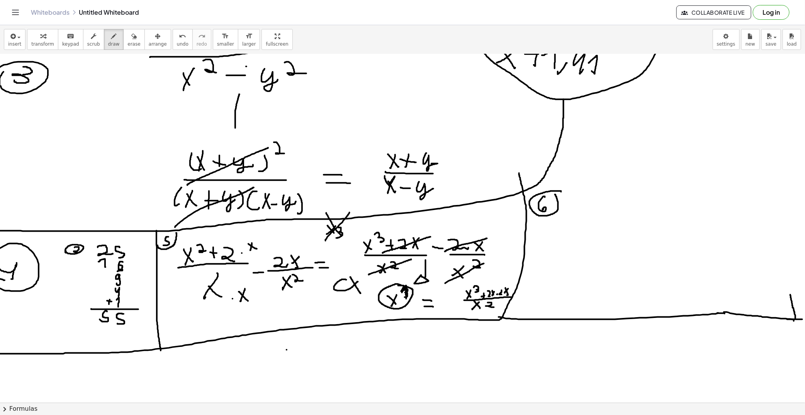
scroll to position [457, 17]
drag, startPoint x: 793, startPoint y: 318, endPoint x: 805, endPoint y: 319, distance: 12.1
click at [724, 319] on div "a = · 8 · x · y · z Fix a mistake Transform line Copy line as LaTeX Copy deriva…" at bounding box center [402, 228] width 805 height 348
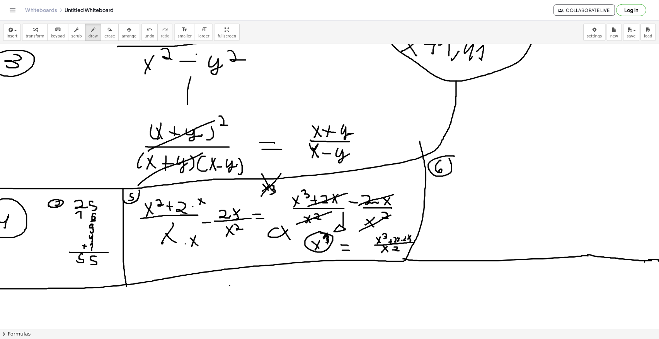
scroll to position [457, 26]
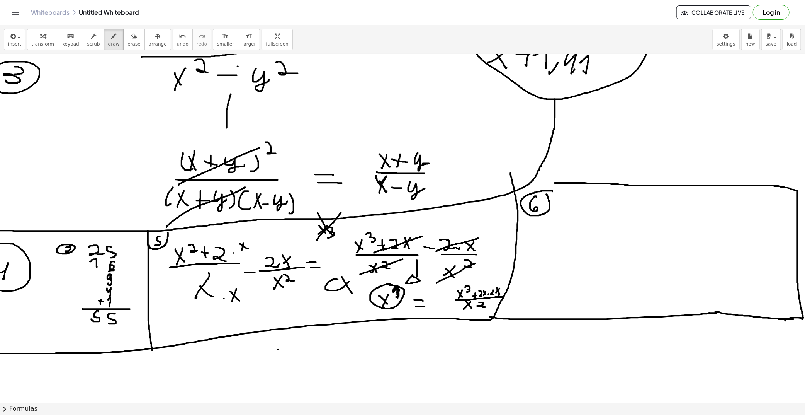
drag, startPoint x: 798, startPoint y: 318, endPoint x: 523, endPoint y: 183, distance: 306.2
click at [523, 183] on div at bounding box center [393, 145] width 825 height 1097
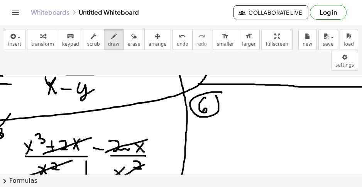
scroll to position [577, 354]
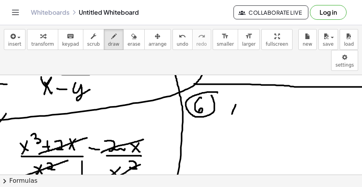
drag, startPoint x: 236, startPoint y: 84, endPoint x: 232, endPoint y: 93, distance: 10.0
click at [232, 93] on div at bounding box center [58, 46] width 825 height 1097
drag, startPoint x: 233, startPoint y: 84, endPoint x: 239, endPoint y: 87, distance: 6.9
click at [238, 93] on div at bounding box center [58, 46] width 825 height 1097
drag, startPoint x: 240, startPoint y: 78, endPoint x: 249, endPoint y: 85, distance: 11.9
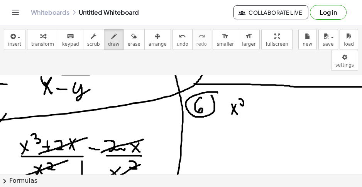
click at [248, 86] on div at bounding box center [58, 46] width 825 height 1097
drag, startPoint x: 255, startPoint y: 83, endPoint x: 250, endPoint y: 87, distance: 6.0
click at [252, 91] on div at bounding box center [58, 46] width 825 height 1097
click at [257, 88] on div at bounding box center [58, 46] width 825 height 1097
drag, startPoint x: 267, startPoint y: 85, endPoint x: 245, endPoint y: 92, distance: 23.0
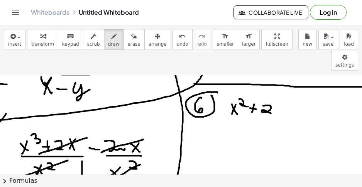
click at [271, 92] on div at bounding box center [58, 46] width 825 height 1097
drag, startPoint x: 235, startPoint y: 92, endPoint x: 277, endPoint y: 93, distance: 42.9
click at [277, 93] on div at bounding box center [58, 46] width 825 height 1097
click at [243, 105] on div at bounding box center [58, 46] width 825 height 1097
drag, startPoint x: 247, startPoint y: 99, endPoint x: 252, endPoint y: 109, distance: 11.2
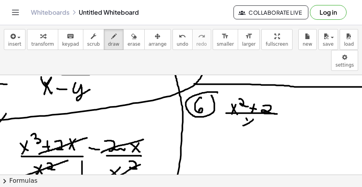
click at [252, 109] on div at bounding box center [58, 46] width 825 height 1097
drag, startPoint x: 289, startPoint y: 95, endPoint x: 282, endPoint y: 99, distance: 8.1
click at [287, 103] on div at bounding box center [58, 46] width 825 height 1097
click at [293, 100] on div at bounding box center [58, 46] width 825 height 1097
drag, startPoint x: 302, startPoint y: 87, endPoint x: 306, endPoint y: 94, distance: 8.6
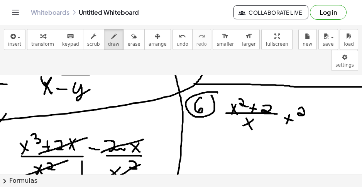
click at [306, 94] on div at bounding box center [58, 46] width 825 height 1097
drag, startPoint x: 310, startPoint y: 94, endPoint x: 308, endPoint y: 88, distance: 6.6
click at [315, 88] on div at bounding box center [58, 46] width 825 height 1097
drag, startPoint x: 309, startPoint y: 91, endPoint x: 311, endPoint y: 96, distance: 5.5
click at [312, 96] on div at bounding box center [58, 46] width 825 height 1097
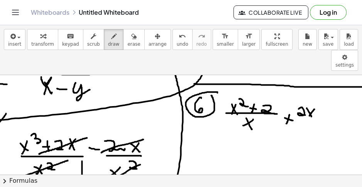
drag, startPoint x: 296, startPoint y: 98, endPoint x: 314, endPoint y: 98, distance: 18.2
click at [315, 98] on div at bounding box center [58, 46] width 825 height 1097
drag, startPoint x: 303, startPoint y: 101, endPoint x: 300, endPoint y: 108, distance: 7.1
click at [300, 108] on div at bounding box center [58, 46] width 825 height 1097
click at [304, 107] on div at bounding box center [58, 46] width 825 height 1097
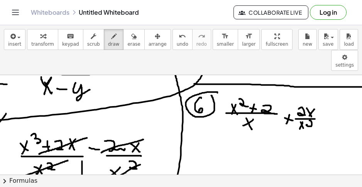
drag, startPoint x: 311, startPoint y: 100, endPoint x: 316, endPoint y: 104, distance: 6.0
click at [316, 105] on div at bounding box center [58, 46] width 825 height 1097
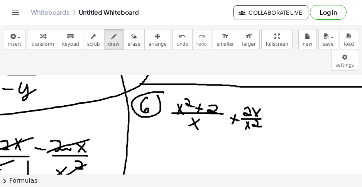
scroll to position [577, 409]
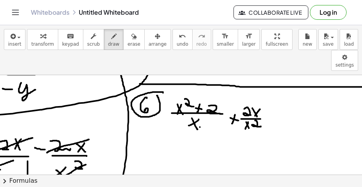
click at [200, 106] on div at bounding box center [3, 46] width 825 height 1097
drag, startPoint x: 210, startPoint y: 101, endPoint x: 207, endPoint y: 109, distance: 8.9
click at [207, 109] on div at bounding box center [3, 46] width 825 height 1097
drag, startPoint x: 209, startPoint y: 104, endPoint x: 217, endPoint y: 110, distance: 9.4
click at [217, 110] on div at bounding box center [3, 46] width 825 height 1097
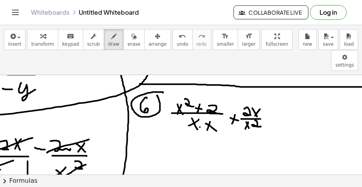
click at [223, 87] on div at bounding box center [3, 46] width 825 height 1097
drag, startPoint x: 228, startPoint y: 78, endPoint x: 227, endPoint y: 85, distance: 6.2
click at [227, 85] on div at bounding box center [3, 46] width 825 height 1097
drag, startPoint x: 224, startPoint y: 79, endPoint x: 235, endPoint y: 84, distance: 11.9
click at [235, 84] on div at bounding box center [3, 46] width 825 height 1097
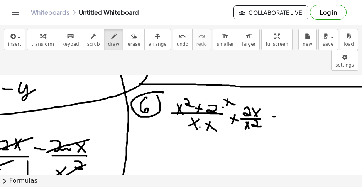
click at [279, 96] on div at bounding box center [3, 46] width 825 height 1097
drag, startPoint x: 274, startPoint y: 102, endPoint x: 281, endPoint y: 102, distance: 7.3
click at [281, 102] on div at bounding box center [3, 46] width 825 height 1097
drag, startPoint x: 293, startPoint y: 85, endPoint x: 289, endPoint y: 91, distance: 7.4
click at [289, 92] on div at bounding box center [3, 46] width 825 height 1097
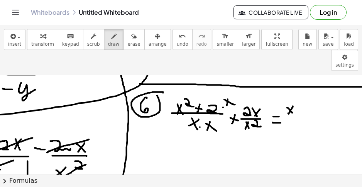
drag, startPoint x: 287, startPoint y: 87, endPoint x: 293, endPoint y: 93, distance: 8.2
click at [293, 93] on div at bounding box center [3, 46] width 825 height 1097
drag, startPoint x: 296, startPoint y: 80, endPoint x: 305, endPoint y: 88, distance: 12.3
click at [299, 88] on div at bounding box center [3, 46] width 825 height 1097
drag, startPoint x: 311, startPoint y: 87, endPoint x: 310, endPoint y: 93, distance: 5.9
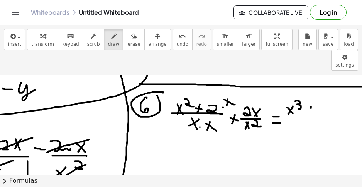
click at [311, 94] on div at bounding box center [3, 46] width 825 height 1097
click at [314, 90] on div at bounding box center [3, 46] width 825 height 1097
click at [323, 93] on div at bounding box center [3, 46] width 825 height 1097
click at [331, 86] on div at bounding box center [3, 46] width 825 height 1097
click at [328, 94] on div at bounding box center [3, 46] width 825 height 1097
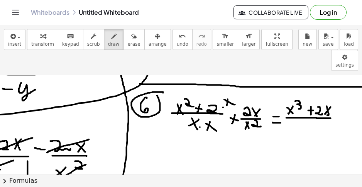
click at [332, 97] on div at bounding box center [3, 46] width 825 height 1097
click at [298, 107] on div at bounding box center [3, 46] width 825 height 1097
click at [303, 106] on div at bounding box center [3, 46] width 825 height 1097
click at [316, 104] on div at bounding box center [3, 46] width 825 height 1097
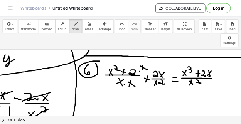
scroll to position [577, 465]
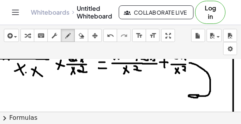
click at [172, 44] on div "insert select one: Math Expression Function Text Youtube Video Graphing Geometr…" at bounding box center [120, 74] width 241 height 99
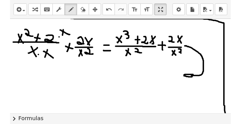
scroll to position [590, 579]
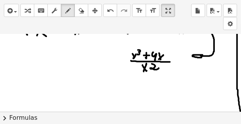
scroll to position [629, 579]
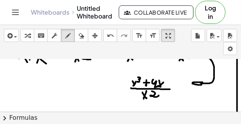
drag, startPoint x: 159, startPoint y: 86, endPoint x: 166, endPoint y: 81, distance: 8.9
drag, startPoint x: 142, startPoint y: 98, endPoint x: 165, endPoint y: 94, distance: 22.7
drag, startPoint x: 133, startPoint y: 95, endPoint x: 131, endPoint y: 99, distance: 4.5
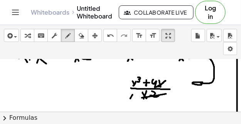
drag, startPoint x: 141, startPoint y: 78, endPoint x: 150, endPoint y: 70, distance: 11.2
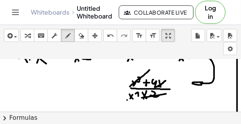
drag, startPoint x: 128, startPoint y: 100, endPoint x: 144, endPoint y: 91, distance: 19.2
drag, startPoint x: 155, startPoint y: 103, endPoint x: 151, endPoint y: 107, distance: 5.5
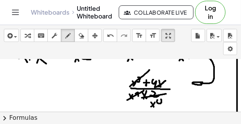
drag, startPoint x: 128, startPoint y: 71, endPoint x: 124, endPoint y: 73, distance: 4.1
drag, startPoint x: 126, startPoint y: 70, endPoint x: 129, endPoint y: 73, distance: 4.4
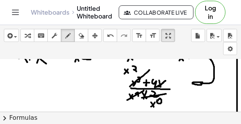
drag, startPoint x: 135, startPoint y: 67, endPoint x: 136, endPoint y: 72, distance: 5.5
drag, startPoint x: 120, startPoint y: 92, endPoint x: 112, endPoint y: 92, distance: 7.4
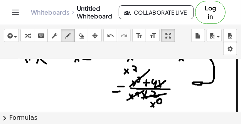
drag, startPoint x: 88, startPoint y: 80, endPoint x: 82, endPoint y: 85, distance: 7.2
drag, startPoint x: 87, startPoint y: 85, endPoint x: 91, endPoint y: 78, distance: 8.0
drag, startPoint x: 94, startPoint y: 73, endPoint x: 100, endPoint y: 77, distance: 7.3
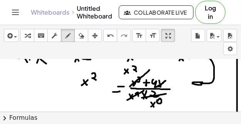
drag, startPoint x: 100, startPoint y: 78, endPoint x: 97, endPoint y: 81, distance: 4.7
drag, startPoint x: 104, startPoint y: 80, endPoint x: 104, endPoint y: 84, distance: 3.9
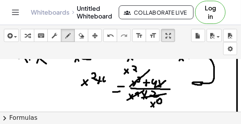
drag, startPoint x: 111, startPoint y: 80, endPoint x: 106, endPoint y: 86, distance: 7.7
drag, startPoint x: 87, startPoint y: 87, endPoint x: 116, endPoint y: 88, distance: 29.0
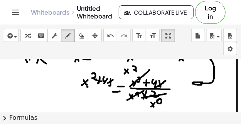
drag, startPoint x: 96, startPoint y: 94, endPoint x: 101, endPoint y: 98, distance: 6.9
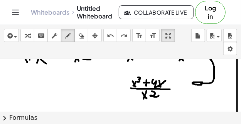
drag, startPoint x: 129, startPoint y: 89, endPoint x: 145, endPoint y: 78, distance: 19.4
drag, startPoint x: 139, startPoint y: 99, endPoint x: 164, endPoint y: 90, distance: 26.2
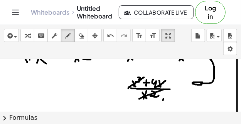
drag, startPoint x: 124, startPoint y: 71, endPoint x: 120, endPoint y: 77, distance: 7.4
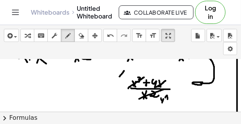
drag, startPoint x: 120, startPoint y: 73, endPoint x: 125, endPoint y: 77, distance: 6.3
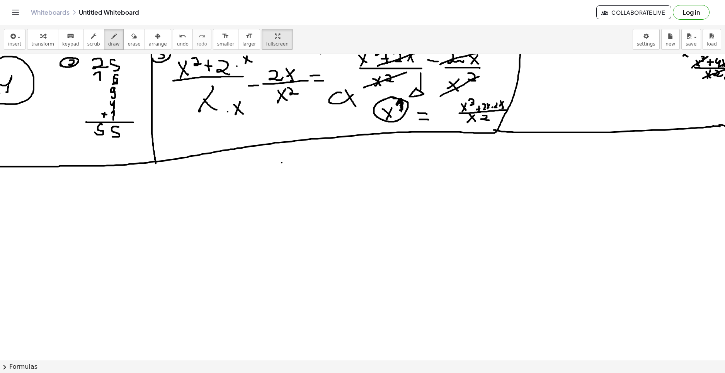
scroll to position [644, 0]
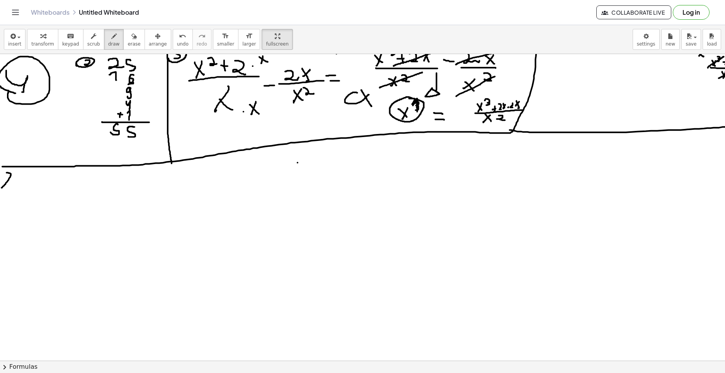
drag, startPoint x: 7, startPoint y: 173, endPoint x: 0, endPoint y: 189, distance: 16.8
drag, startPoint x: 6, startPoint y: 182, endPoint x: 11, endPoint y: 182, distance: 5.1
drag, startPoint x: 2, startPoint y: 194, endPoint x: 24, endPoint y: 169, distance: 33.1
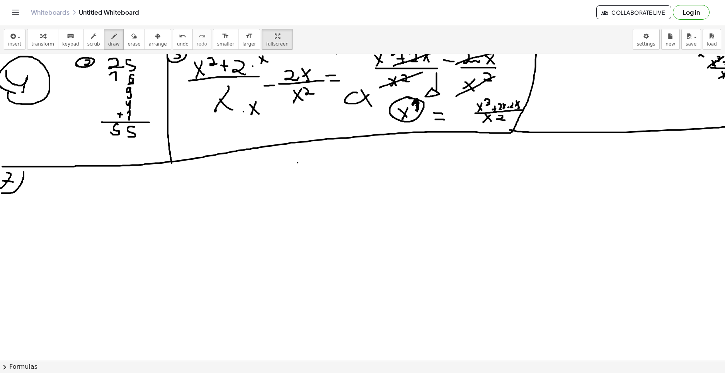
drag, startPoint x: 154, startPoint y: 186, endPoint x: 156, endPoint y: 194, distance: 8.1
drag, startPoint x: 173, startPoint y: 188, endPoint x: 154, endPoint y: 200, distance: 22.9
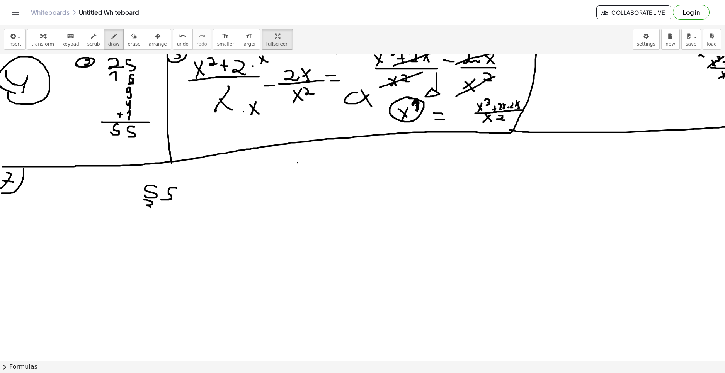
drag, startPoint x: 152, startPoint y: 202, endPoint x: 143, endPoint y: 211, distance: 13.1
drag, startPoint x: 169, startPoint y: 207, endPoint x: 141, endPoint y: 207, distance: 27.8
drag, startPoint x: 133, startPoint y: 201, endPoint x: 129, endPoint y: 209, distance: 9.2
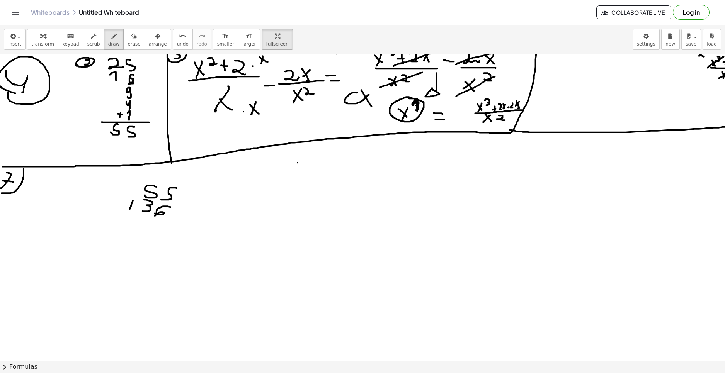
drag, startPoint x: 126, startPoint y: 204, endPoint x: 134, endPoint y: 206, distance: 8.3
drag, startPoint x: 149, startPoint y: 219, endPoint x: 180, endPoint y: 223, distance: 30.8
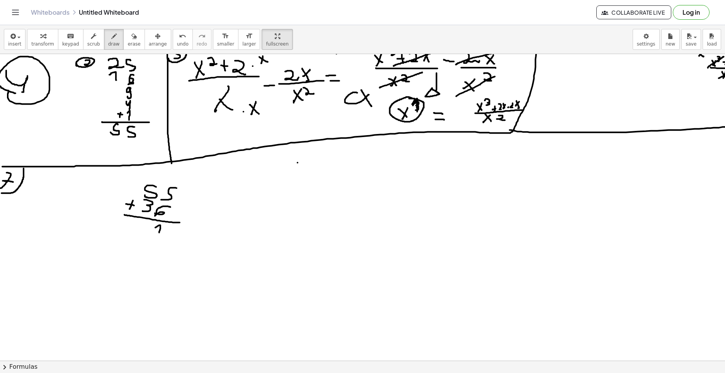
drag, startPoint x: 155, startPoint y: 172, endPoint x: 149, endPoint y: 179, distance: 8.5
drag, startPoint x: 144, startPoint y: 223, endPoint x: 133, endPoint y: 232, distance: 14.0
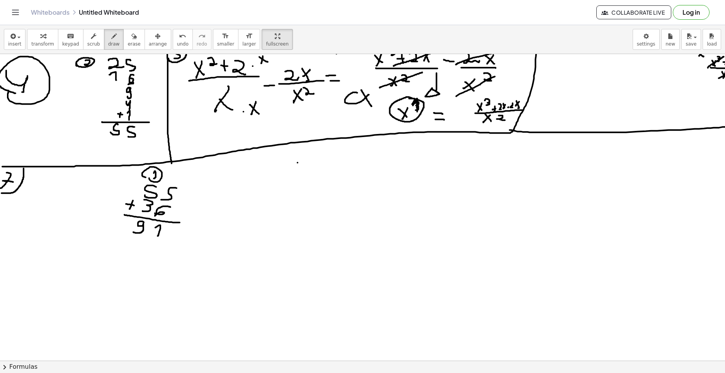
drag, startPoint x: 134, startPoint y: 238, endPoint x: 130, endPoint y: 253, distance: 15.6
drag, startPoint x: 150, startPoint y: 240, endPoint x: 136, endPoint y: 250, distance: 17.7
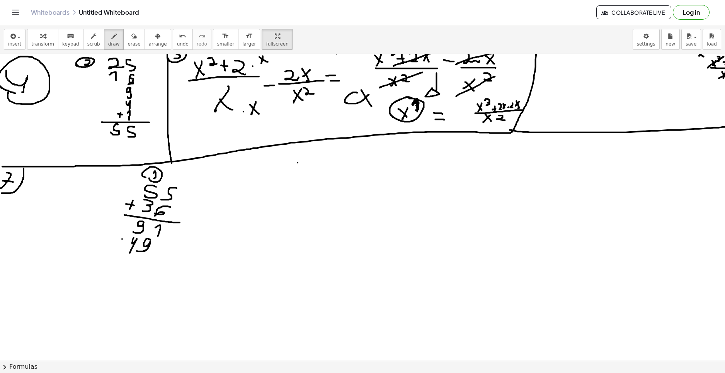
drag, startPoint x: 122, startPoint y: 240, endPoint x: 116, endPoint y: 246, distance: 8.7
drag, startPoint x: 115, startPoint y: 243, endPoint x: 122, endPoint y: 247, distance: 8.3
drag, startPoint x: 117, startPoint y: 258, endPoint x: 151, endPoint y: 263, distance: 33.9
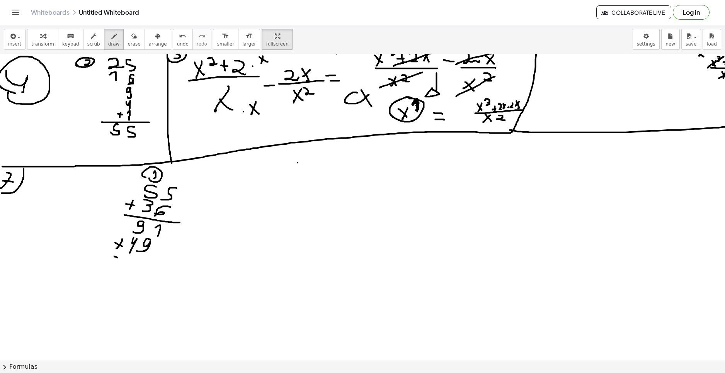
drag, startPoint x: 134, startPoint y: 273, endPoint x: 134, endPoint y: 268, distance: 5.0
drag, startPoint x: 128, startPoint y: 225, endPoint x: 122, endPoint y: 229, distance: 6.4
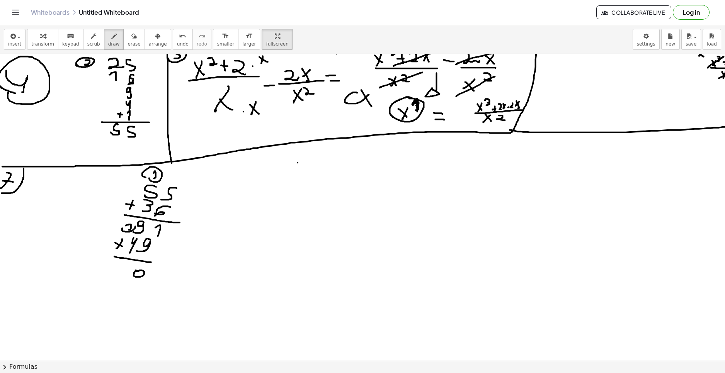
drag, startPoint x: 122, startPoint y: 271, endPoint x: 118, endPoint y: 279, distance: 8.5
drag, startPoint x: 127, startPoint y: 275, endPoint x: 127, endPoint y: 283, distance: 7.7
